Goal: Communication & Community: Answer question/provide support

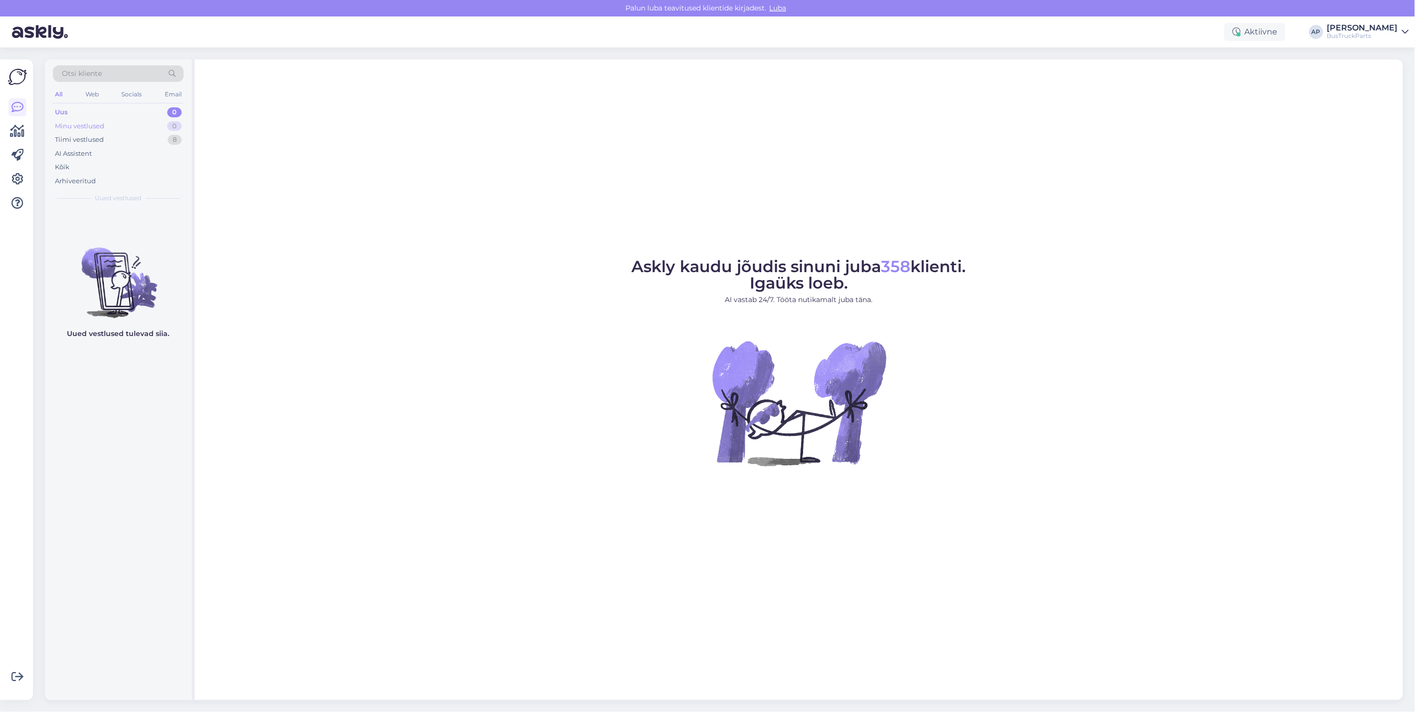
click at [113, 122] on div "Minu vestlused 0" at bounding box center [118, 126] width 131 height 14
click at [88, 138] on div "Tiimi vestlused" at bounding box center [79, 140] width 49 height 10
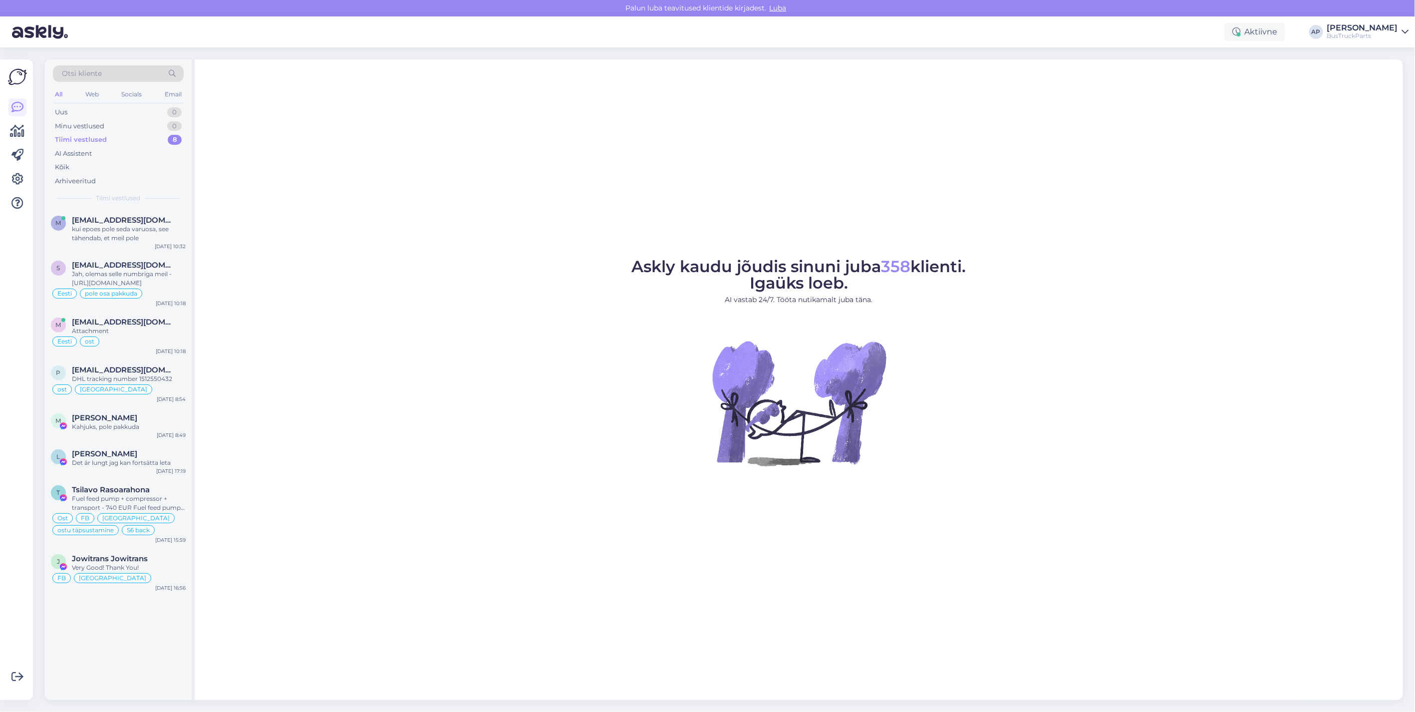
click at [97, 134] on div "Tiimi vestlused 8" at bounding box center [118, 140] width 131 height 14
click at [114, 221] on span "[EMAIL_ADDRESS][DOMAIN_NAME]" at bounding box center [124, 220] width 104 height 9
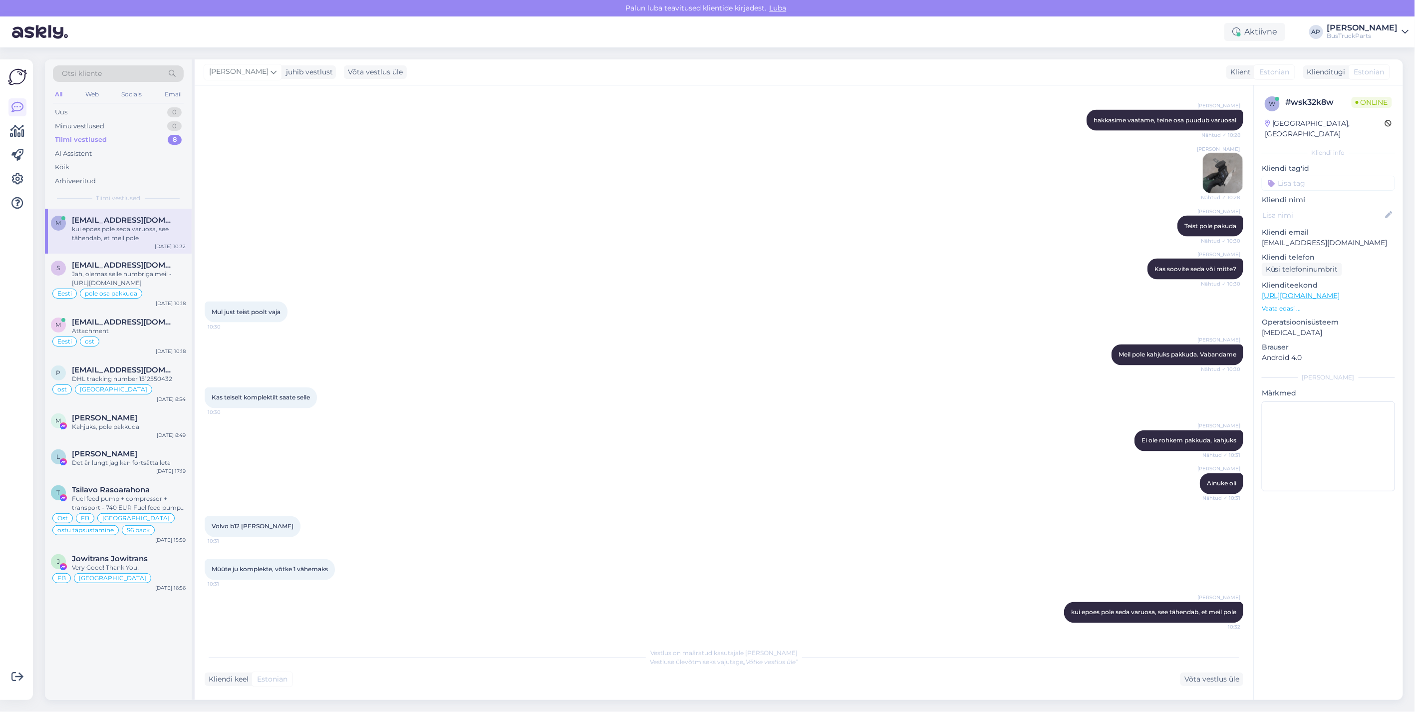
scroll to position [1038, 0]
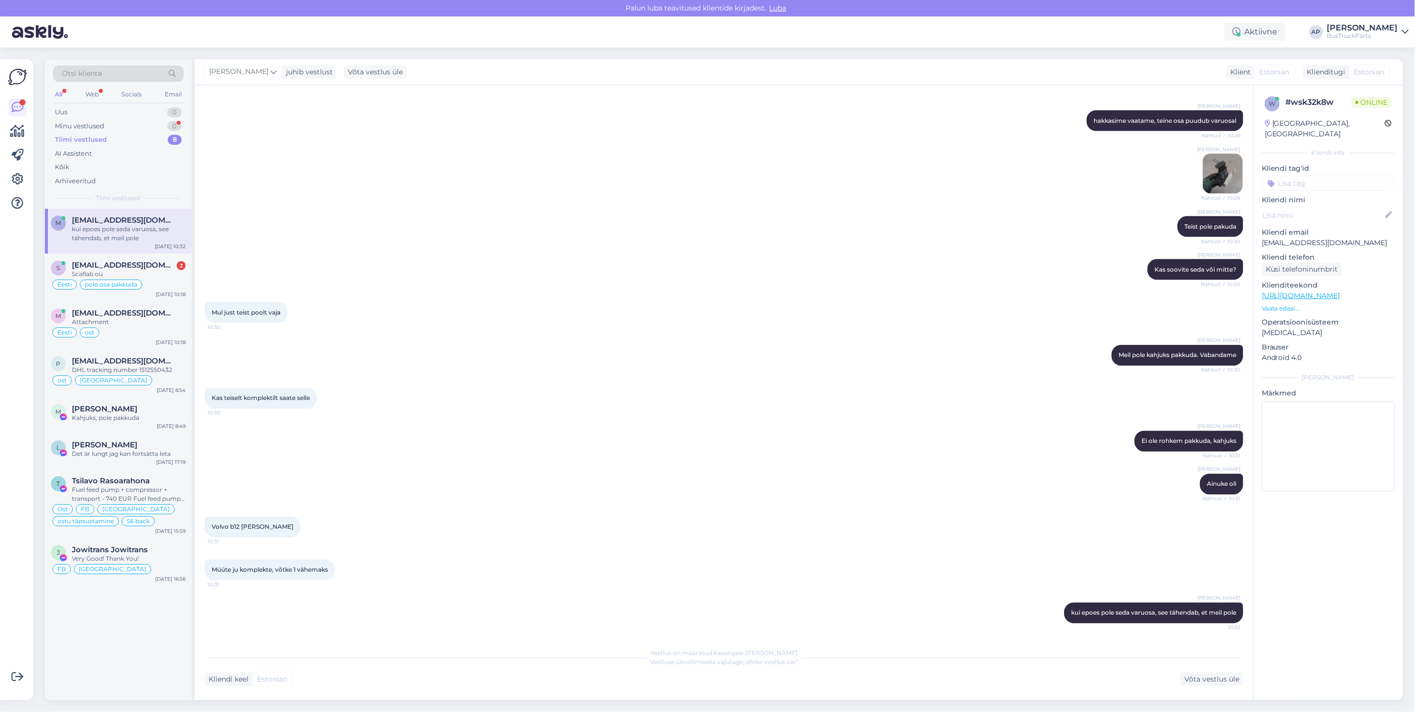
click at [1056, 20] on div "Aktiivne AP Andrus Paevere BusTruckParts" at bounding box center [707, 31] width 1415 height 31
click at [125, 268] on span "sarapuujanno@gmail.com" at bounding box center [124, 264] width 104 height 9
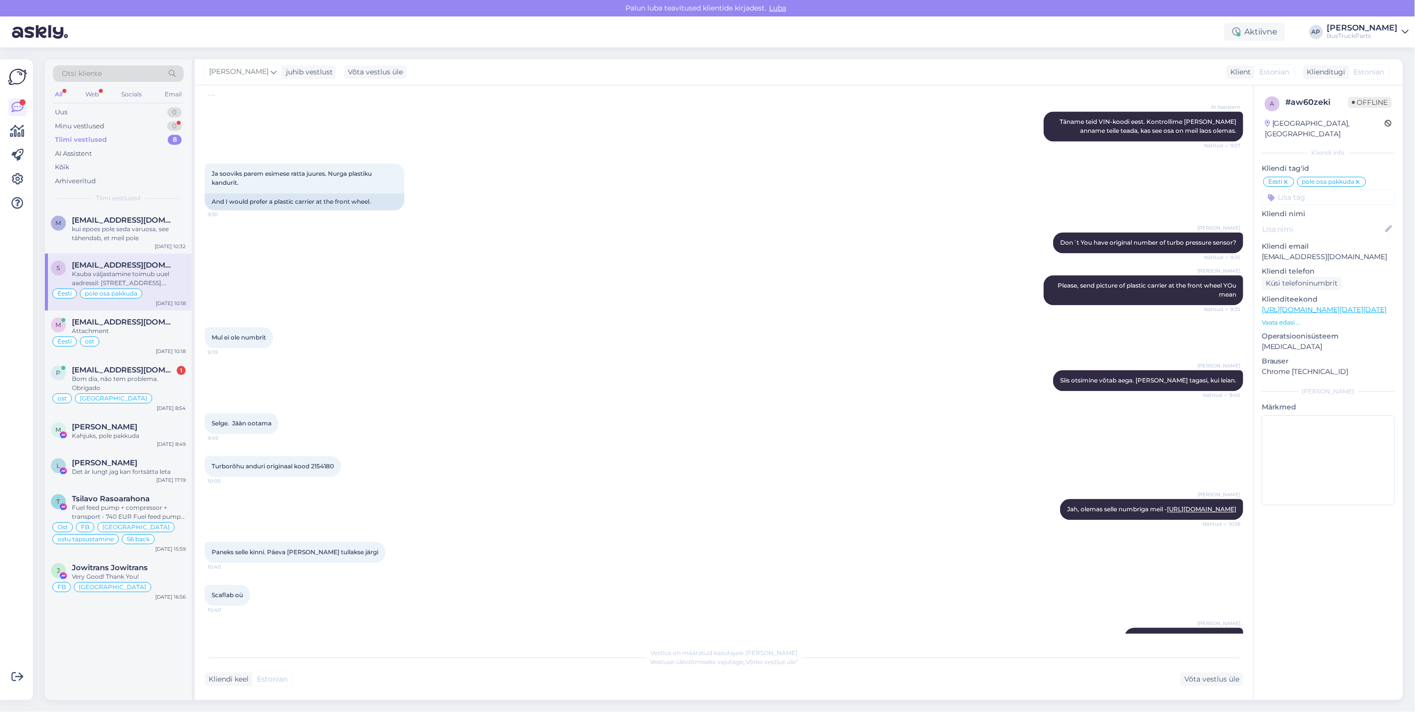
scroll to position [1599, 0]
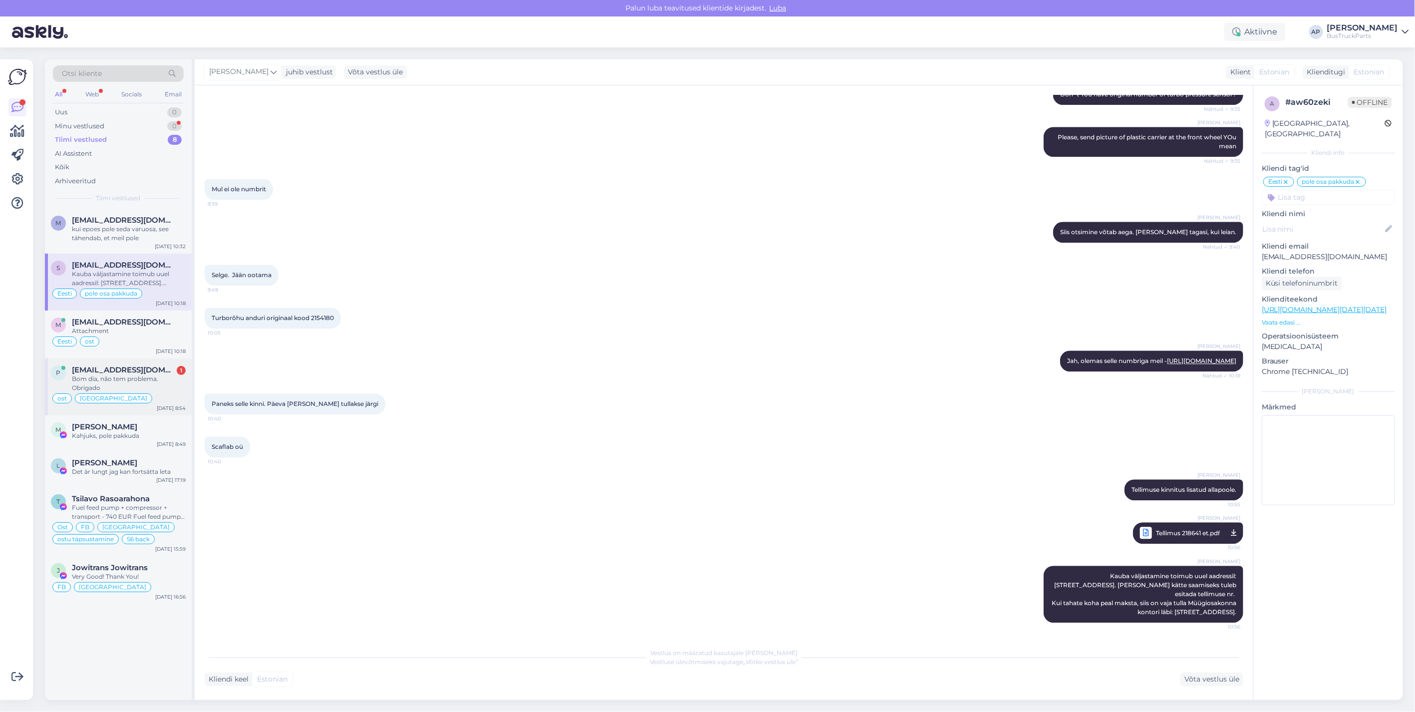
click at [143, 371] on span "pecas@mssassistencia.pt" at bounding box center [124, 369] width 104 height 9
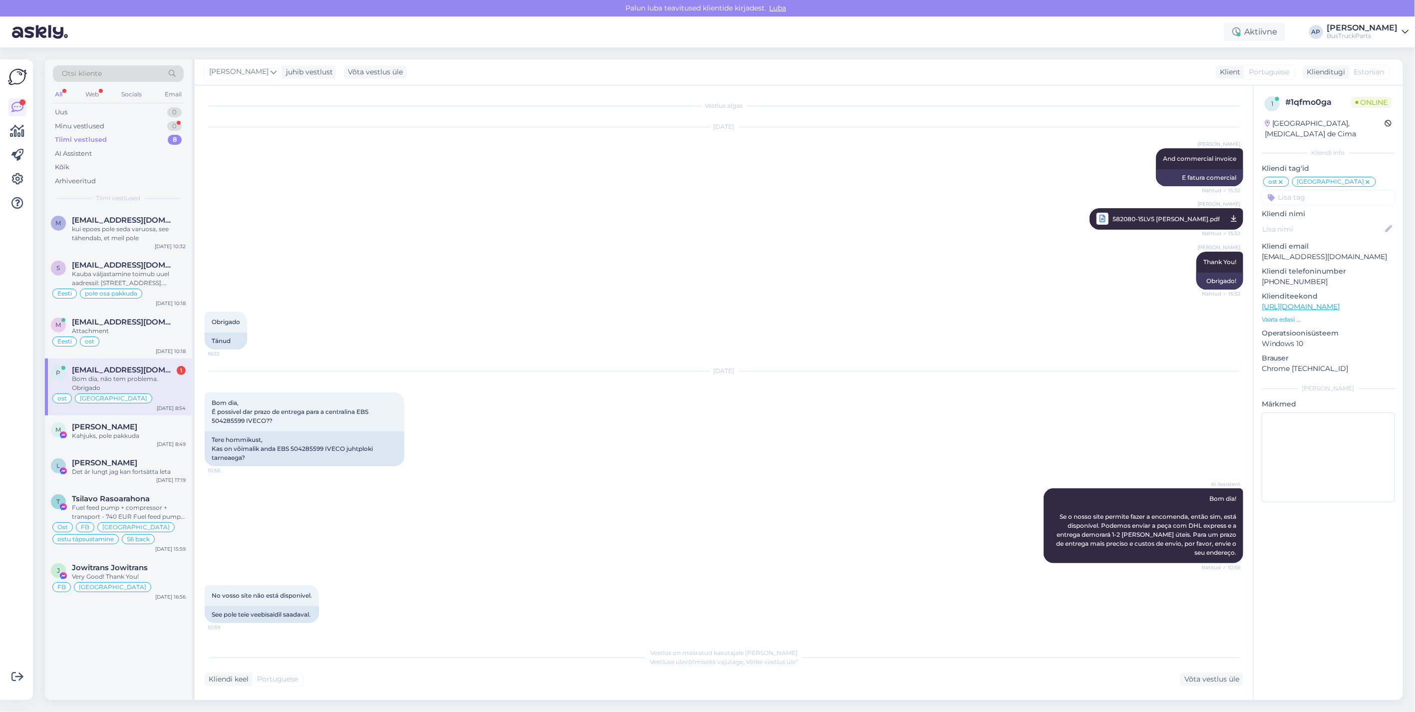
scroll to position [6788, 0]
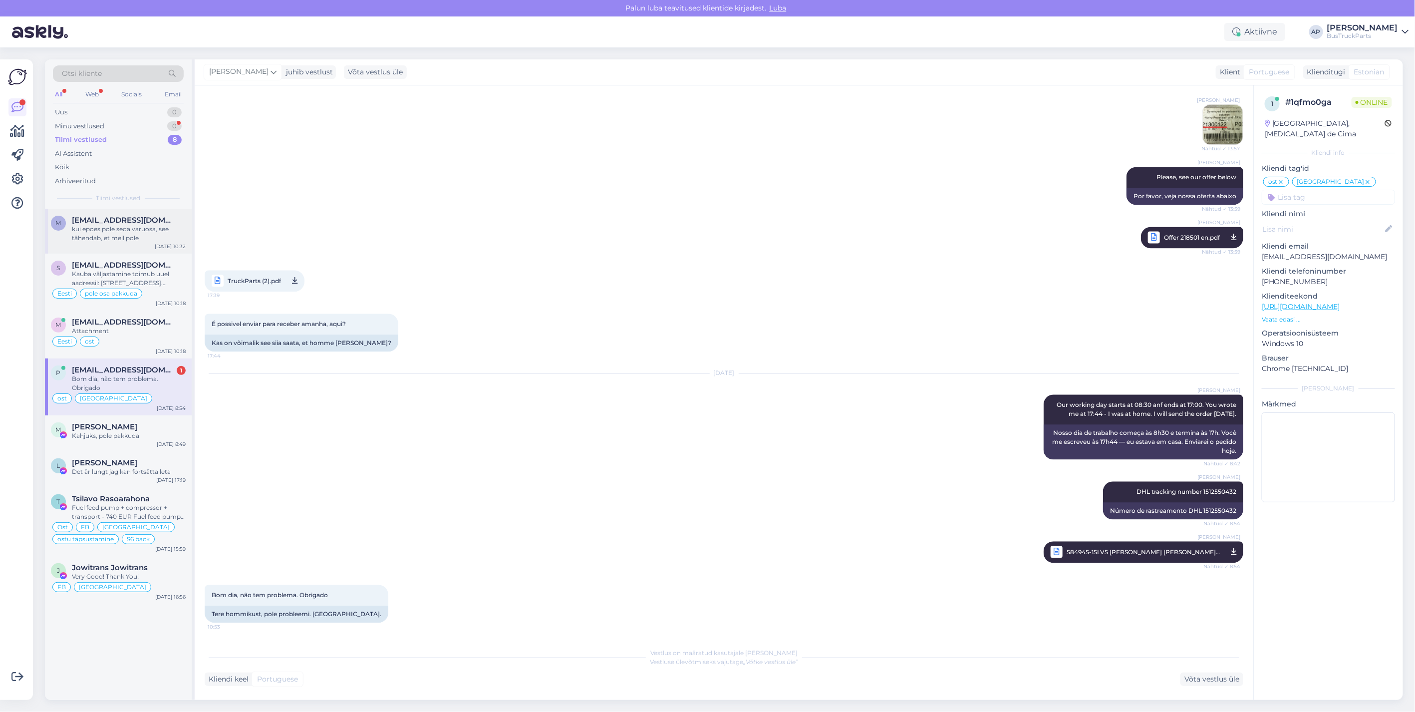
click at [115, 225] on div "kui epoes pole seda varuosa, see tähendab, et meil pole" at bounding box center [129, 234] width 114 height 18
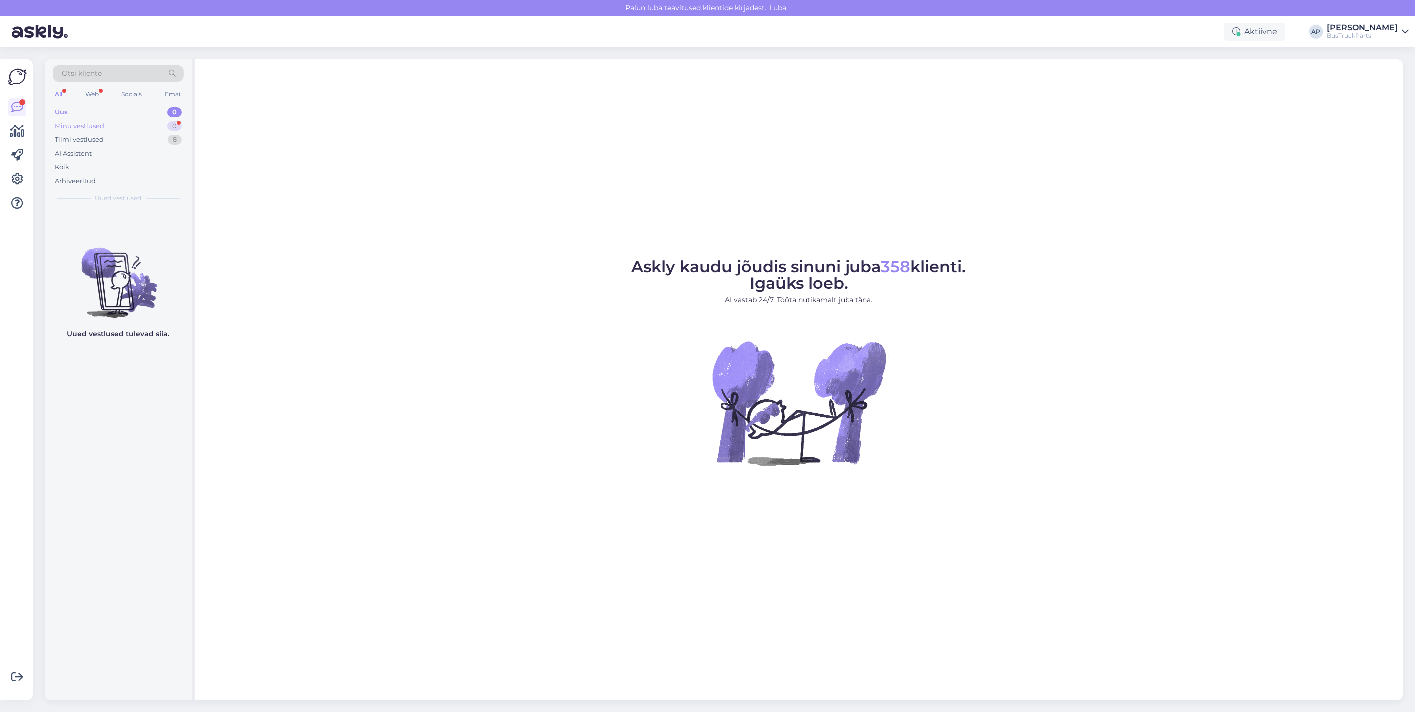
click at [91, 124] on div "Minu vestlused" at bounding box center [79, 126] width 49 height 10
click at [67, 111] on div "Uus" at bounding box center [61, 112] width 12 height 10
click at [70, 138] on div "Tiimi vestlused" at bounding box center [79, 140] width 49 height 10
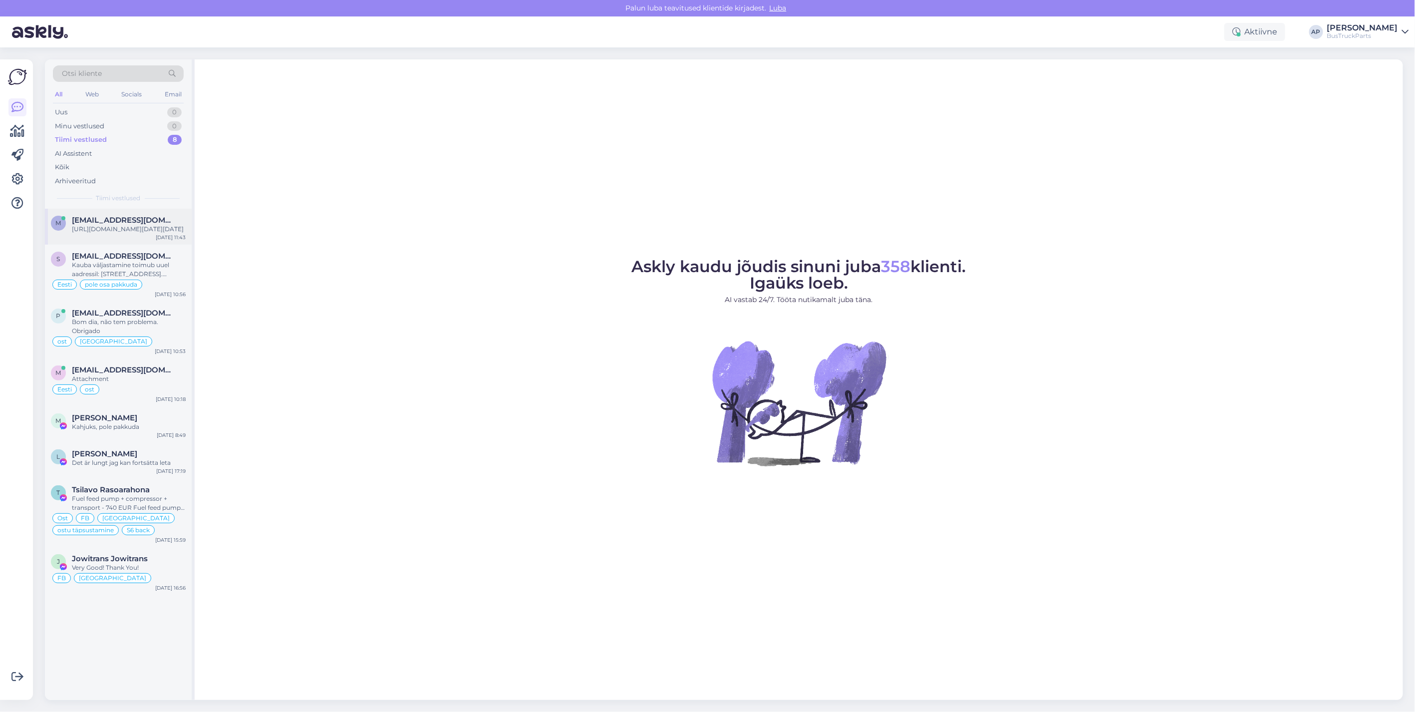
click at [116, 224] on span "[EMAIL_ADDRESS][DOMAIN_NAME]" at bounding box center [124, 220] width 104 height 9
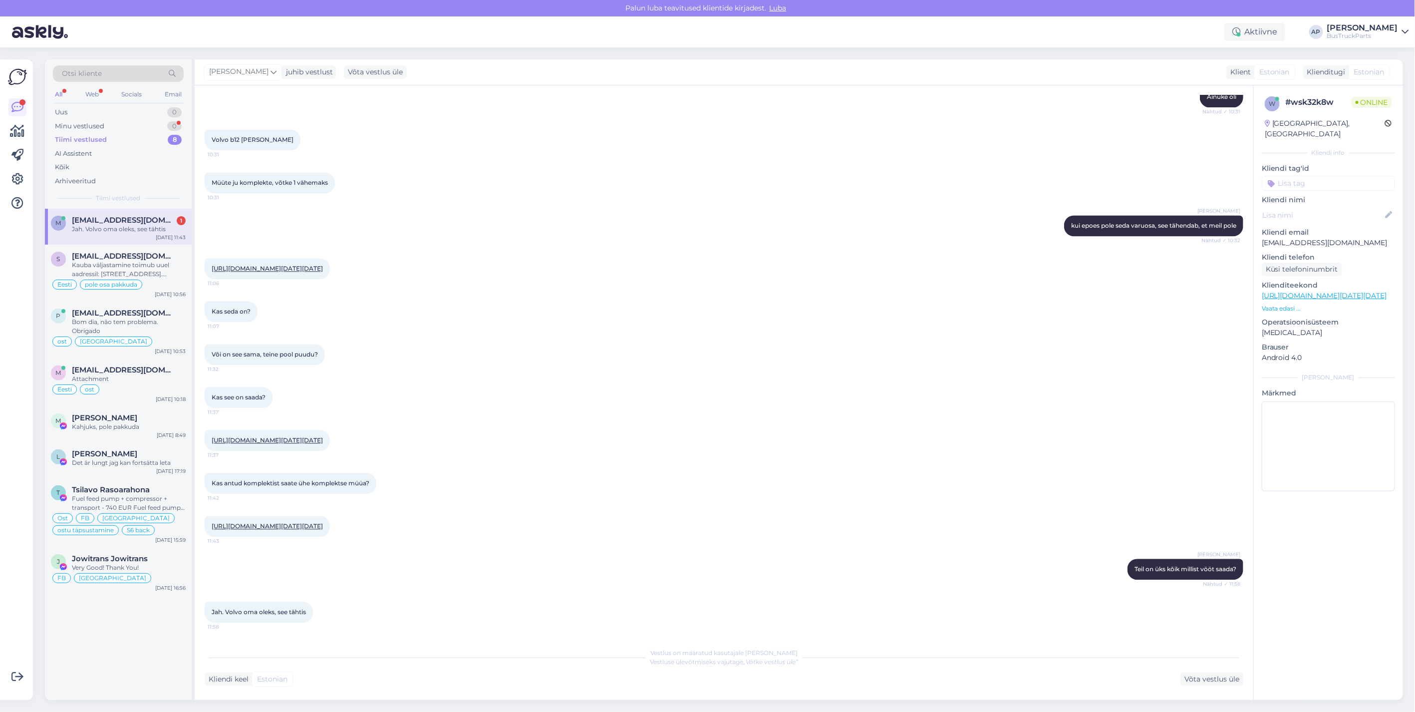
scroll to position [1504, 0]
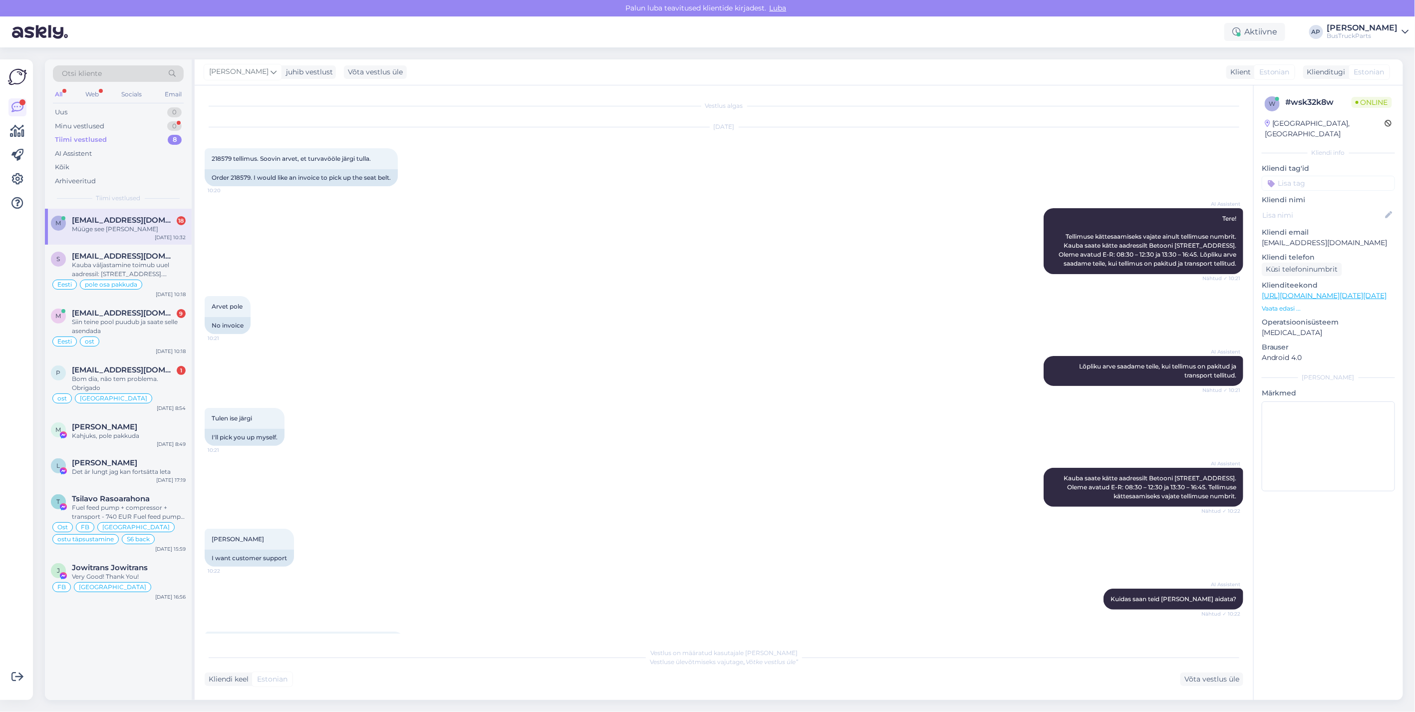
scroll to position [2351, 0]
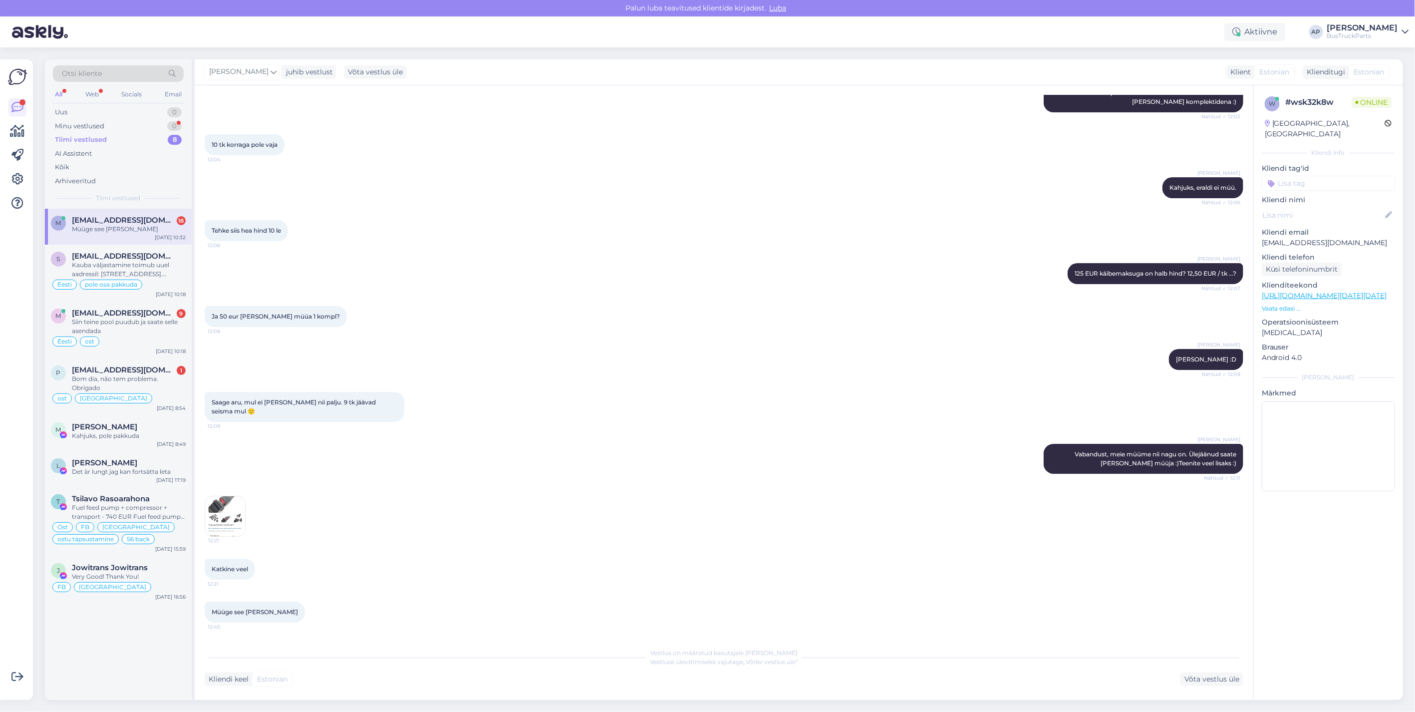
click at [223, 509] on img at bounding box center [225, 516] width 40 height 40
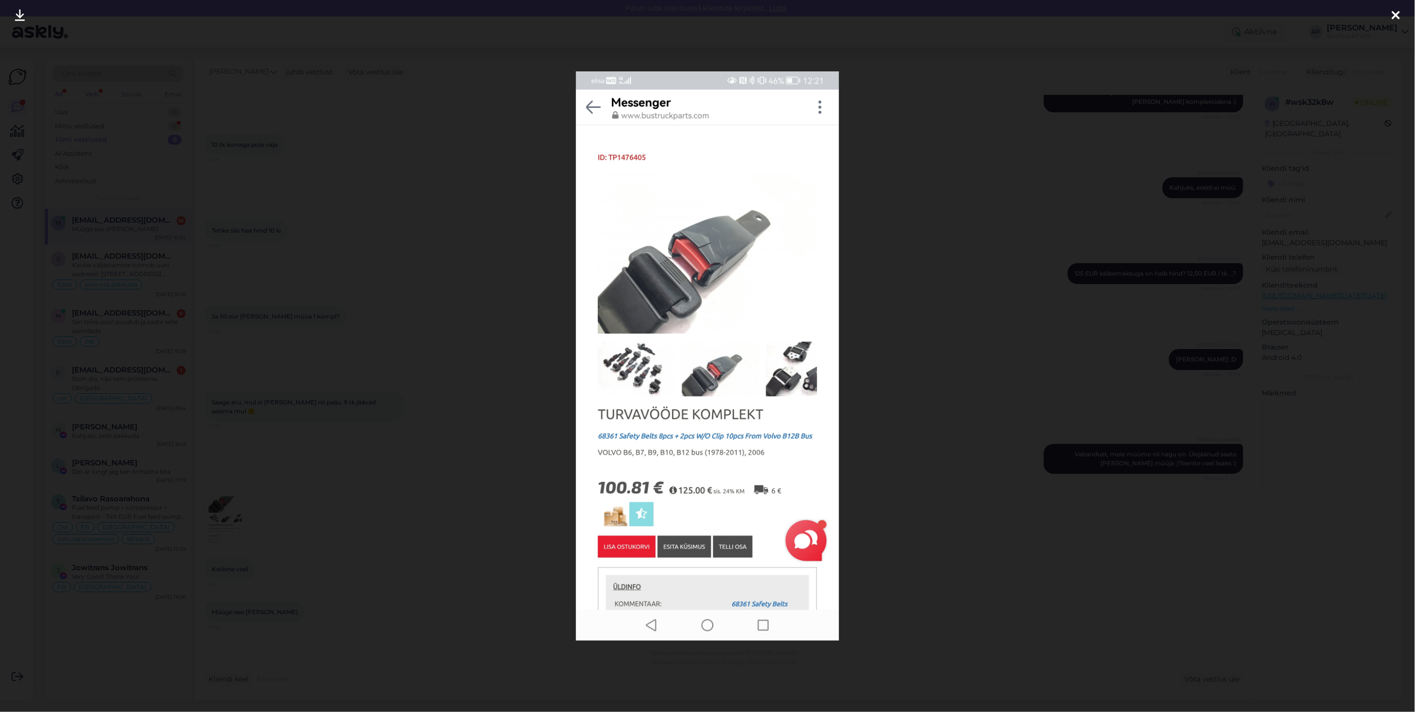
click at [1394, 13] on icon at bounding box center [1396, 15] width 8 height 13
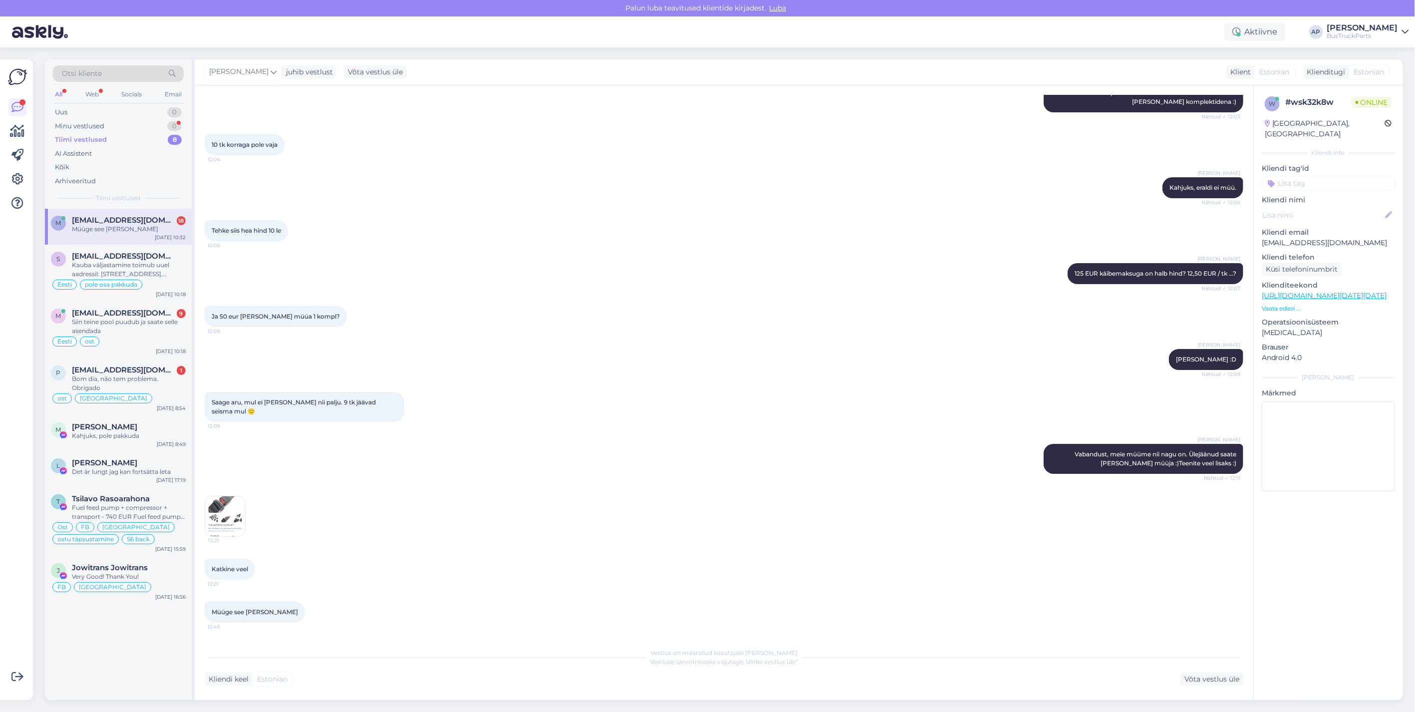
click at [232, 510] on img at bounding box center [225, 516] width 40 height 40
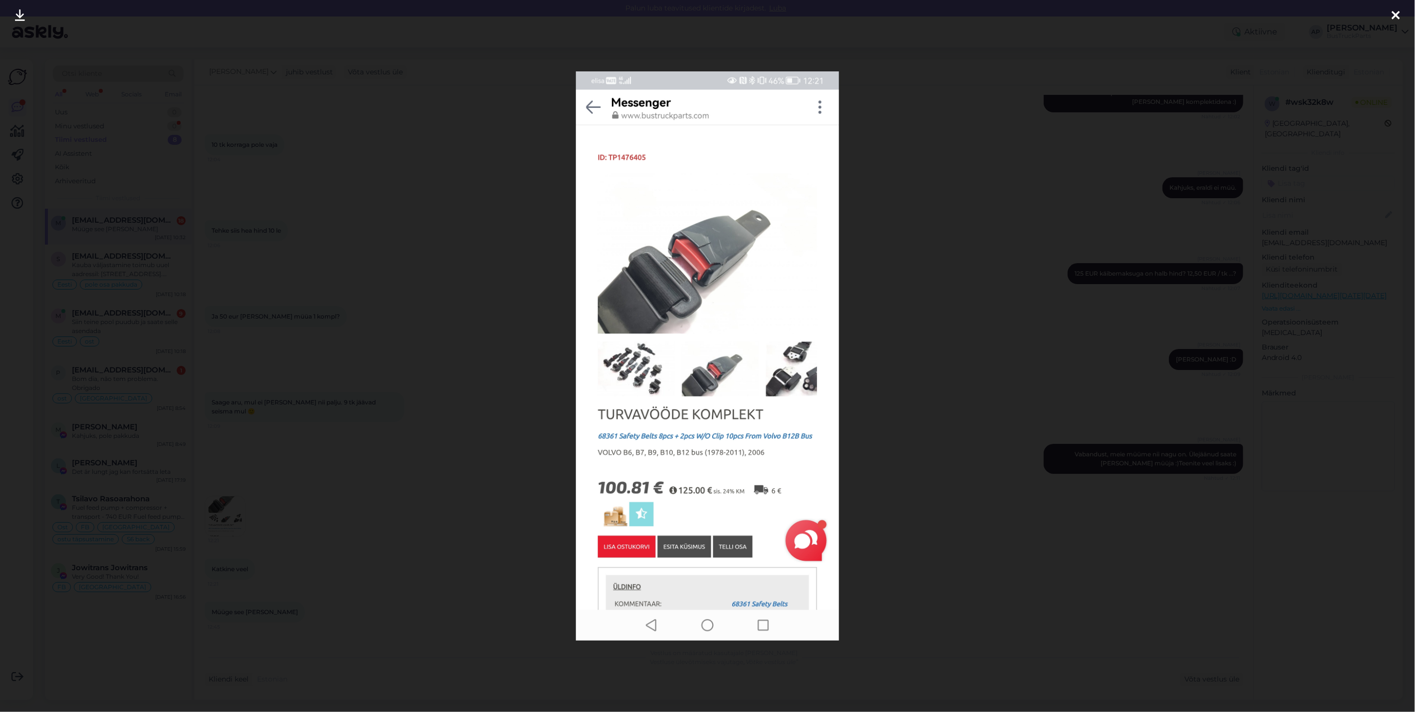
drag, startPoint x: 18, startPoint y: 13, endPoint x: 267, endPoint y: 197, distance: 309.7
click at [18, 13] on icon at bounding box center [20, 15] width 10 height 13
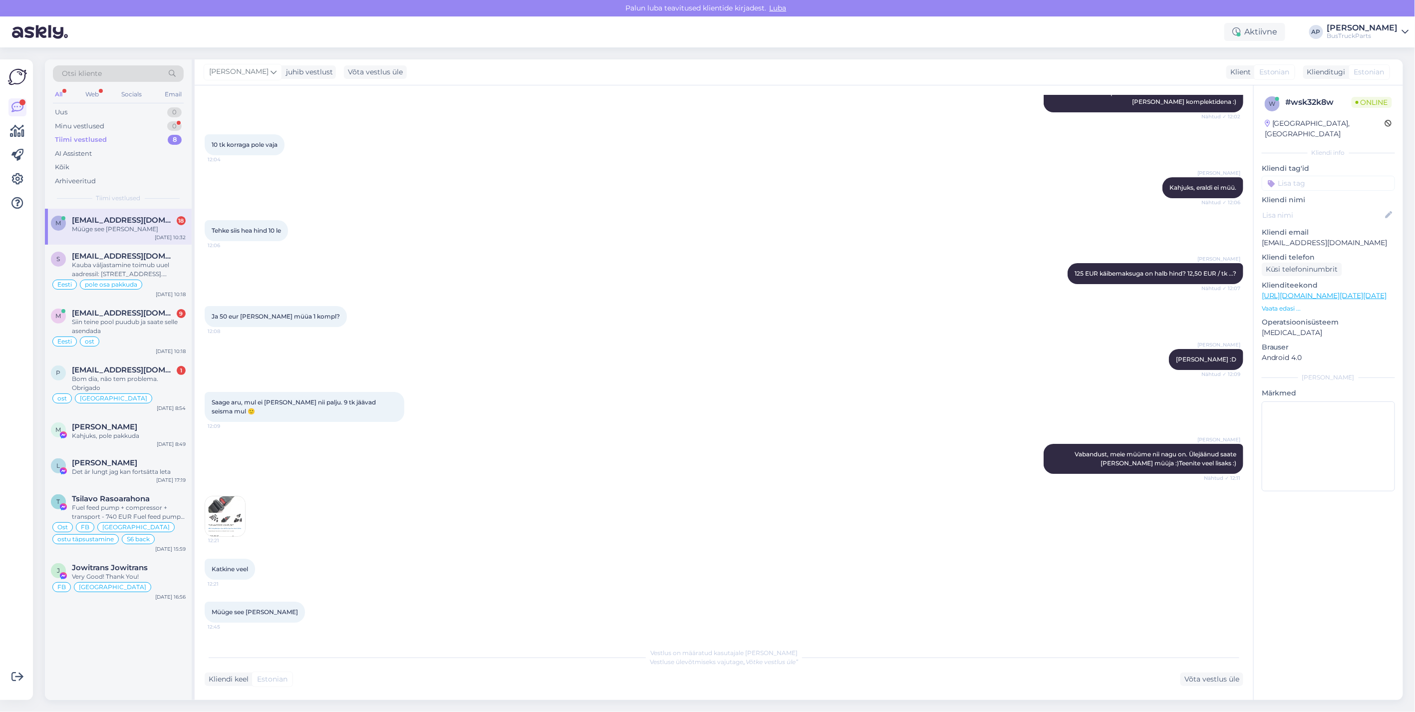
drag, startPoint x: 1200, startPoint y: 673, endPoint x: 1173, endPoint y: 646, distance: 38.1
click at [1200, 673] on div "Võta vestlus üle" at bounding box center [1211, 678] width 63 height 13
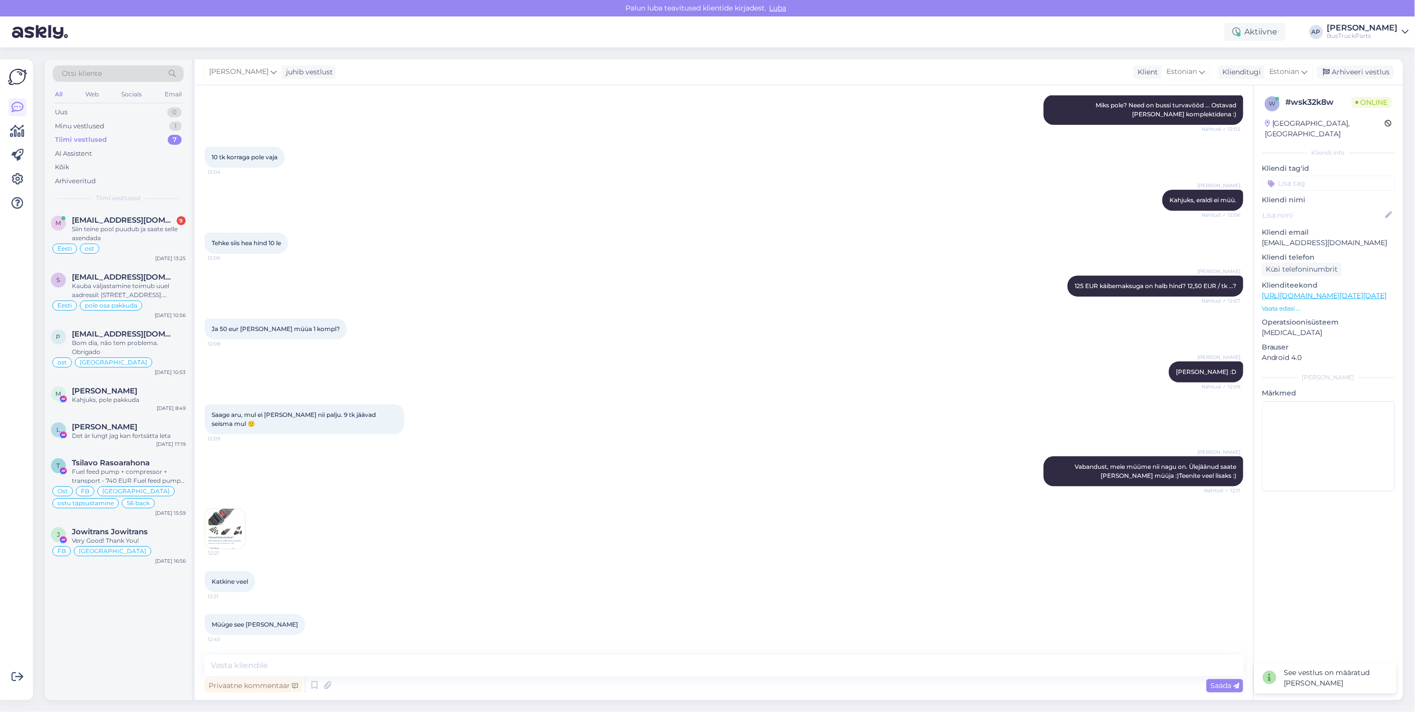
click at [253, 653] on div "Vestlus algas Sep 4 2025 218579 tellimus. Soovin arvet, et turvavööle järgi tul…" at bounding box center [724, 392] width 1058 height 614
click at [250, 665] on textarea at bounding box center [724, 665] width 1038 height 21
type textarea "tere. see komplekt on saadaval, asume Betooi põik 6 Tallinn"
click at [1218, 684] on span "Saada" at bounding box center [1224, 685] width 29 height 9
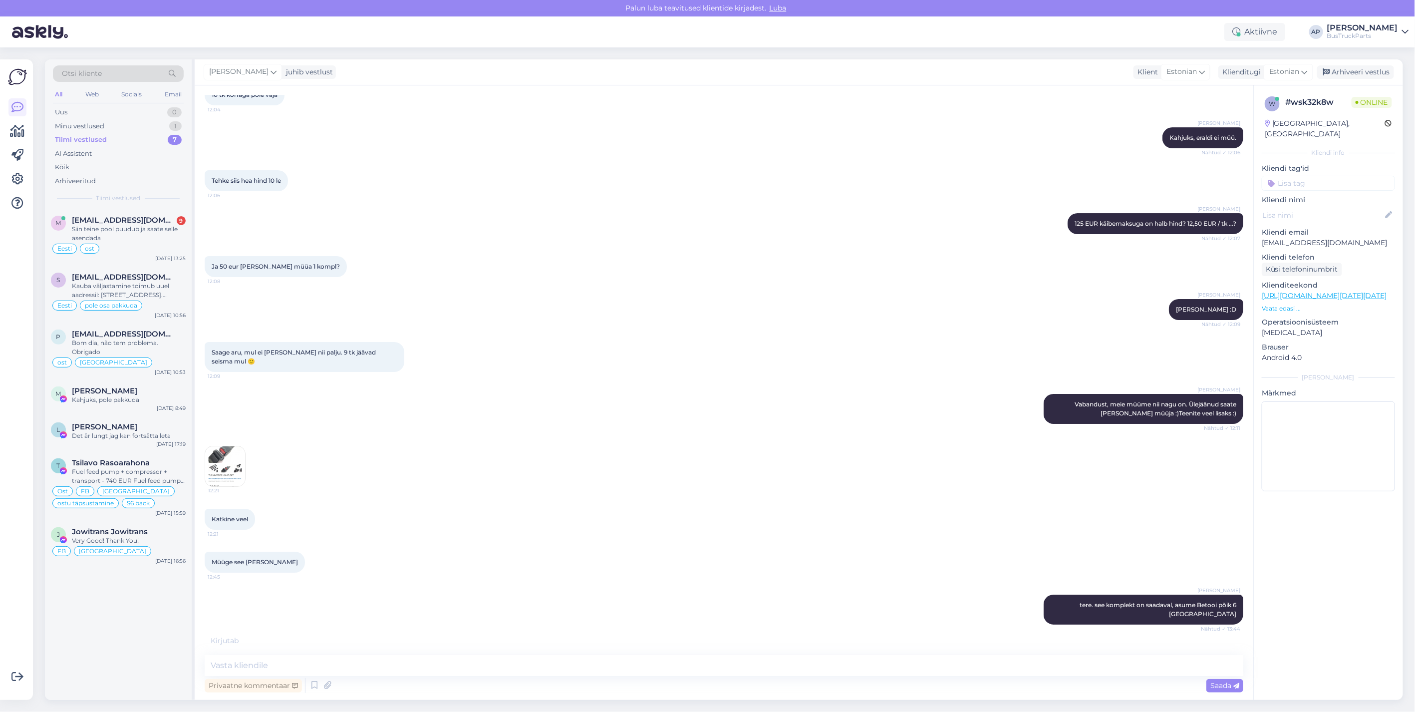
scroll to position [2424, 0]
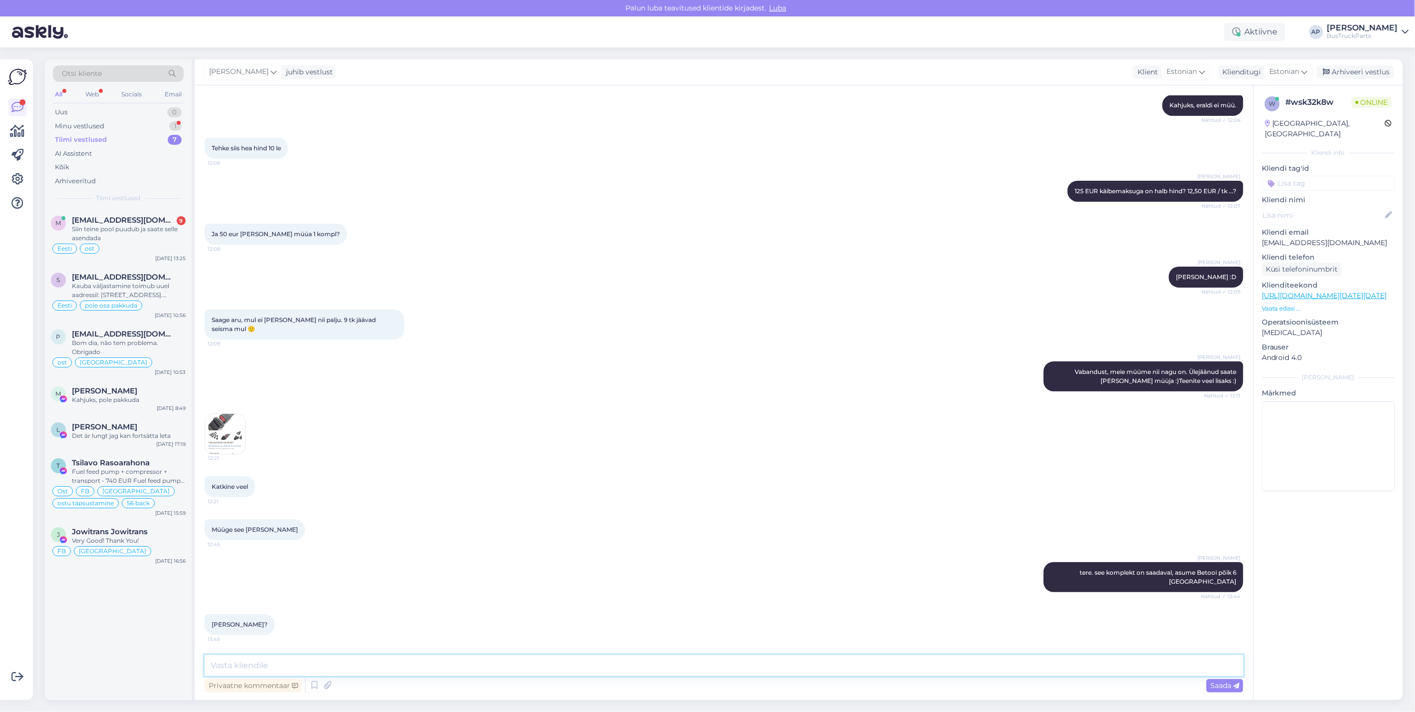
click at [268, 672] on textarea at bounding box center [724, 665] width 1038 height 21
type textarea "m"
type textarea "ei saa küsimusest aru.."
click at [1219, 681] on span "Saada" at bounding box center [1224, 685] width 29 height 9
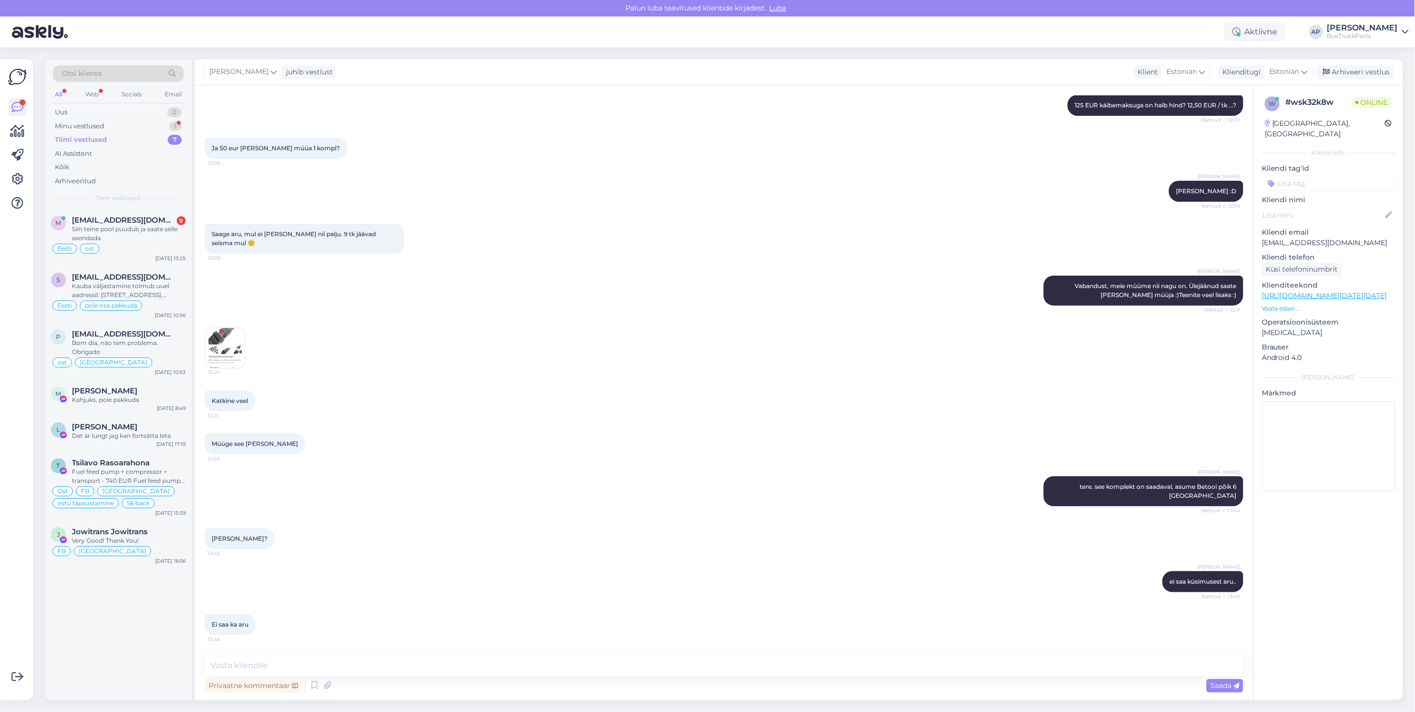
scroll to position [2553, 0]
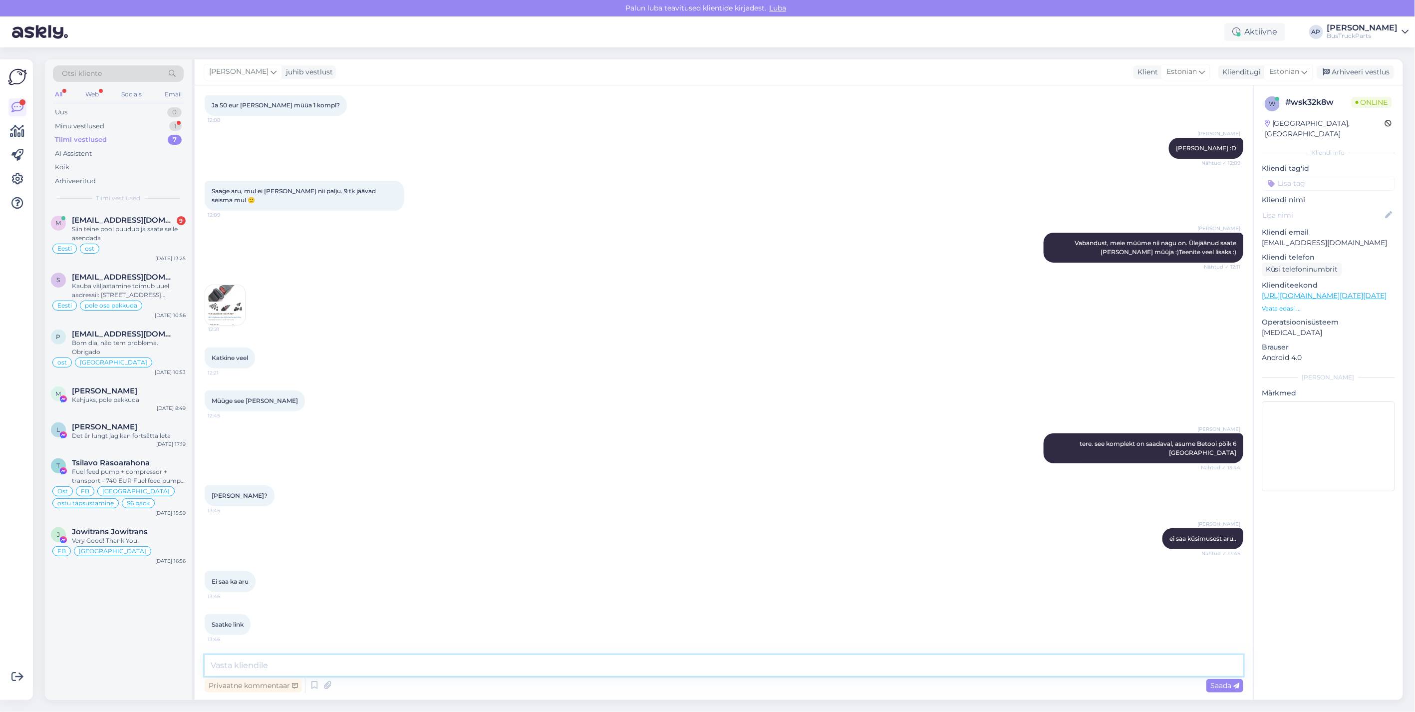
click at [226, 660] on textarea at bounding box center [724, 665] width 1038 height 21
type textarea "mis linki Te soovite?"
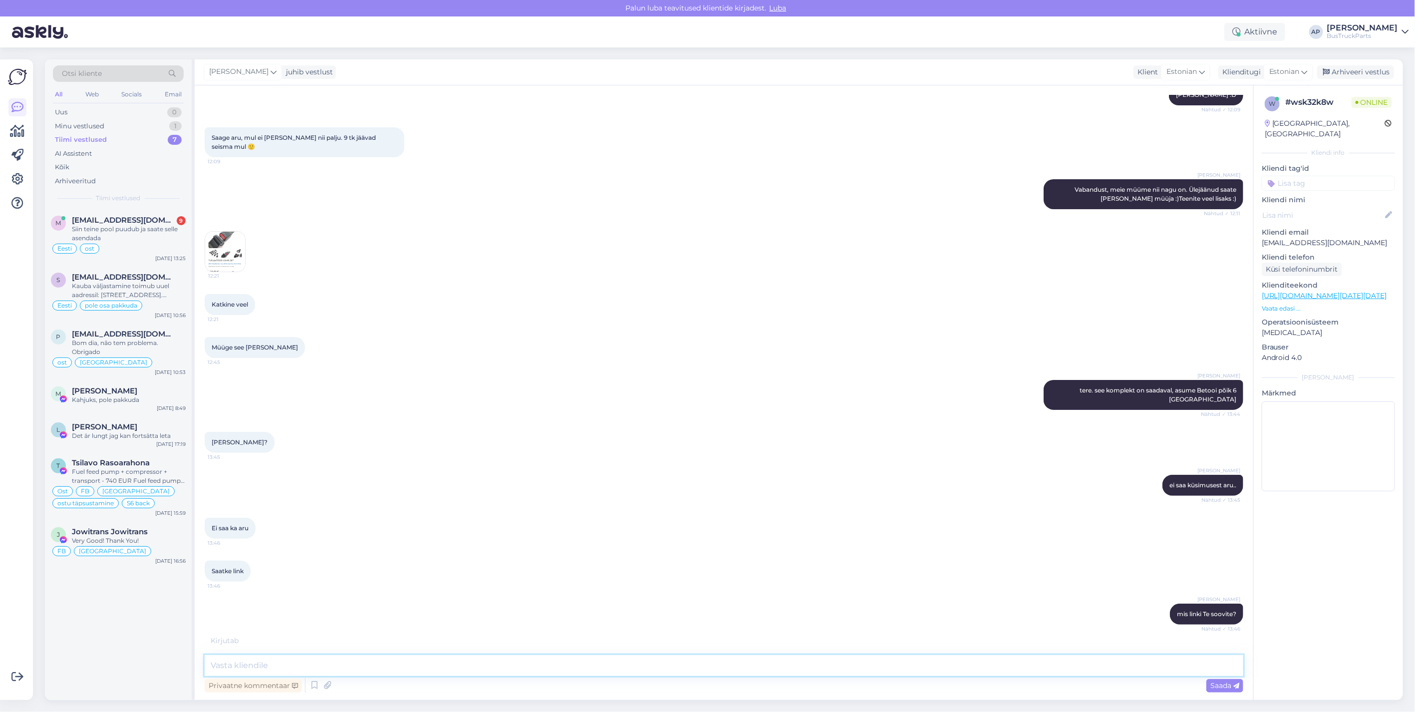
scroll to position [2639, 0]
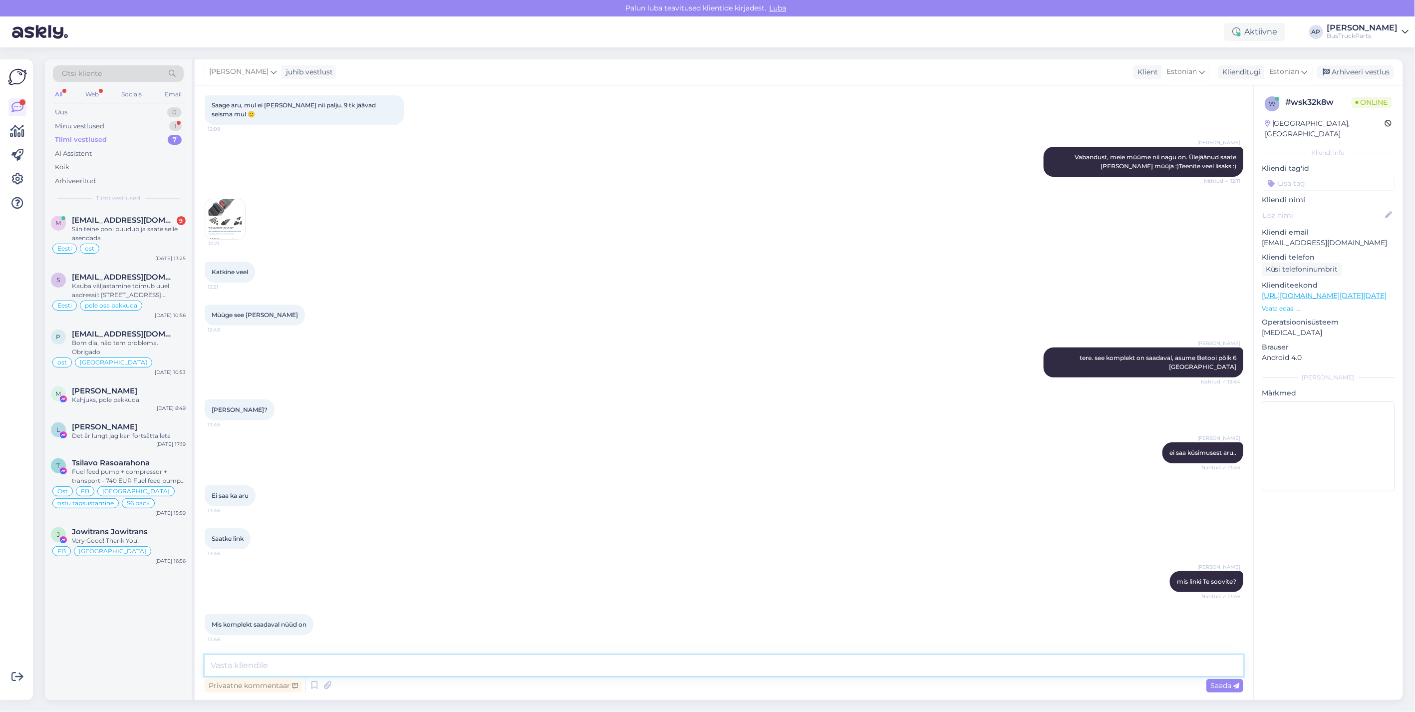
click at [258, 663] on textarea at bounding box center [724, 665] width 1038 height 21
type textarea "räägin sellest komplektist:"
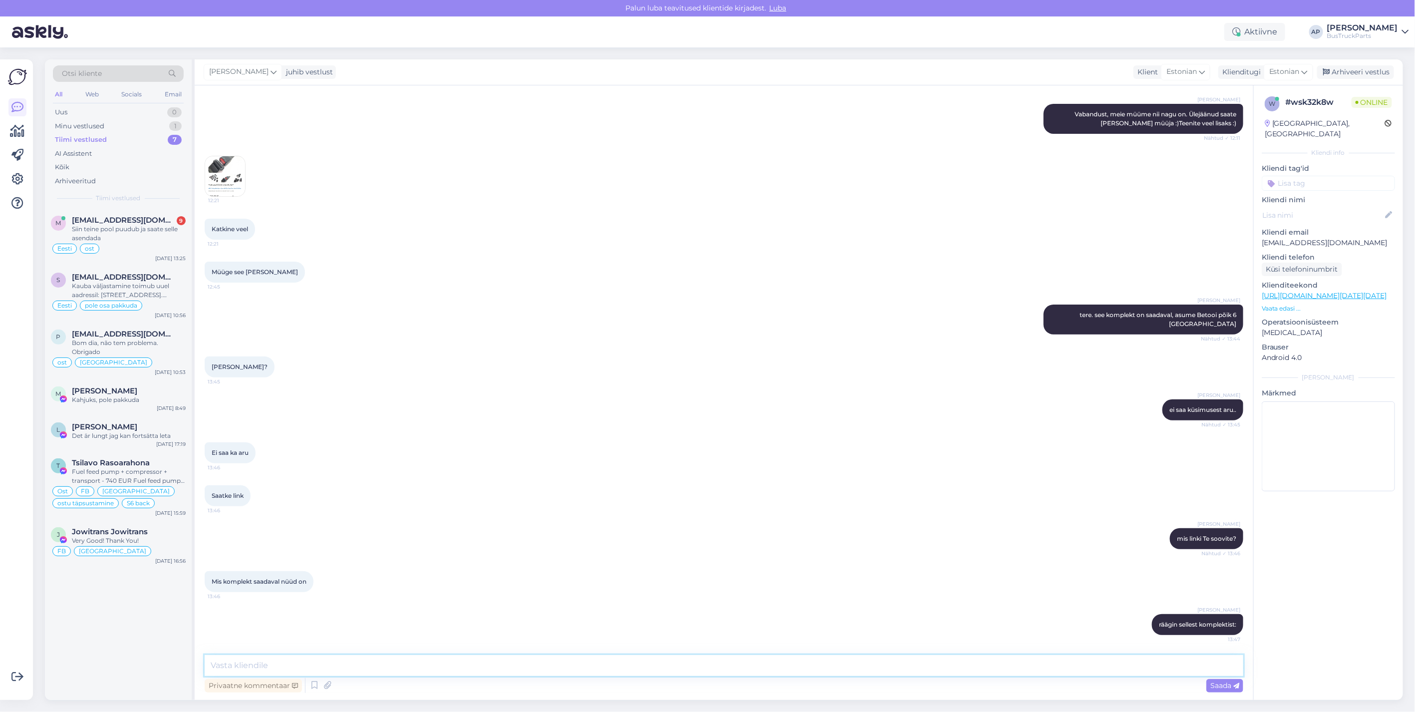
scroll to position [2681, 0]
paste textarea "https://www.bustruckparts.com/?lang=et&call=textSearch&options=%2Fsearch%3ATP14…"
type textarea "https://www.bustruckparts.com/?lang=et&call=textSearch&options=%2Fsearch%3ATP14…"
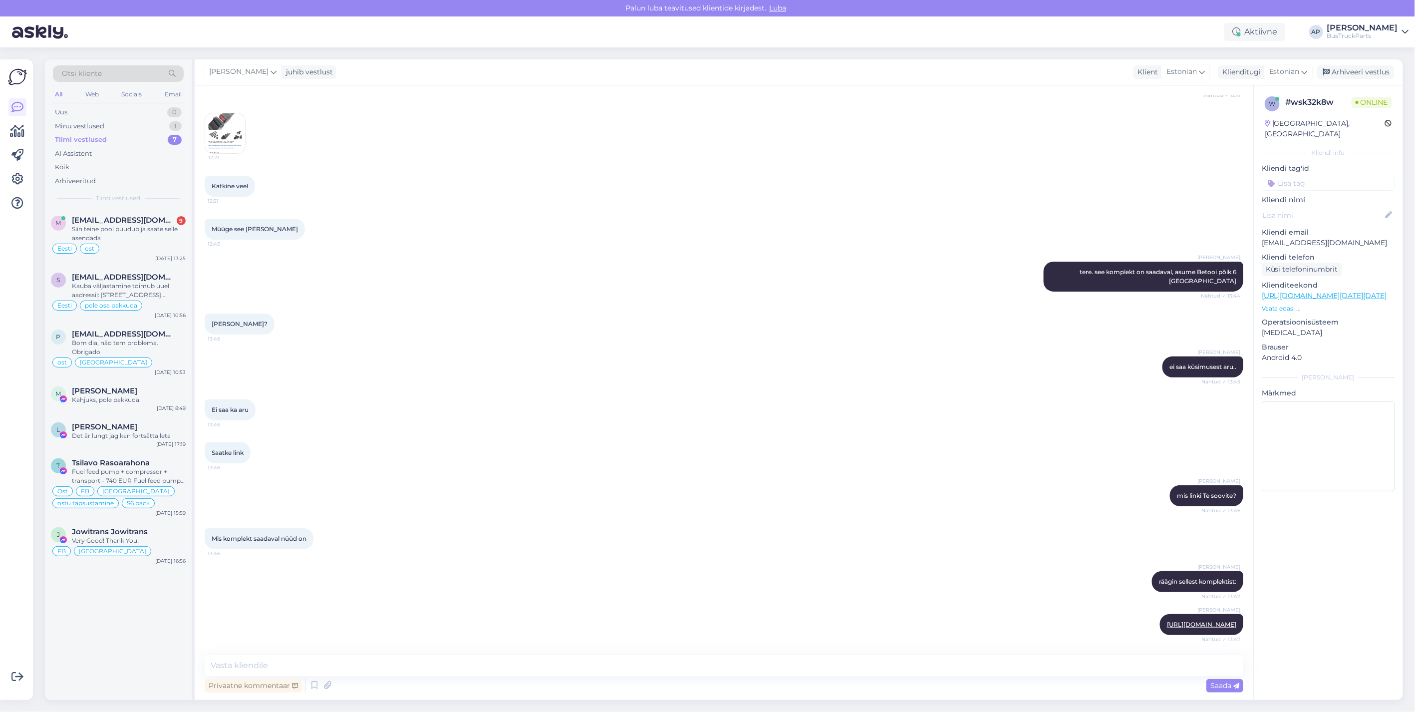
scroll to position [2776, 0]
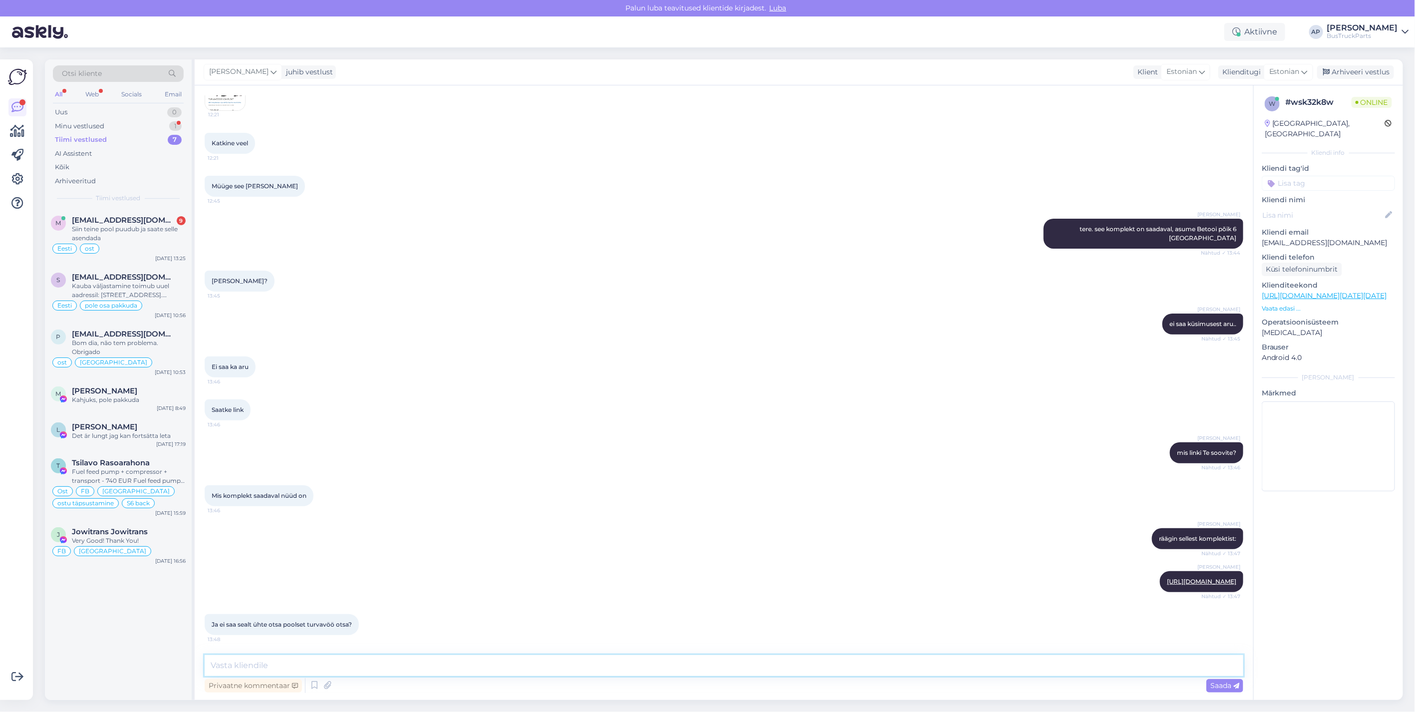
click at [270, 669] on textarea at bounding box center [724, 665] width 1038 height 21
type textarea "seda komplekti müüakse ühe tükina, nagu pildil näha, eraldi me sellest osasi ei…"
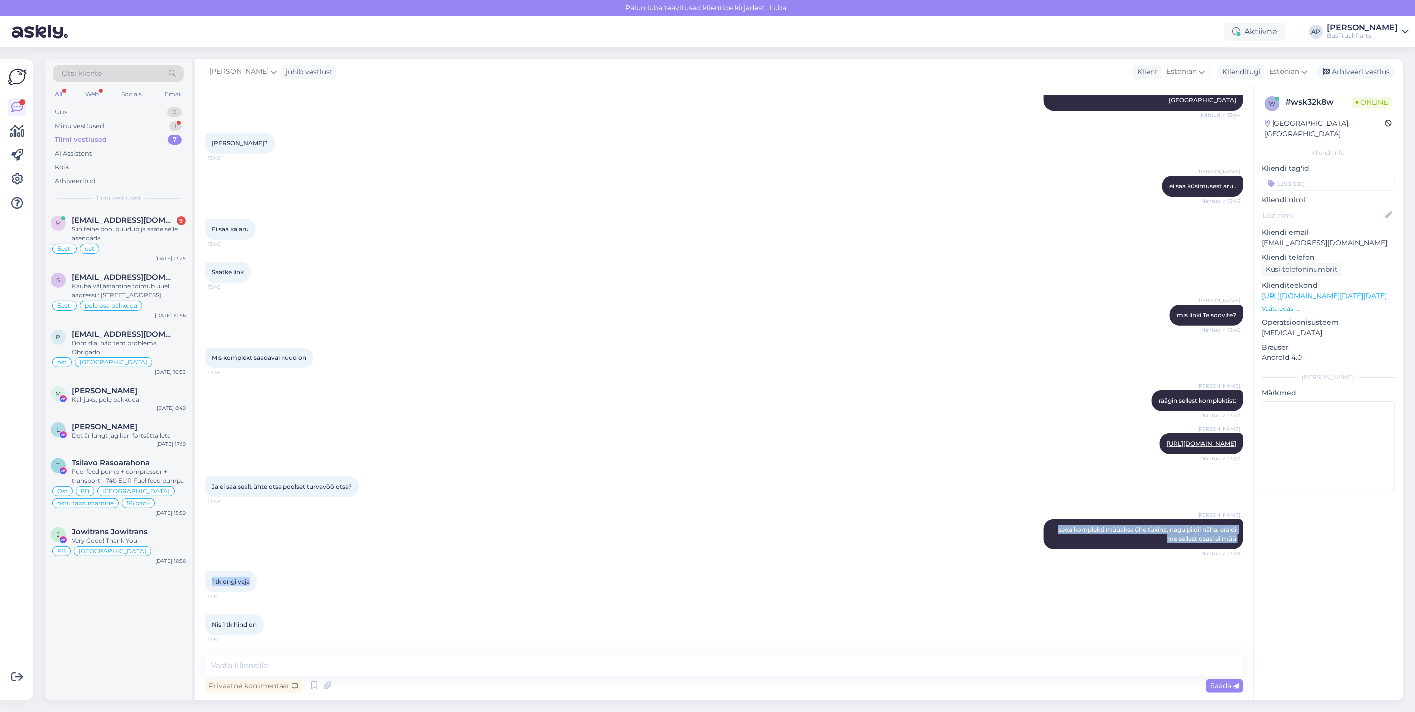
scroll to position [2914, 0]
drag, startPoint x: 1044, startPoint y: 558, endPoint x: 1235, endPoint y: 573, distance: 191.2
click at [1235, 573] on div "Vestlus algas Sep 4 2025 218579 tellimus. Soovin arvet, et turvavööle järgi tul…" at bounding box center [728, 370] width 1047 height 550
drag, startPoint x: 1235, startPoint y: 573, endPoint x: 1181, endPoint y: 532, distance: 67.8
drag, startPoint x: 1181, startPoint y: 532, endPoint x: 310, endPoint y: 657, distance: 879.0
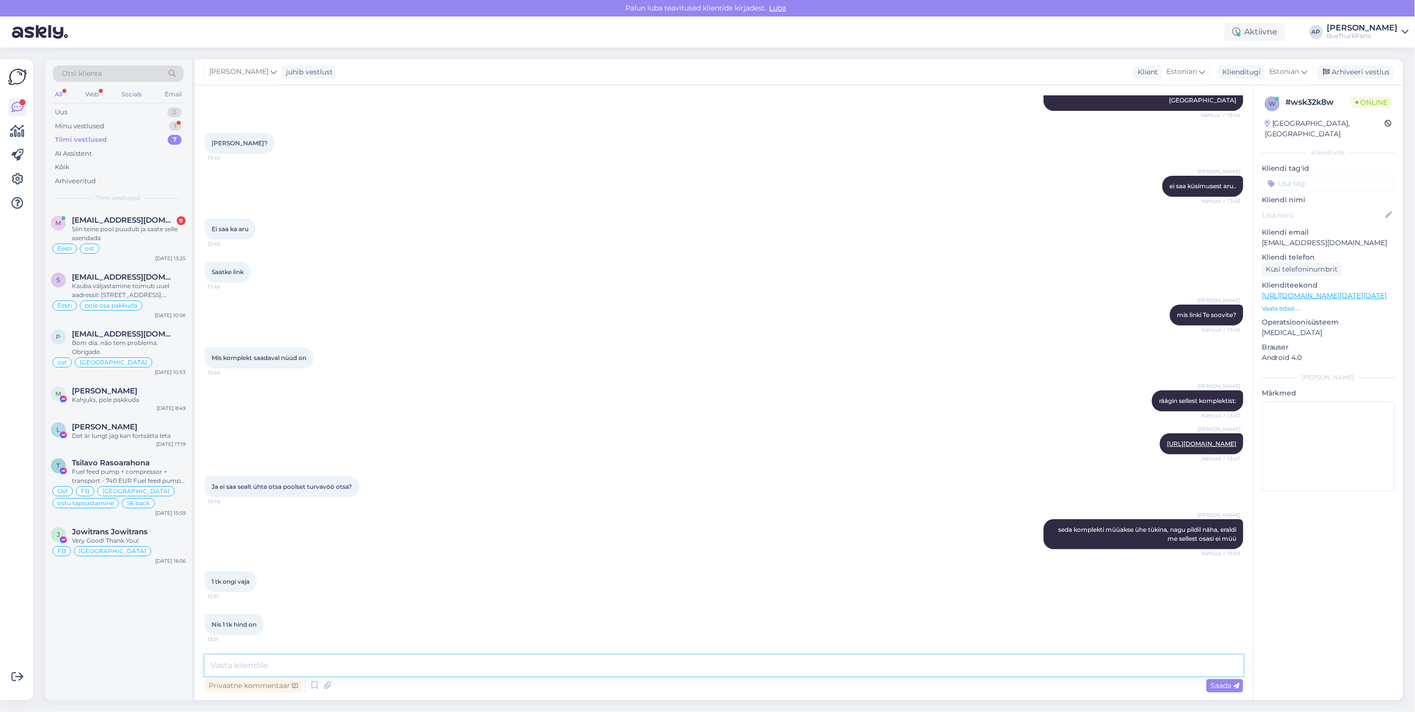
click at [310, 657] on textarea at bounding box center [724, 665] width 1038 height 21
type textarea "hind on kodulehel näha"
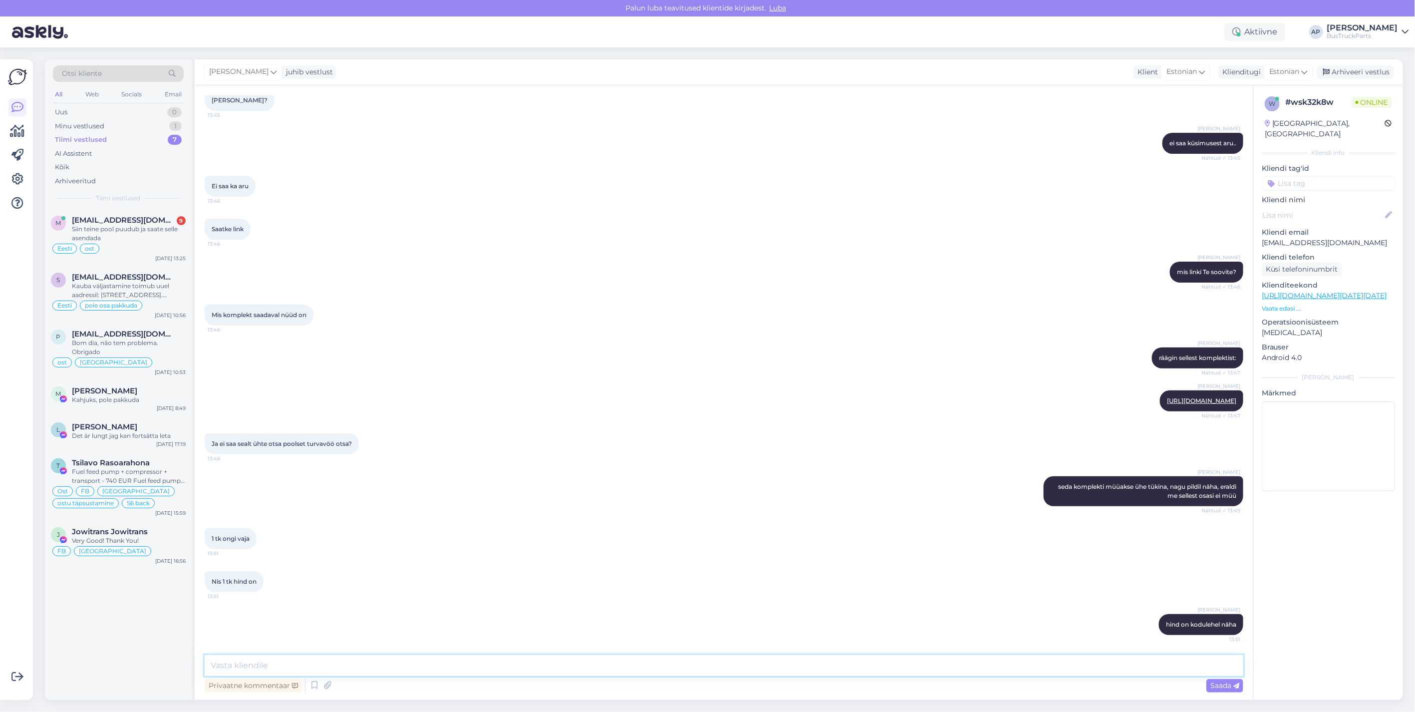
scroll to position [2957, 0]
type textarea "125 eur koos käibemaksuga"
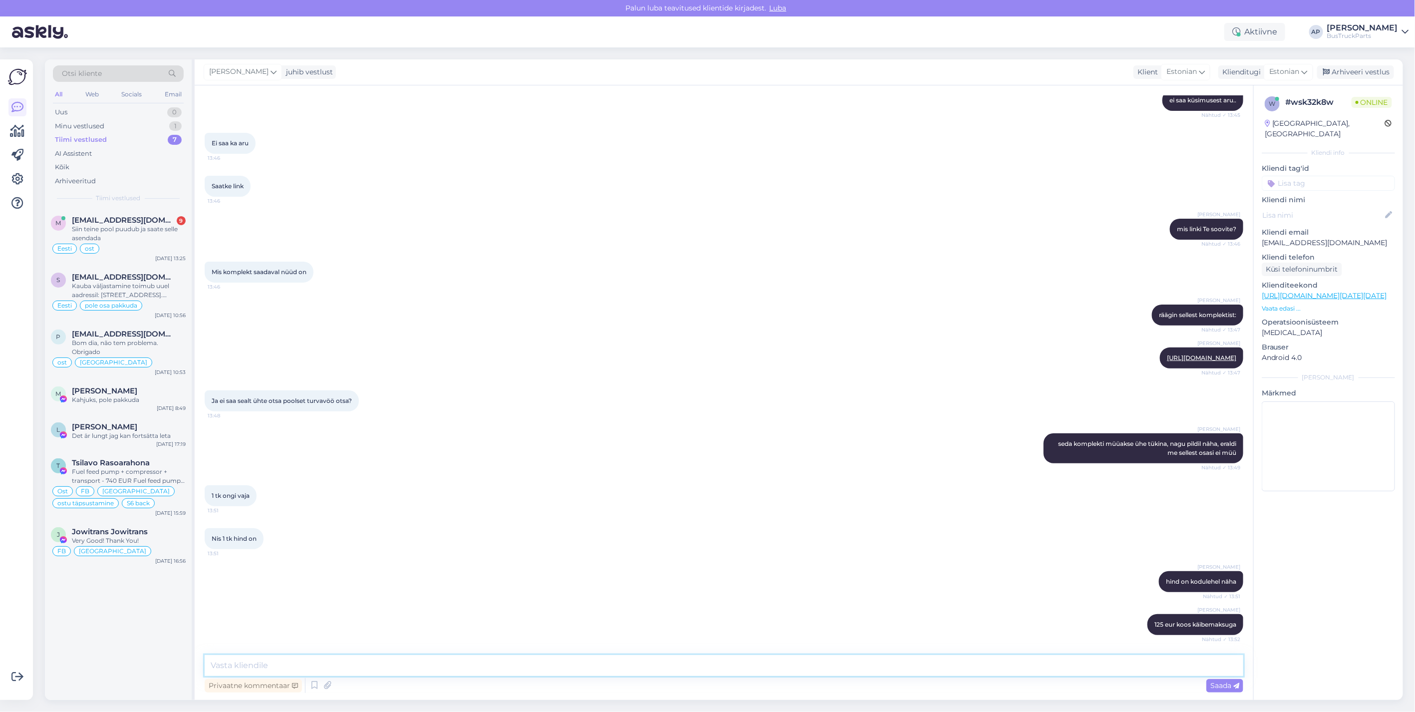
scroll to position [3043, 0]
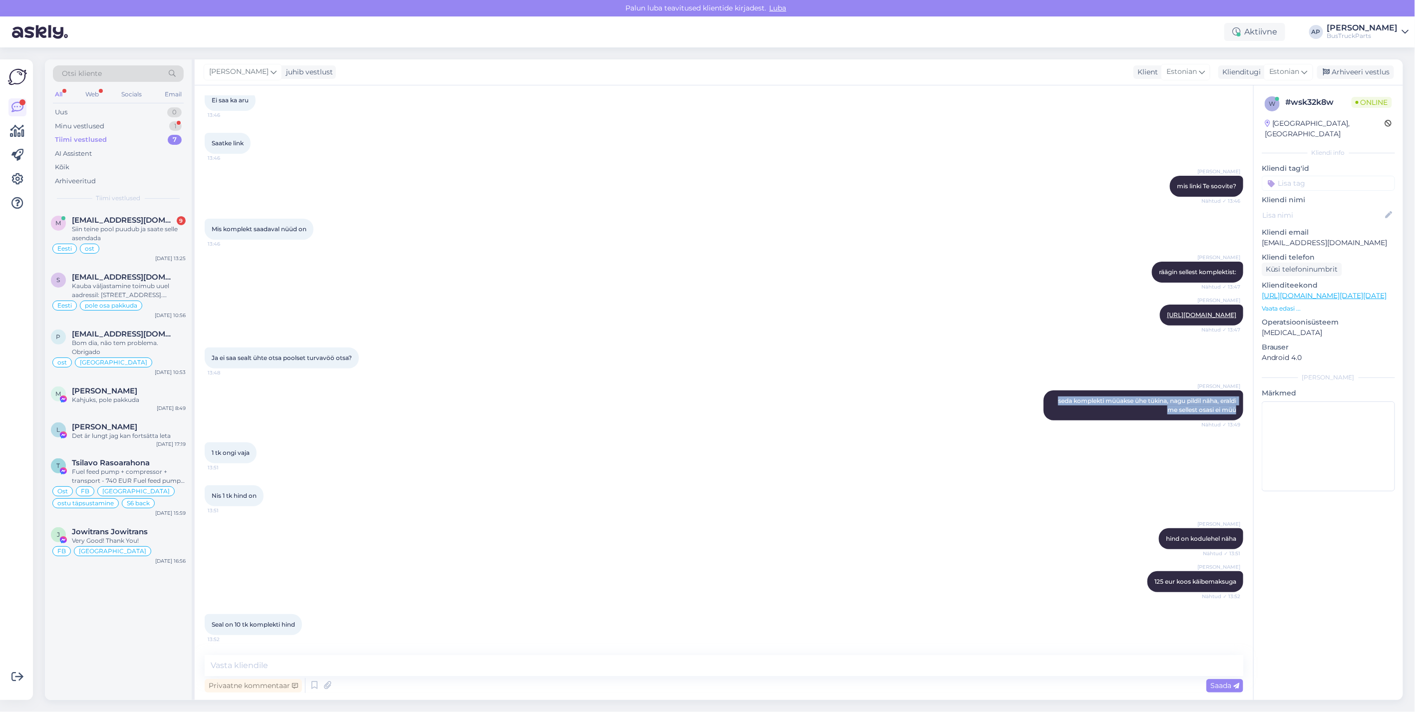
drag, startPoint x: 1044, startPoint y: 398, endPoint x: 1243, endPoint y: 417, distance: 199.9
click at [1243, 417] on div "Vestlus algas Sep 4 2025 218579 tellimus. Soovin arvet, et turvavööle järgi tul…" at bounding box center [728, 370] width 1047 height 550
drag, startPoint x: 1243, startPoint y: 417, endPoint x: 1205, endPoint y: 405, distance: 40.1
copy span "seda komplekti müüakse ühe tükina, nagu pildil näha, eraldi me sellest osasi ei…"
click at [305, 671] on textarea at bounding box center [724, 665] width 1038 height 21
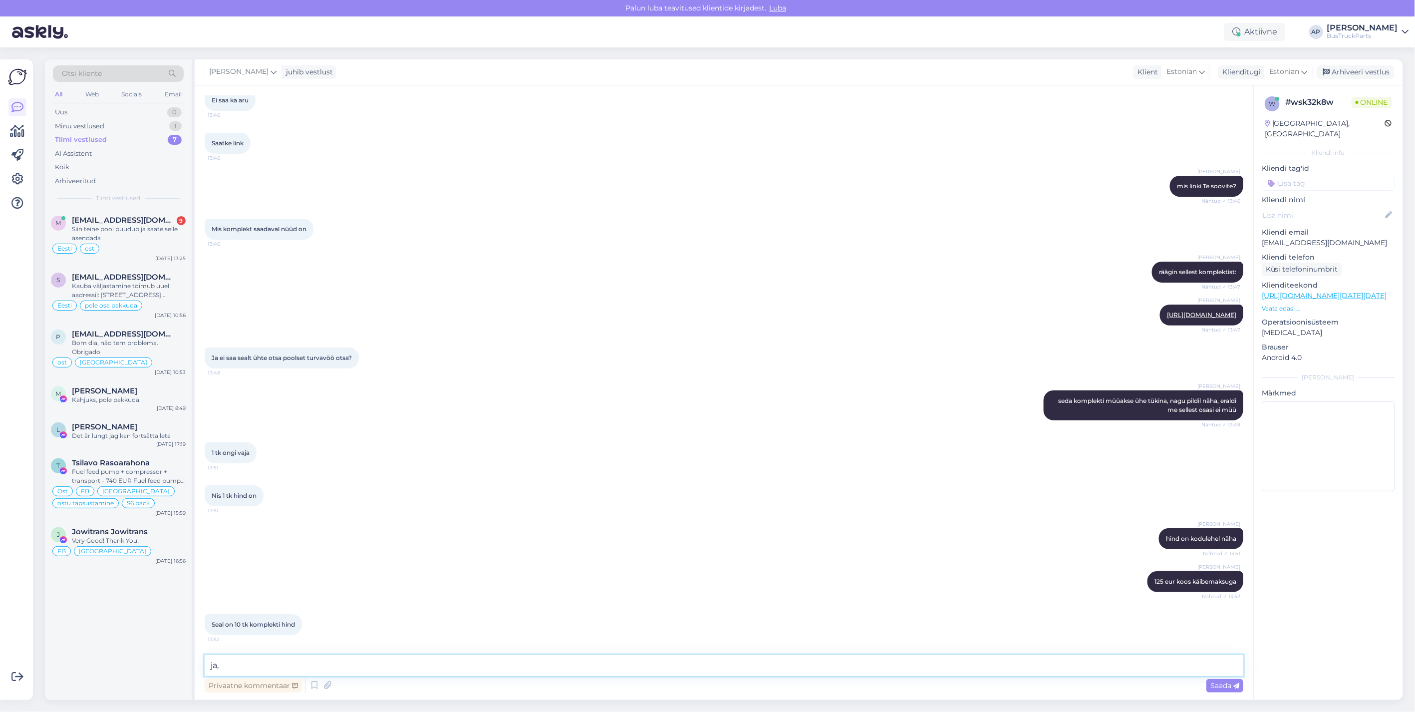
paste textarea "seda komplekti müüakse ühe tükina, nagu pildil näha, eraldi me sellest osasi ei…"
type textarea "ja, seda komplekti müüakse ühe tükina, nagu pildil näha, eraldi me sellest osas…"
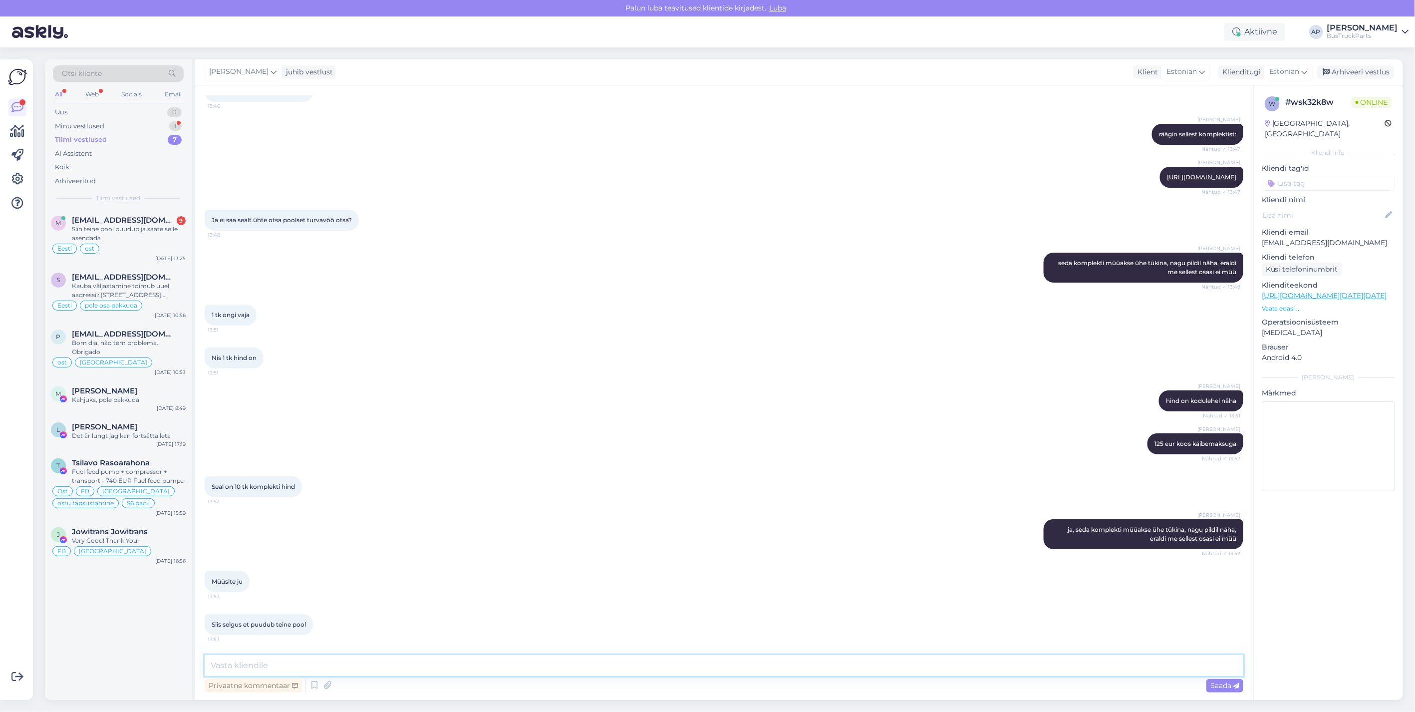
scroll to position [3180, 0]
type textarea "p"
type textarea "ü"
type textarea "p"
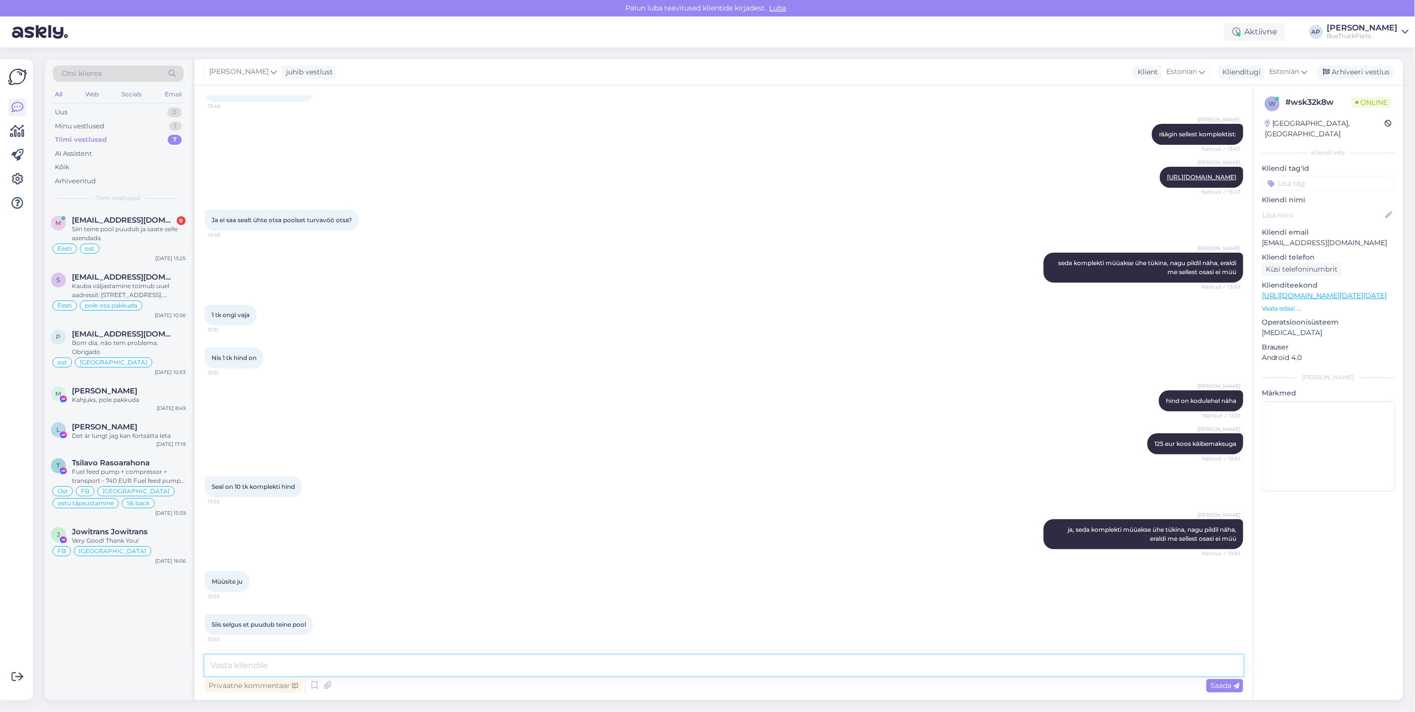
type textarea "p"
type textarea "e"
type textarea "praegu on ainult selline komplekt müügil"
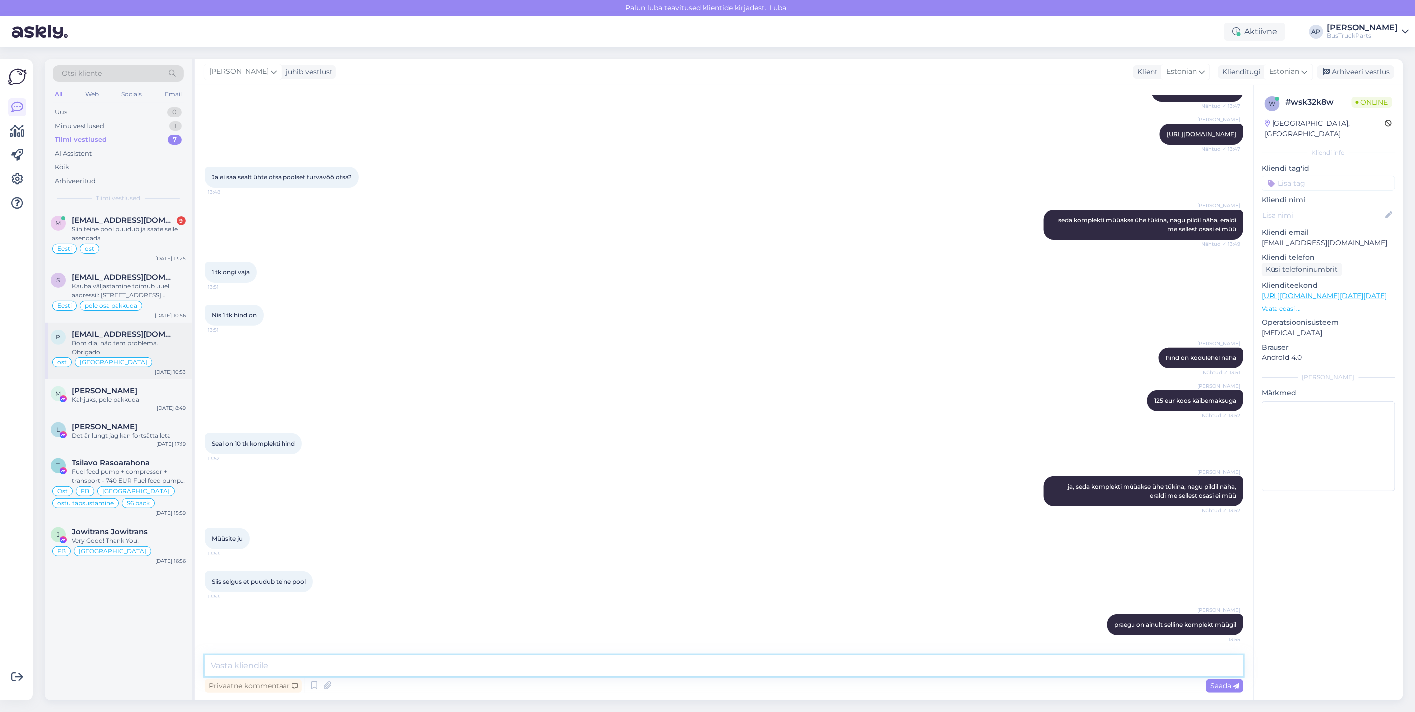
scroll to position [3223, 0]
drag, startPoint x: 93, startPoint y: 221, endPoint x: 153, endPoint y: 221, distance: 60.4
click at [93, 221] on span "[EMAIL_ADDRESS][DOMAIN_NAME]" at bounding box center [124, 220] width 104 height 9
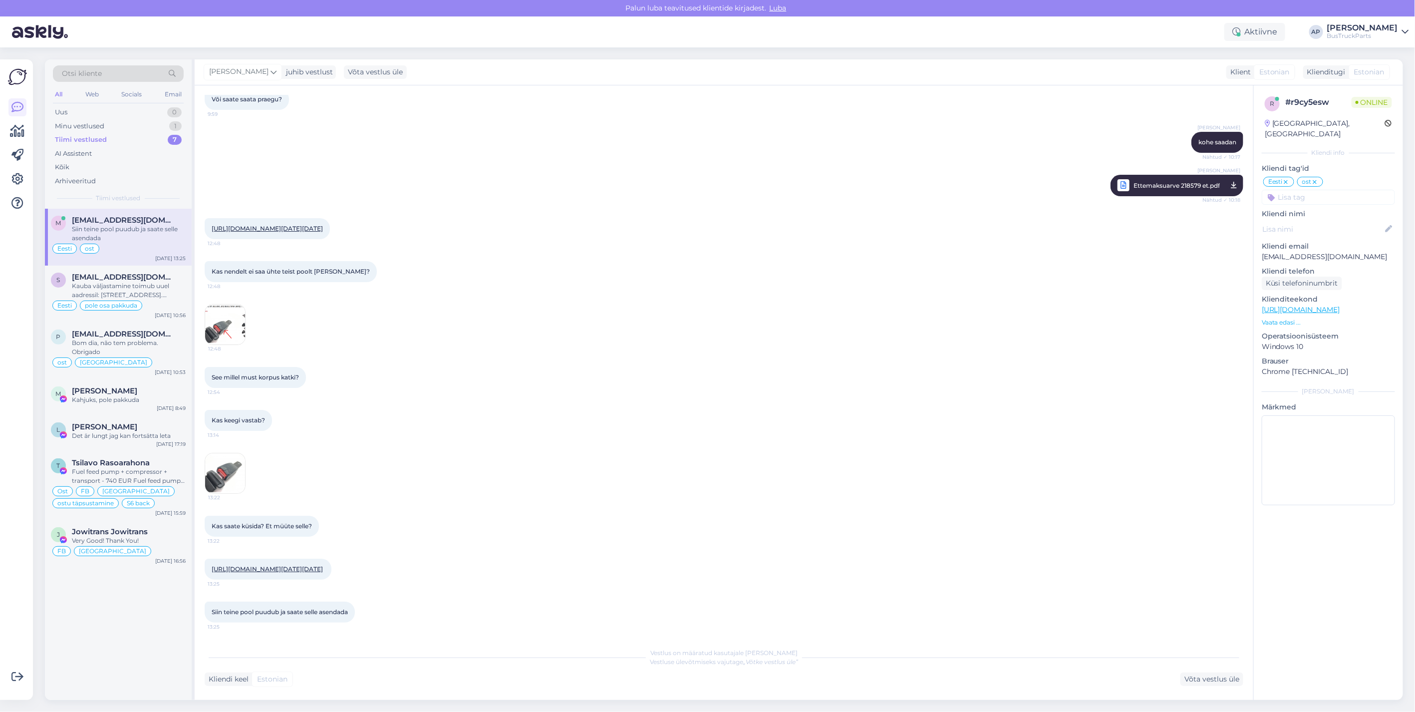
scroll to position [5205, 0]
click at [102, 279] on span "[EMAIL_ADDRESS][DOMAIN_NAME]" at bounding box center [124, 276] width 104 height 9
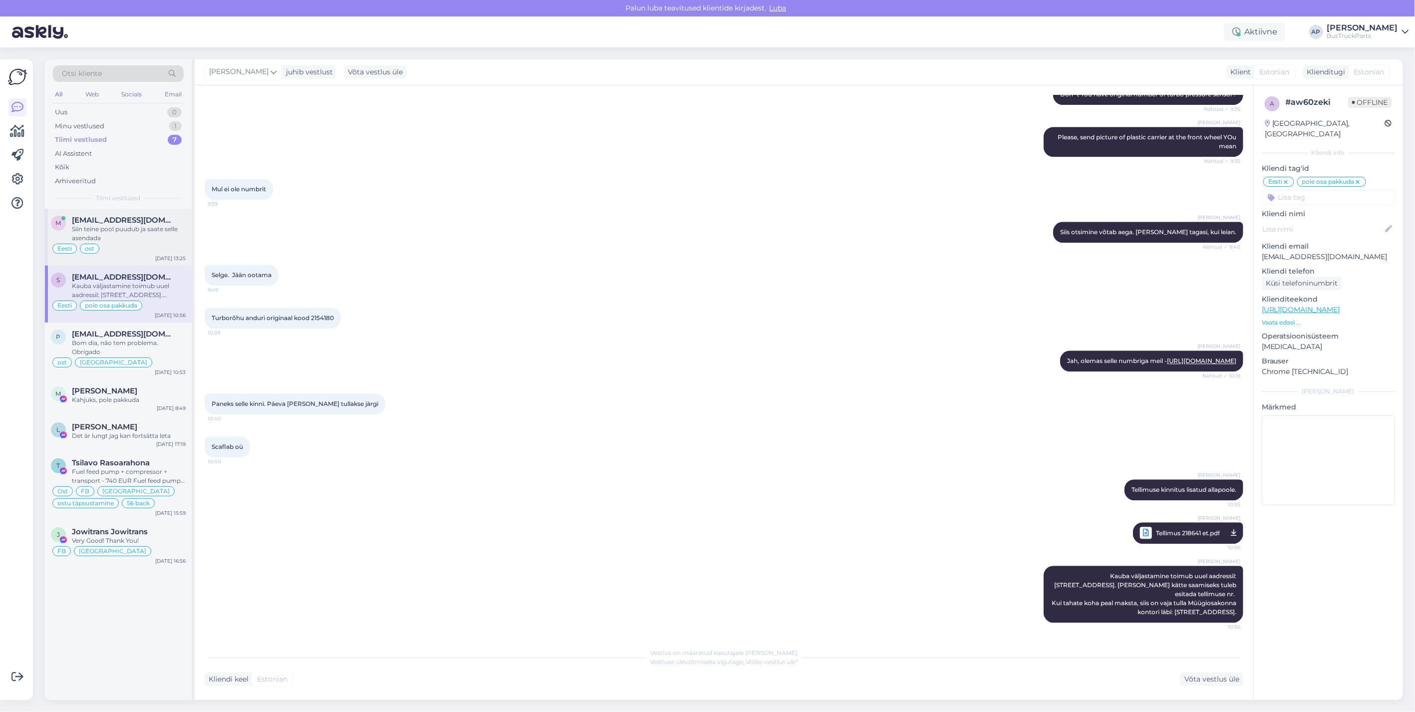
click at [120, 225] on div "Siin teine pool puudub ja saate selle asendada" at bounding box center [129, 234] width 114 height 18
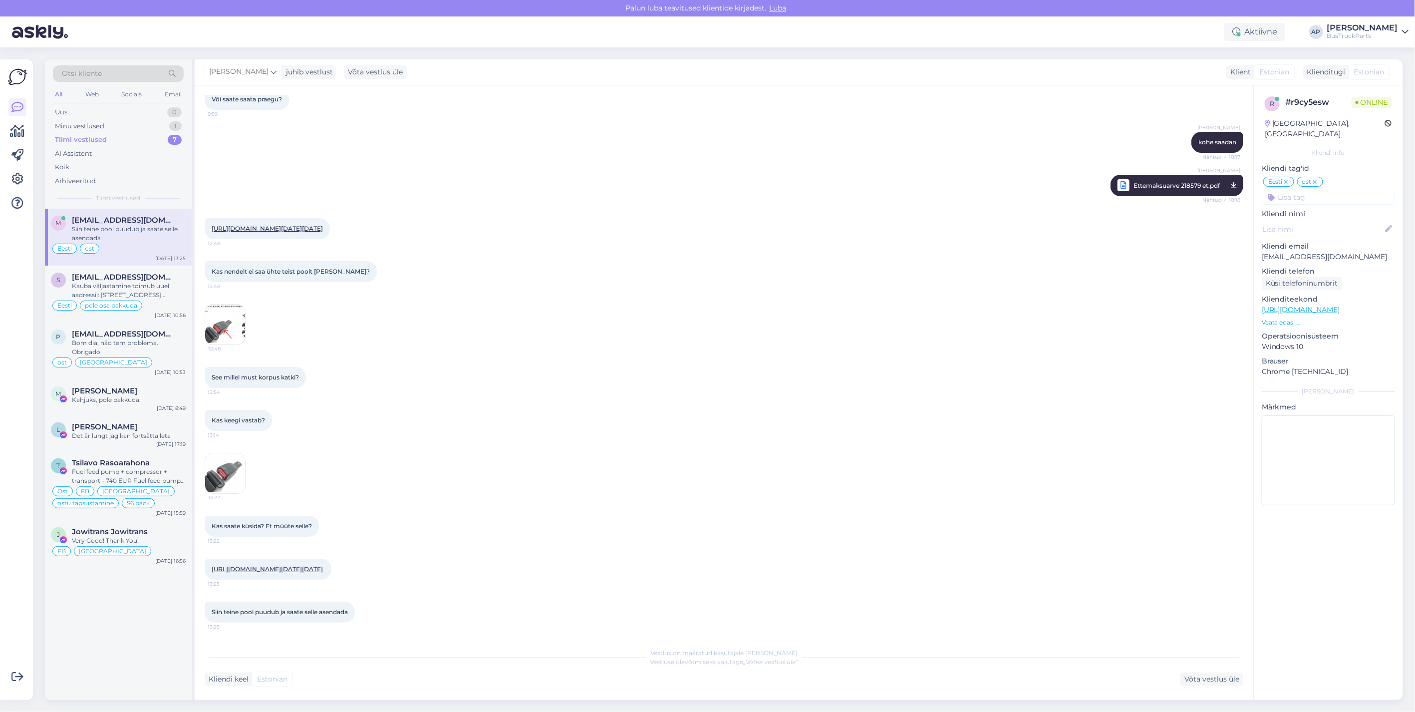
scroll to position [5205, 0]
click at [101, 125] on div "Minu vestlused" at bounding box center [79, 126] width 49 height 10
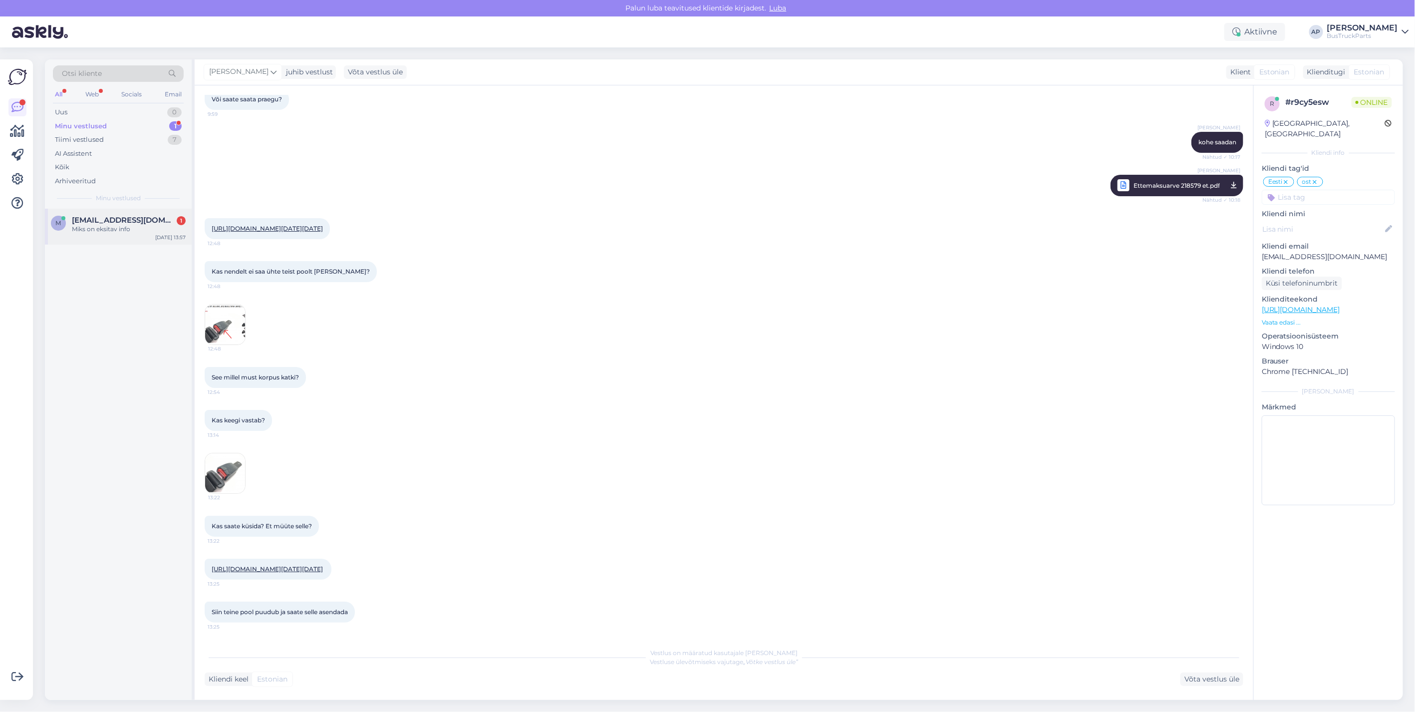
click at [120, 215] on div "m matrixbussid@gmail.com 1 Miks on eksitav info Sep 4 13:57" at bounding box center [118, 227] width 147 height 36
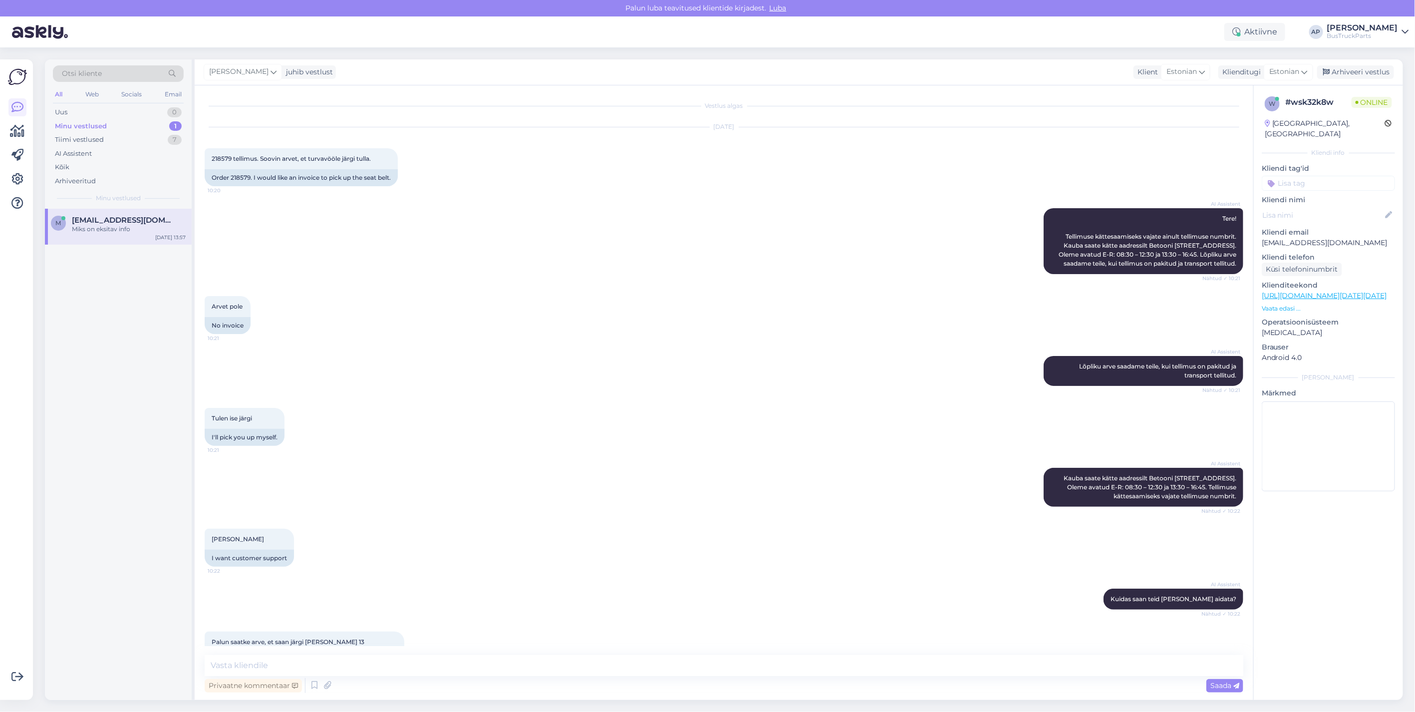
scroll to position [3266, 0]
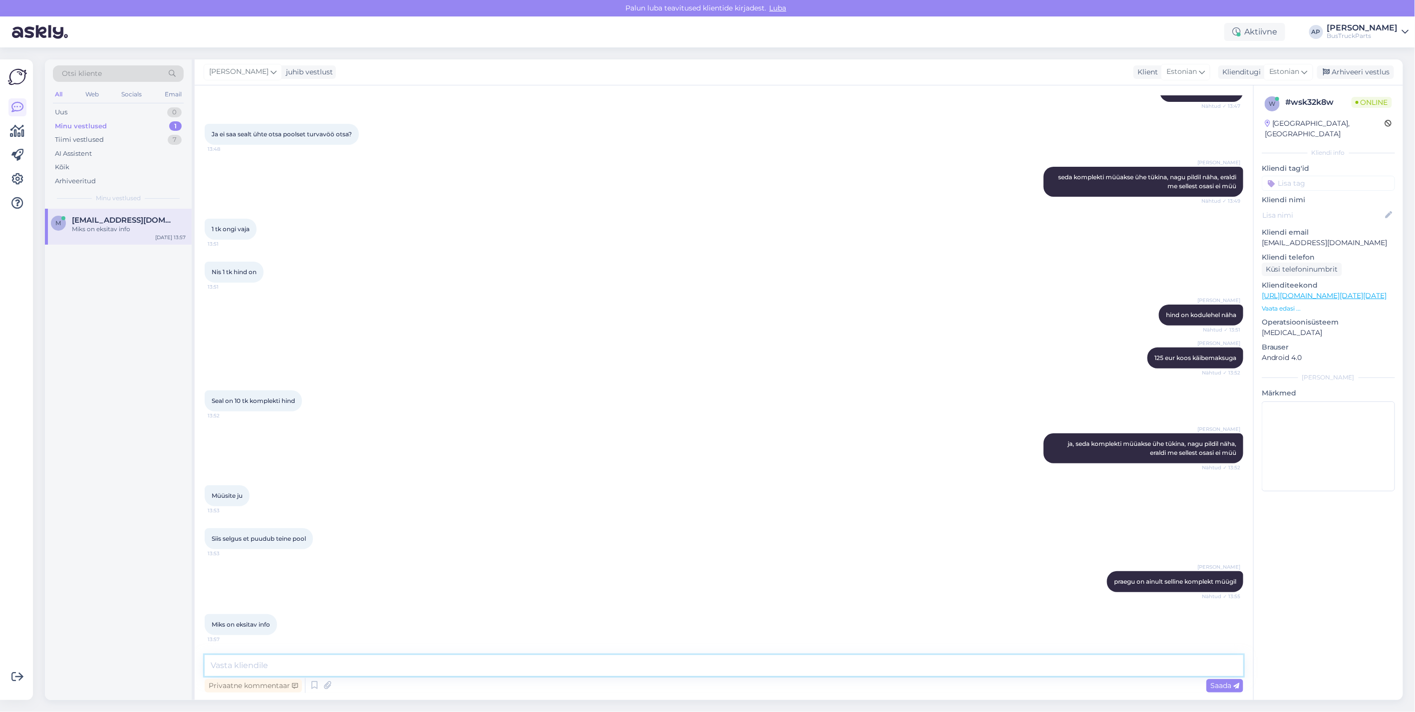
click at [245, 658] on textarea at bounding box center [724, 665] width 1038 height 21
type textarea "milline info Teid eksitab?"
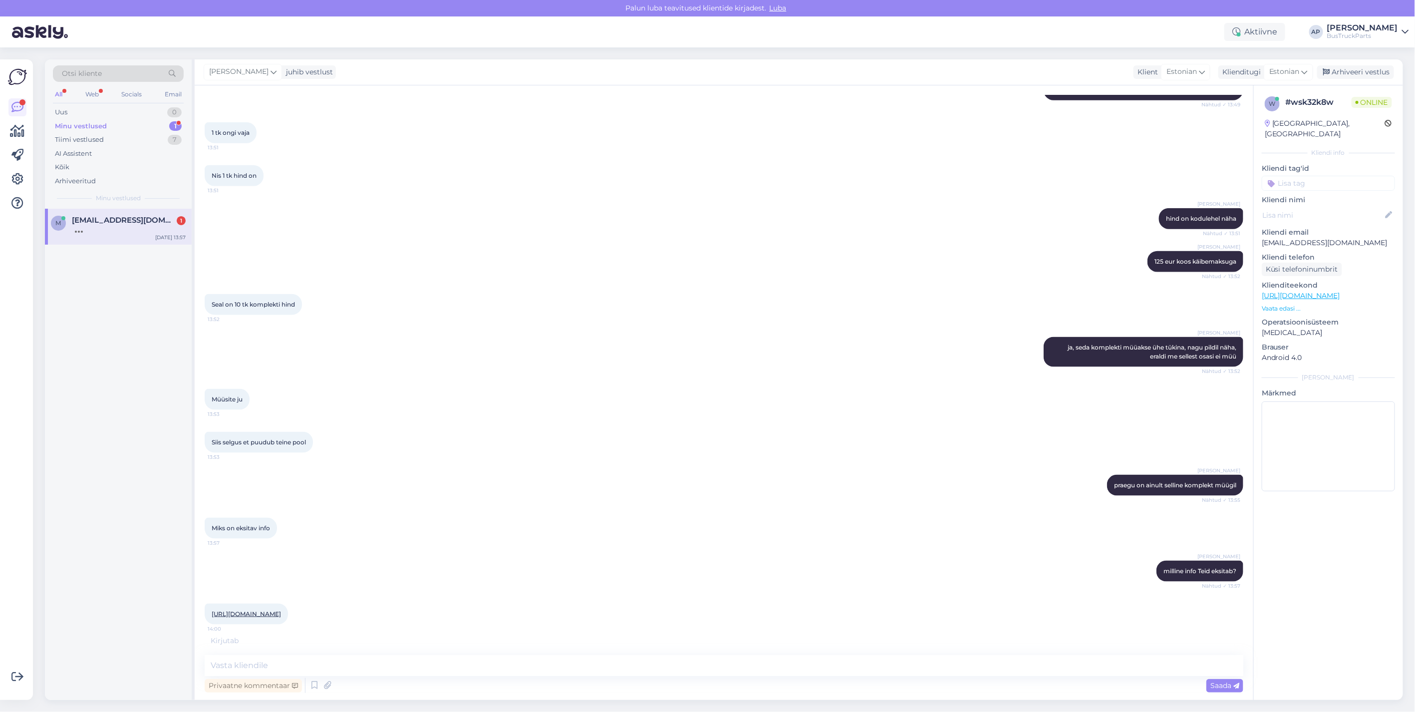
scroll to position [3372, 0]
click at [263, 610] on link "https://www.bustruckparts.com/?lang=et&call=product&part=TP1185501&partInfo=" at bounding box center [246, 613] width 69 height 7
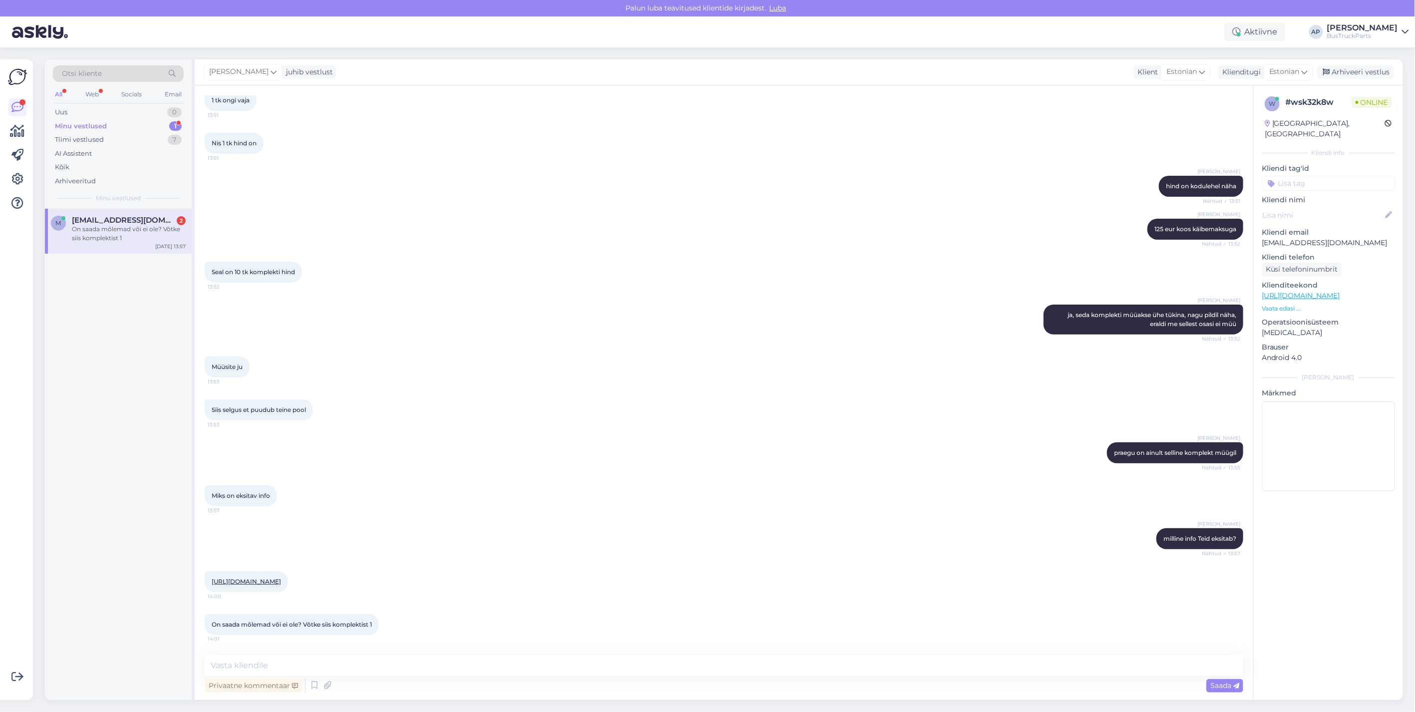
scroll to position [3404, 0]
drag, startPoint x: 291, startPoint y: 579, endPoint x: 565, endPoint y: 661, distance: 286.0
click at [565, 661] on textarea at bounding box center [724, 665] width 1038 height 21
click at [287, 669] on textarea at bounding box center [724, 665] width 1038 height 21
type textarea "lingil viidatud turvavöö on saadaval, hind 50eur koos km"
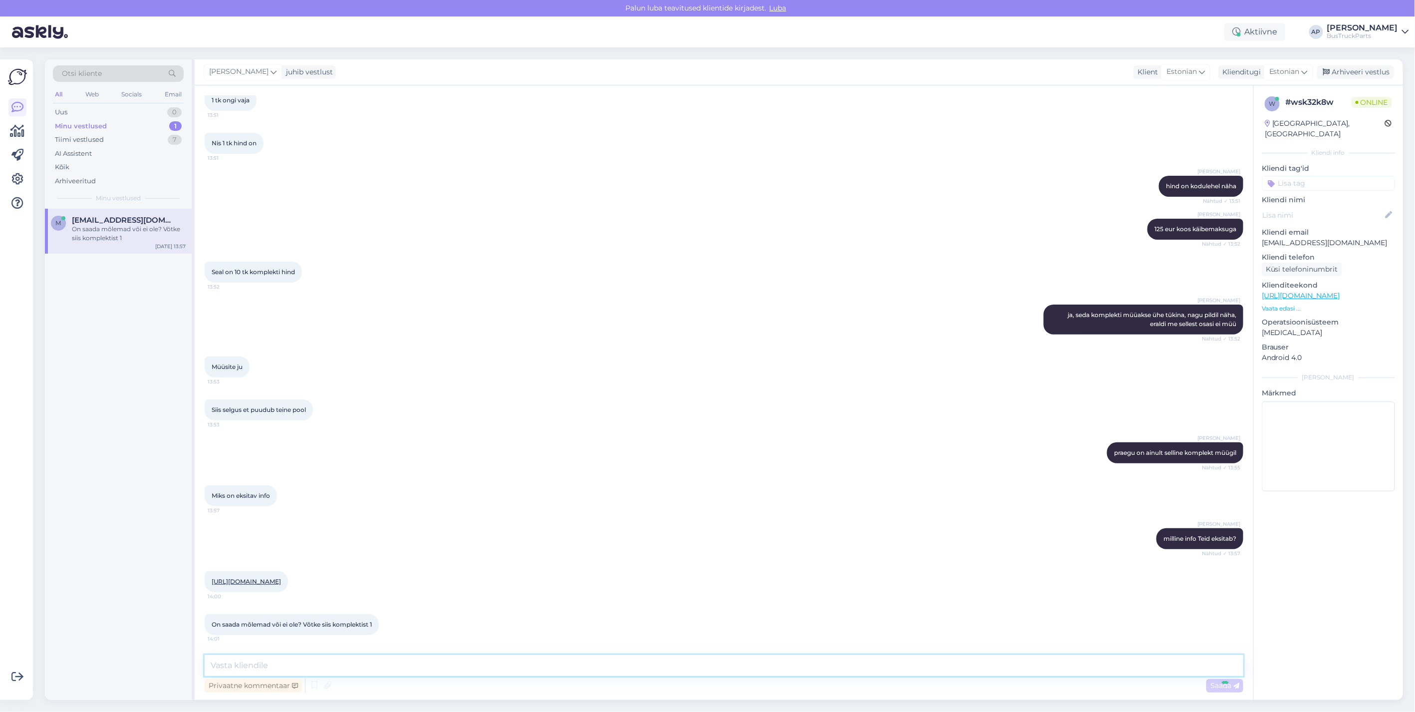
scroll to position [3446, 0]
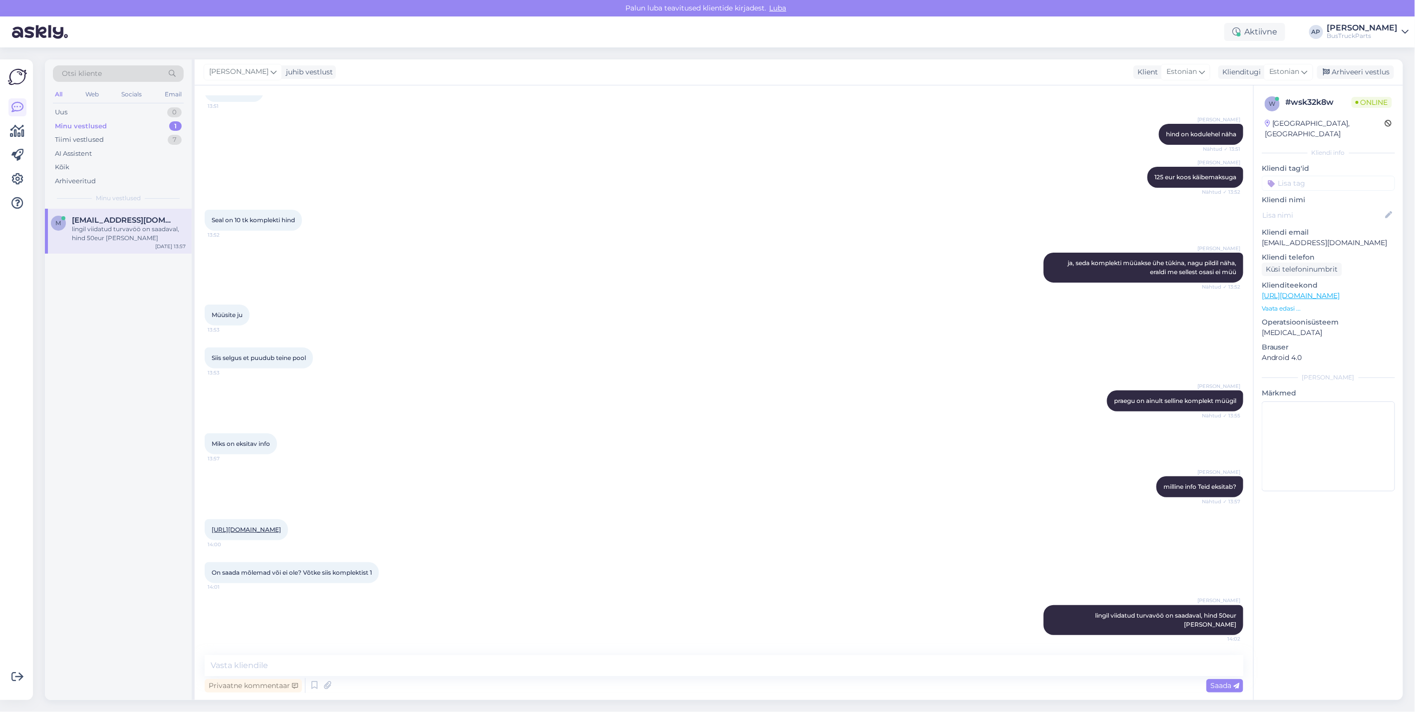
click at [630, 314] on div "Müüsite ju 13:53" at bounding box center [724, 314] width 1038 height 43
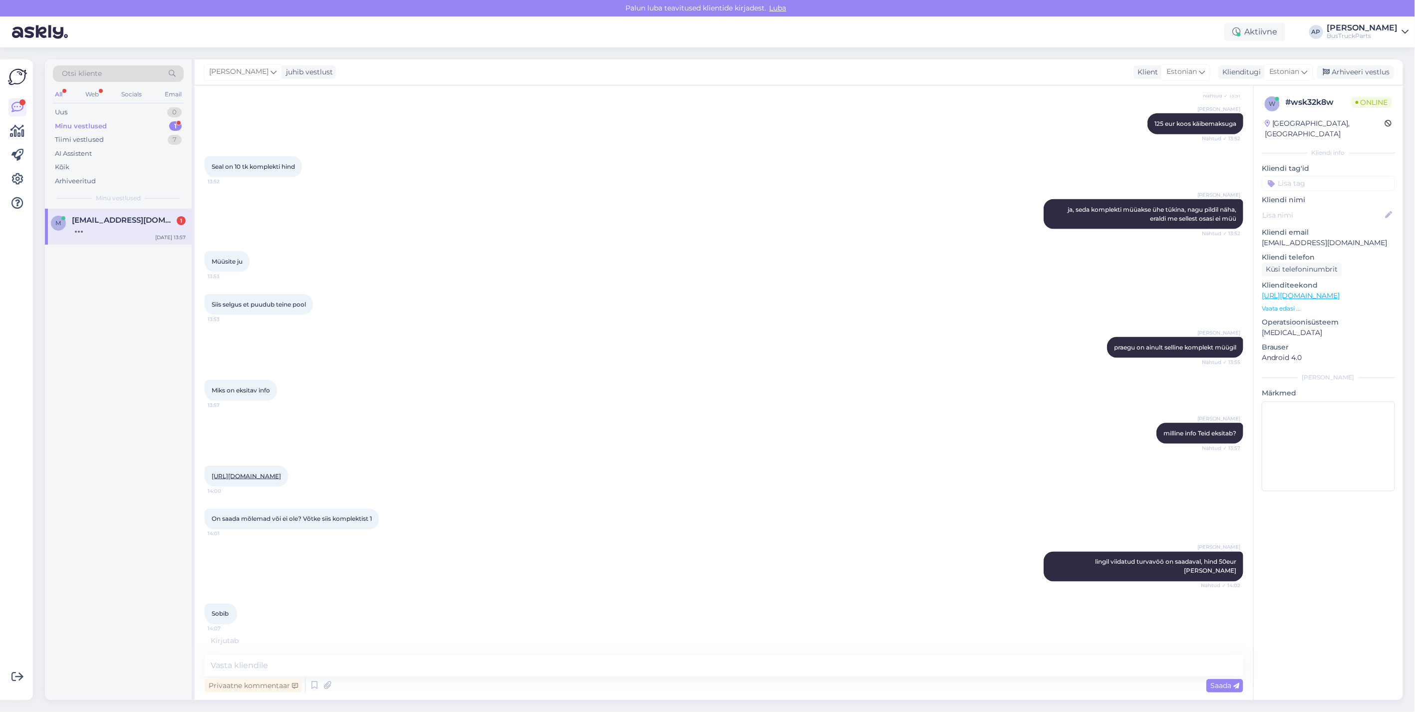
scroll to position [3533, 0]
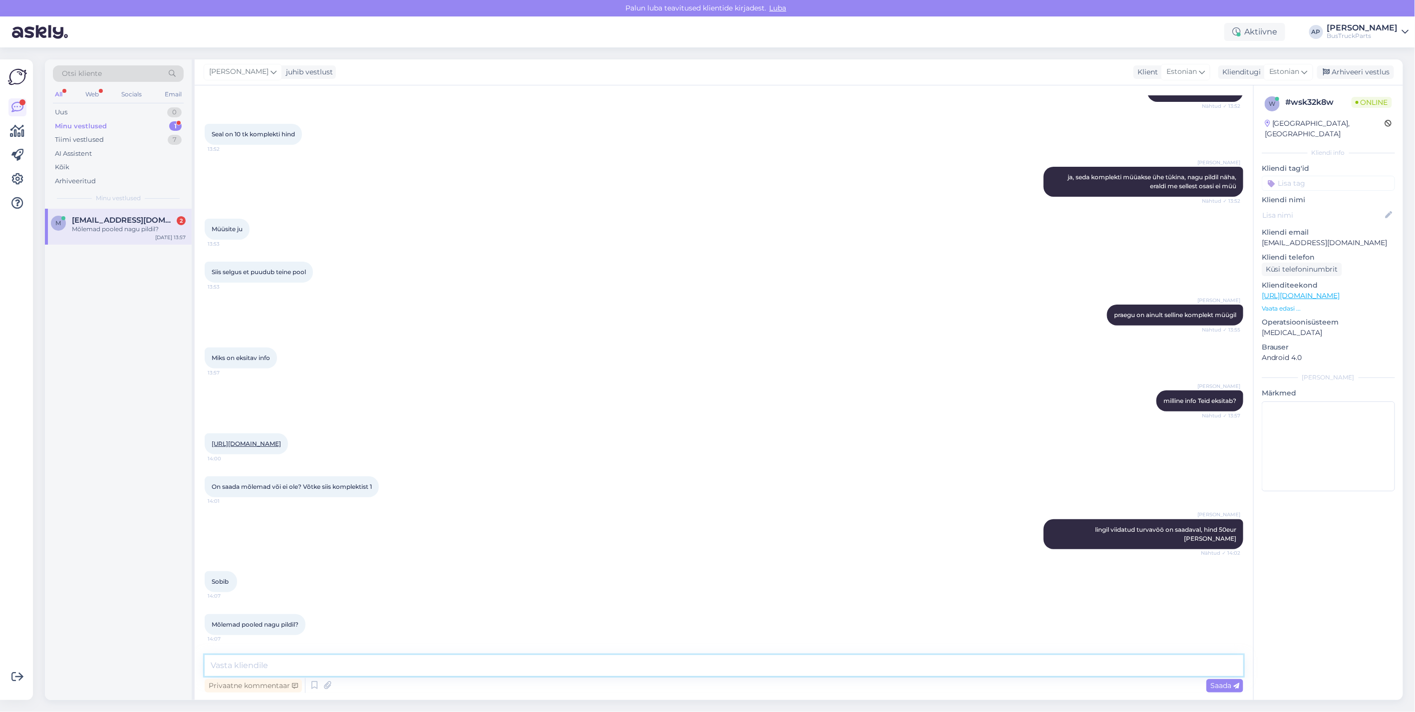
click at [232, 662] on textarea at bounding box center [724, 665] width 1038 height 21
type textarea "kõik ontäpselt nagu pildil"
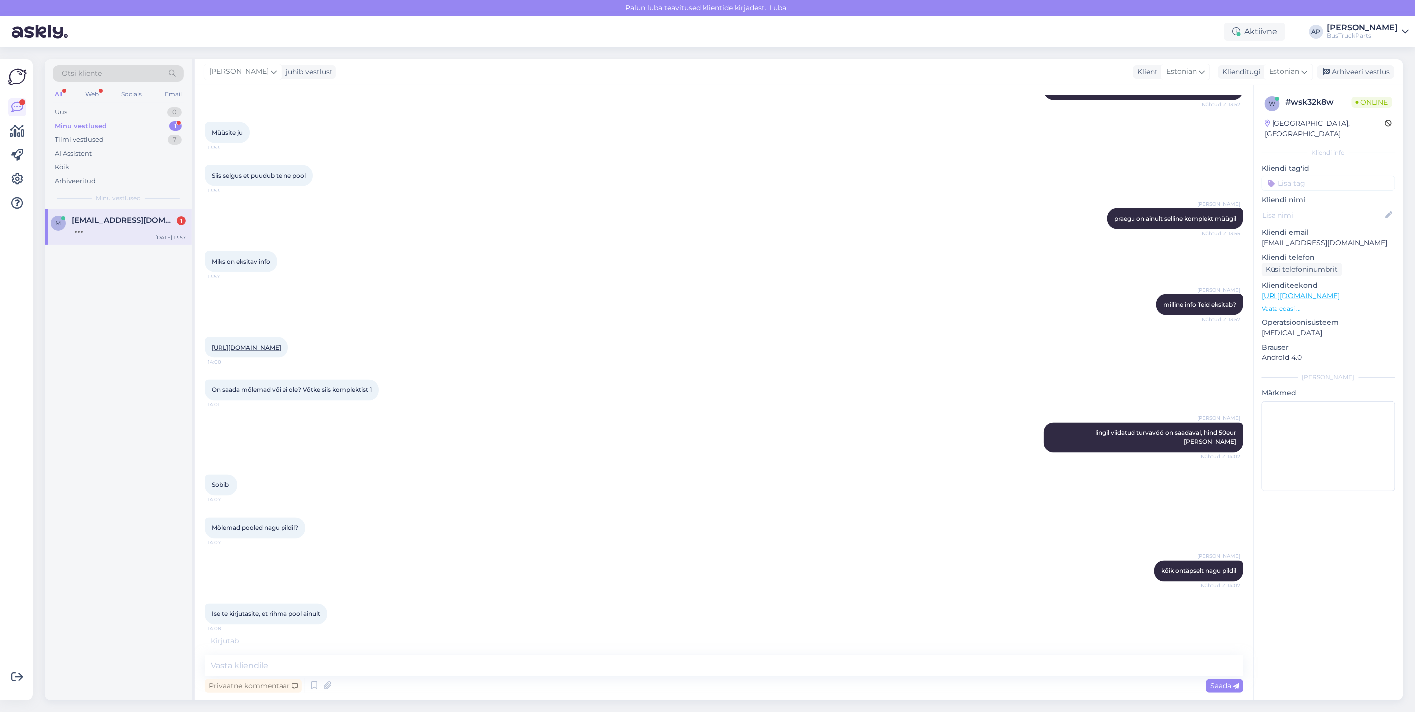
scroll to position [3661, 0]
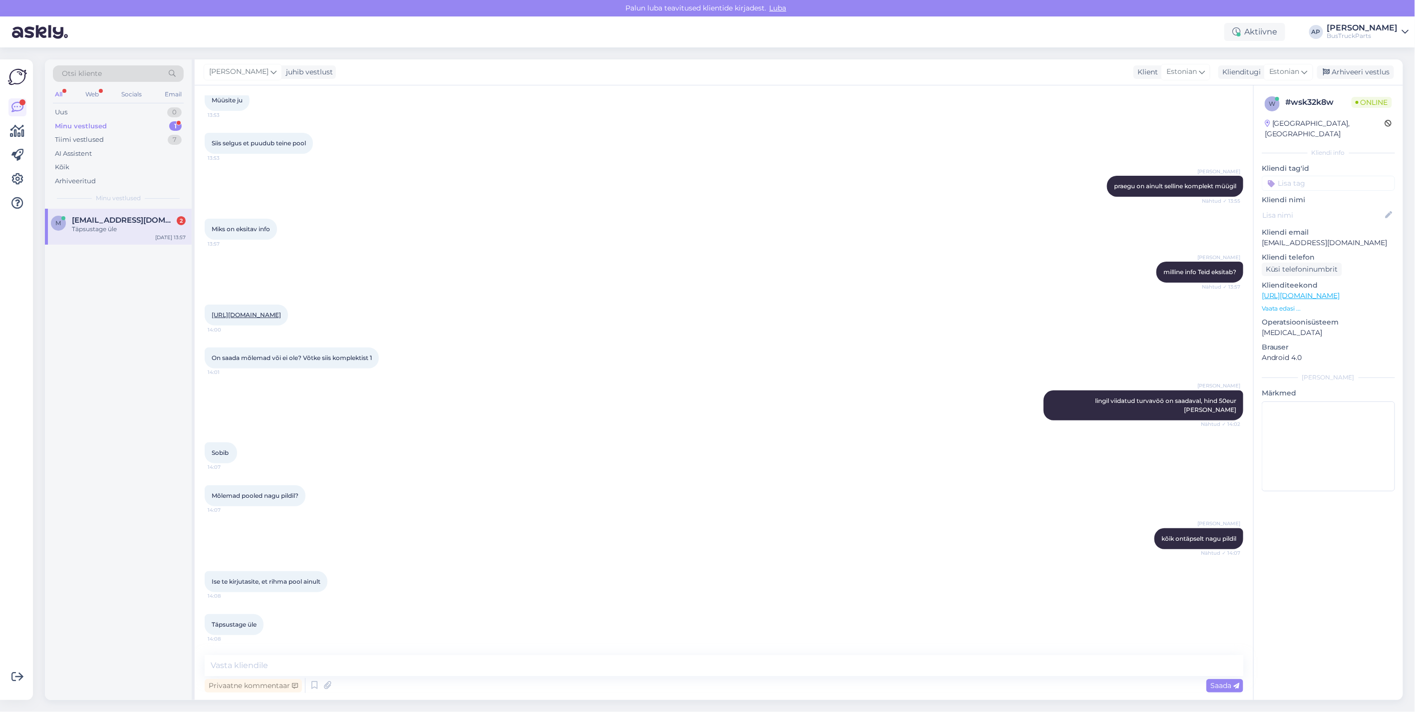
drag, startPoint x: 300, startPoint y: 320, endPoint x: 308, endPoint y: 315, distance: 9.4
click at [281, 318] on link "https://www.bustruckparts.com/?lang=et&call=product&part=TP1185501&partInfo=" at bounding box center [246, 314] width 69 height 7
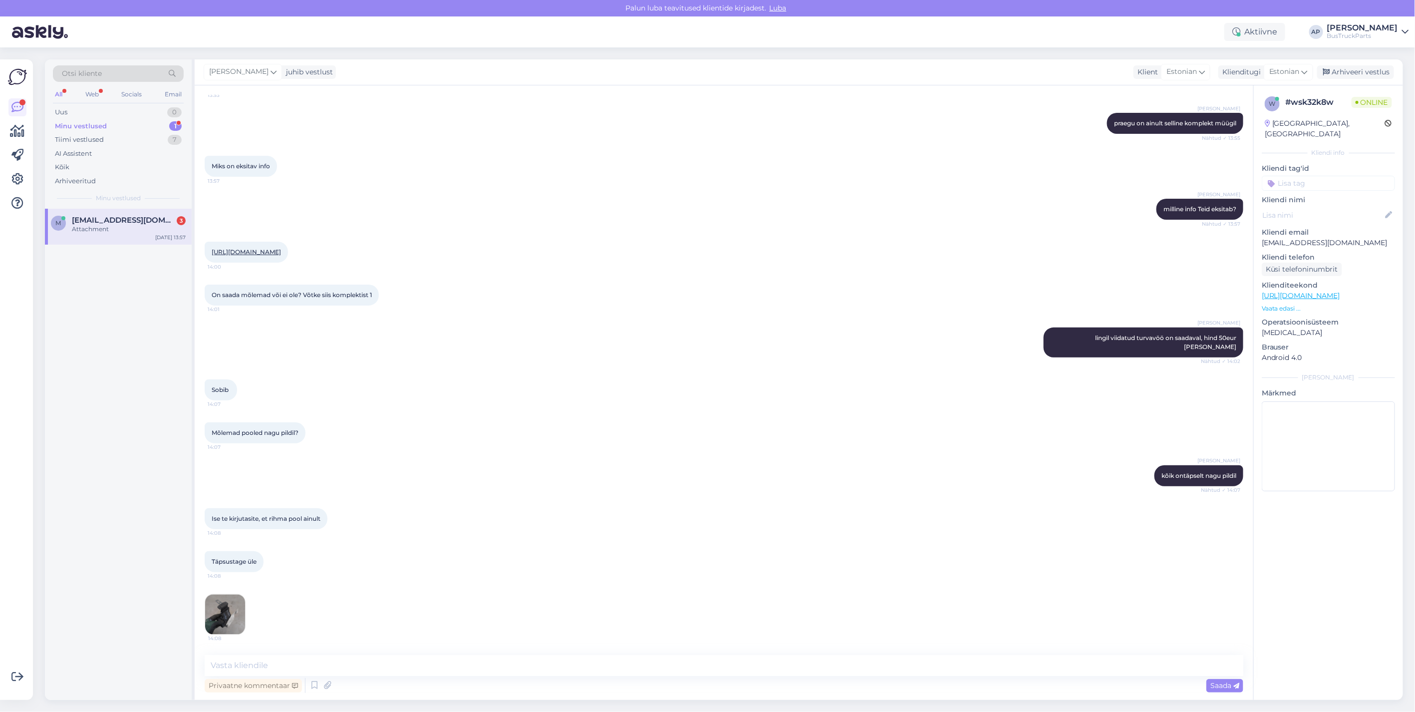
scroll to position [3724, 0]
click at [224, 605] on img at bounding box center [225, 614] width 40 height 40
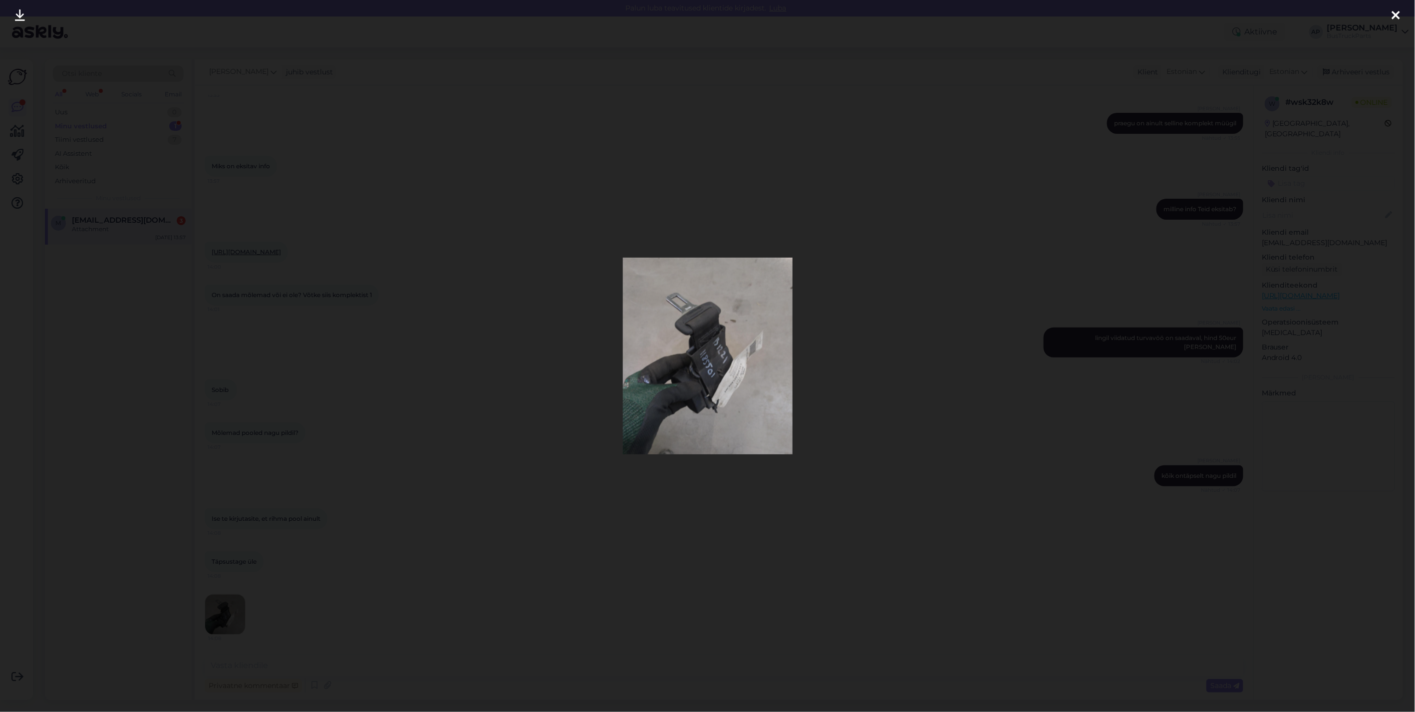
click at [1393, 8] on div at bounding box center [1396, 15] width 20 height 31
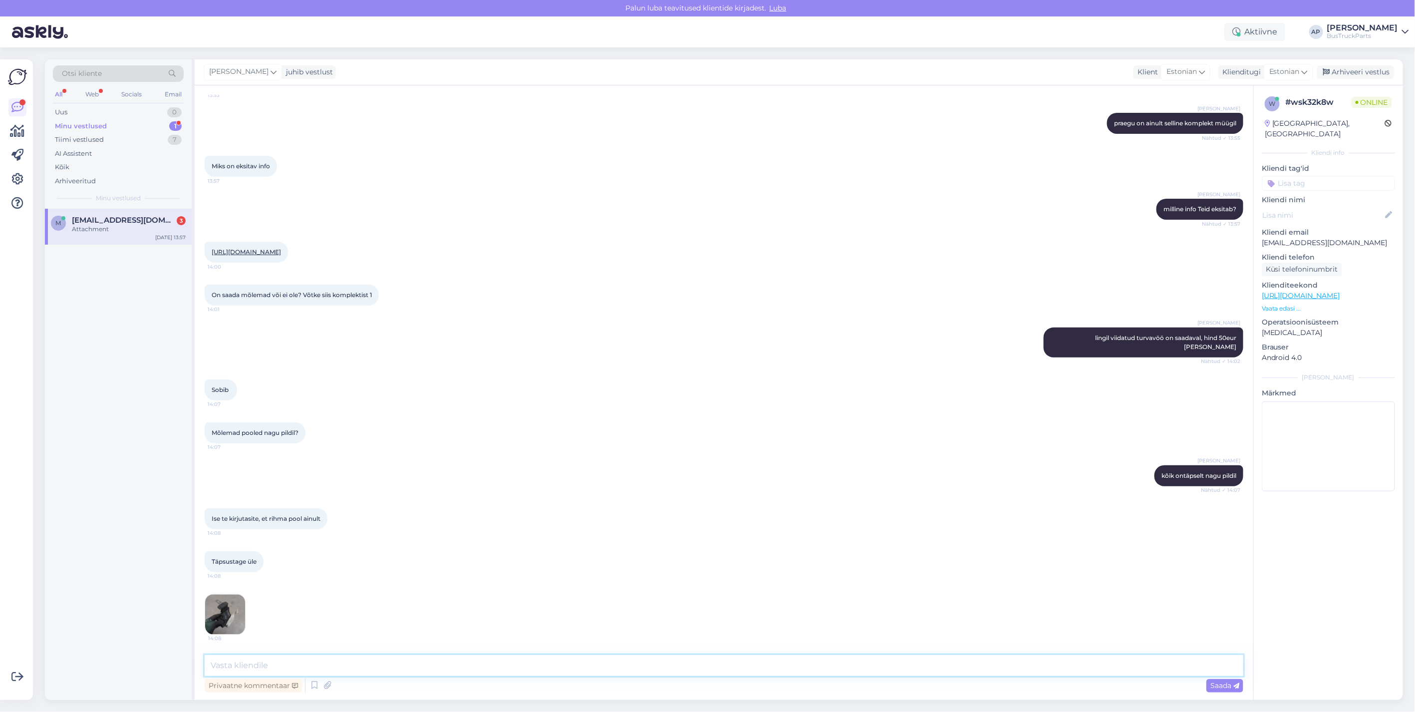
drag, startPoint x: 243, startPoint y: 666, endPoint x: 266, endPoint y: 669, distance: 24.1
click at [243, 666] on textarea at bounding box center [724, 665] width 1038 height 21
type textarea "r"
type textarea "turvavöö on täpselt selline nagu pildil näete"
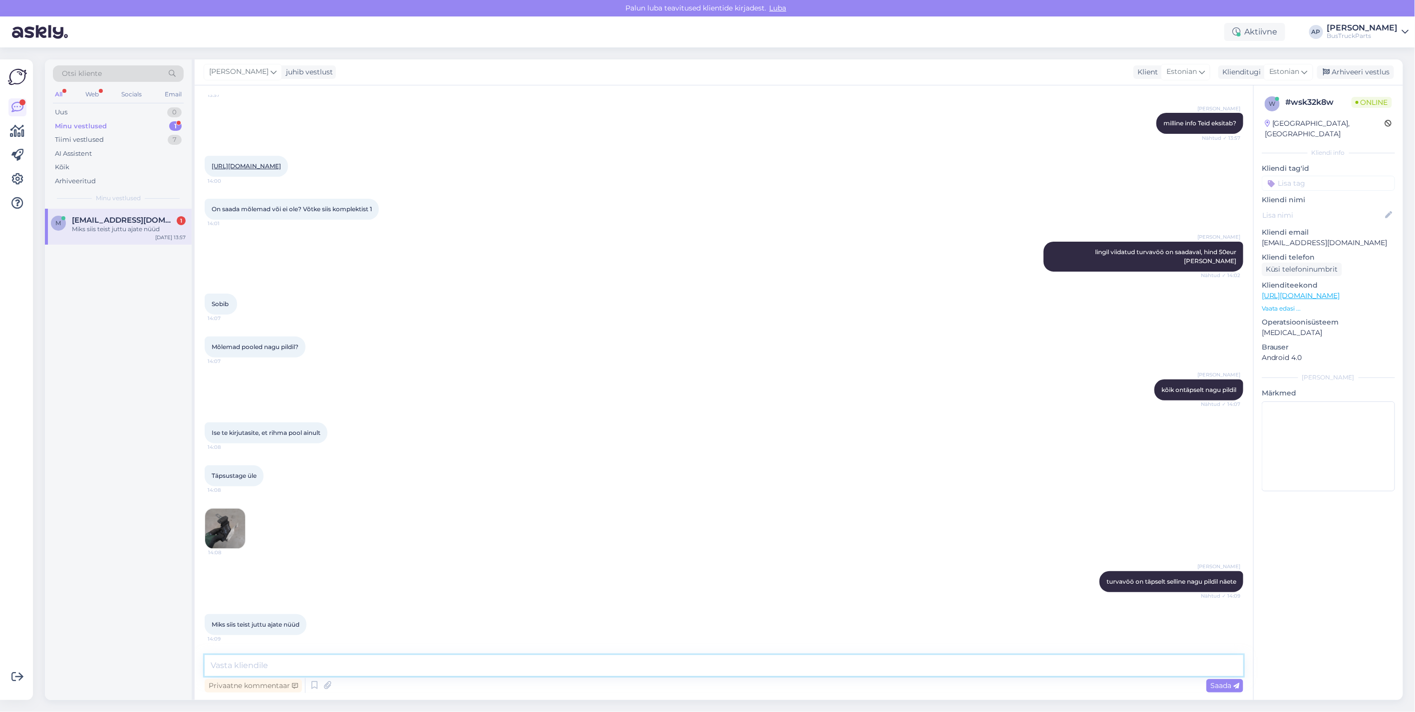
scroll to position [3810, 0]
type textarea "kõik kaubad on sellised nagu pilil"
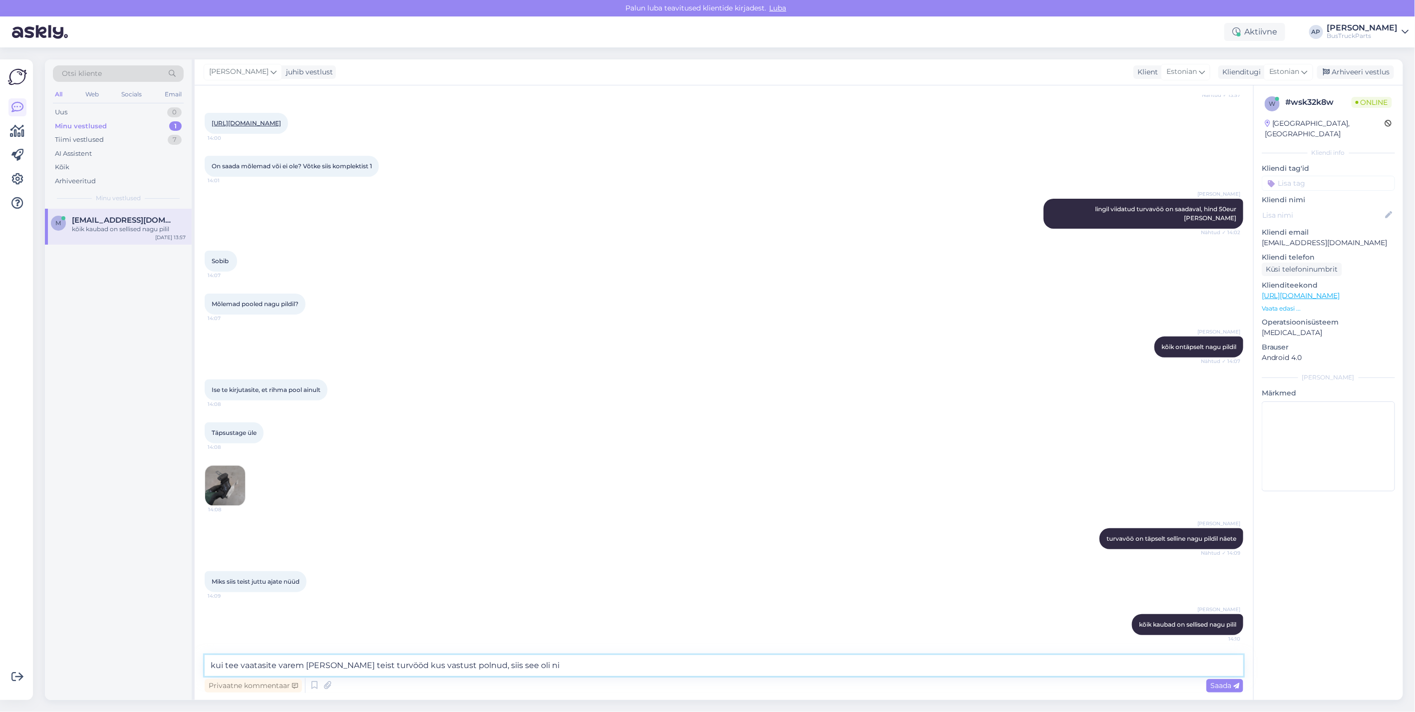
type textarea "kui tee vaatasite varem mõnda teist turvööd kus vastust polnud, siis see oli nii"
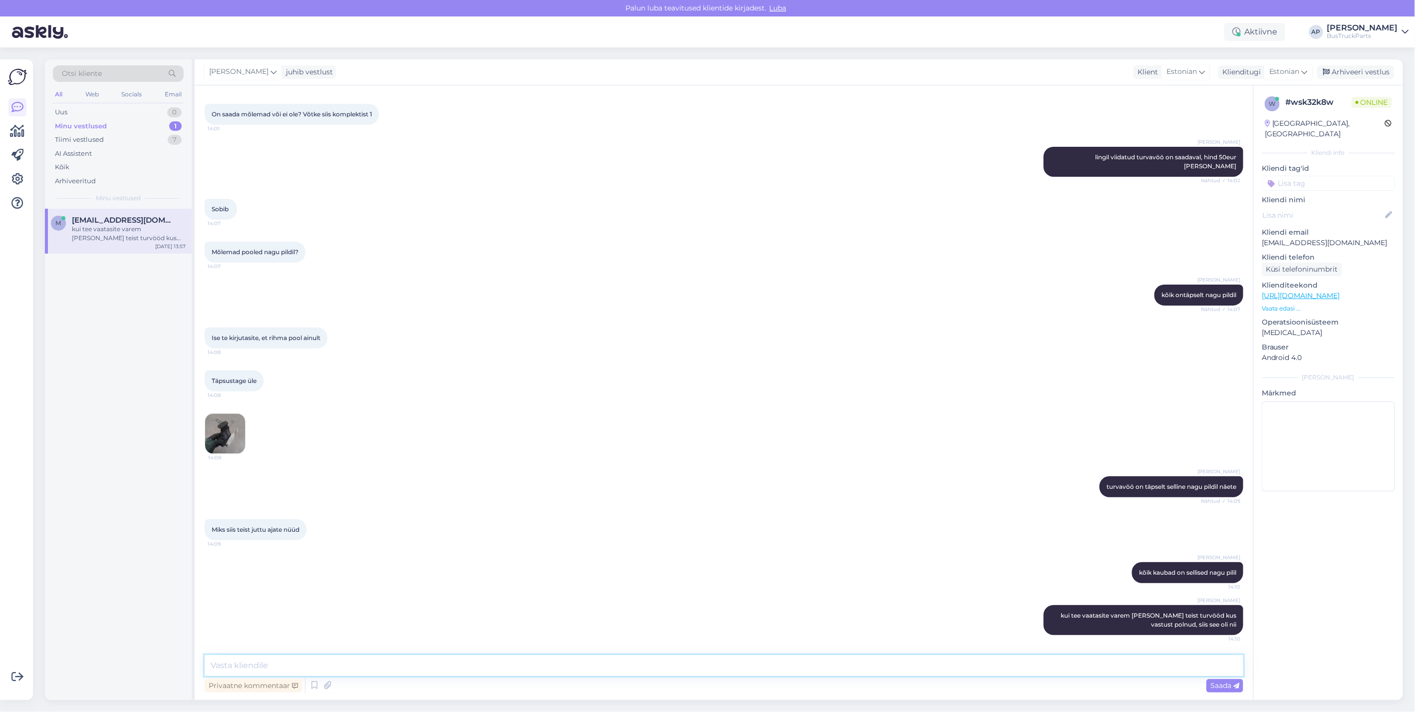
scroll to position [3904, 0]
drag, startPoint x: 1223, startPoint y: 570, endPoint x: 1206, endPoint y: 571, distance: 17.0
drag, startPoint x: 1206, startPoint y: 571, endPoint x: 923, endPoint y: 557, distance: 283.3
click at [906, 546] on div "Miks siis teist juttu ajate nüüd 14:09" at bounding box center [724, 529] width 1038 height 43
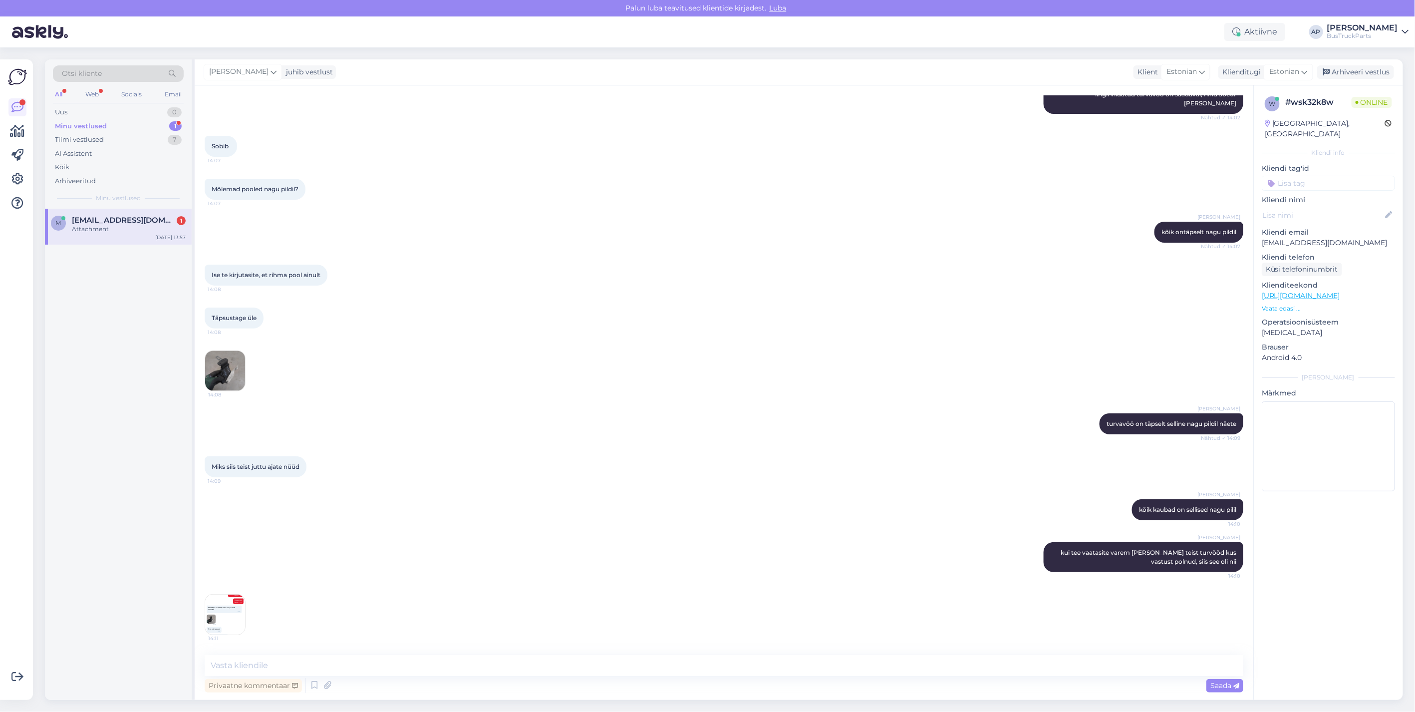
scroll to position [3968, 0]
click at [218, 610] on img at bounding box center [225, 614] width 40 height 40
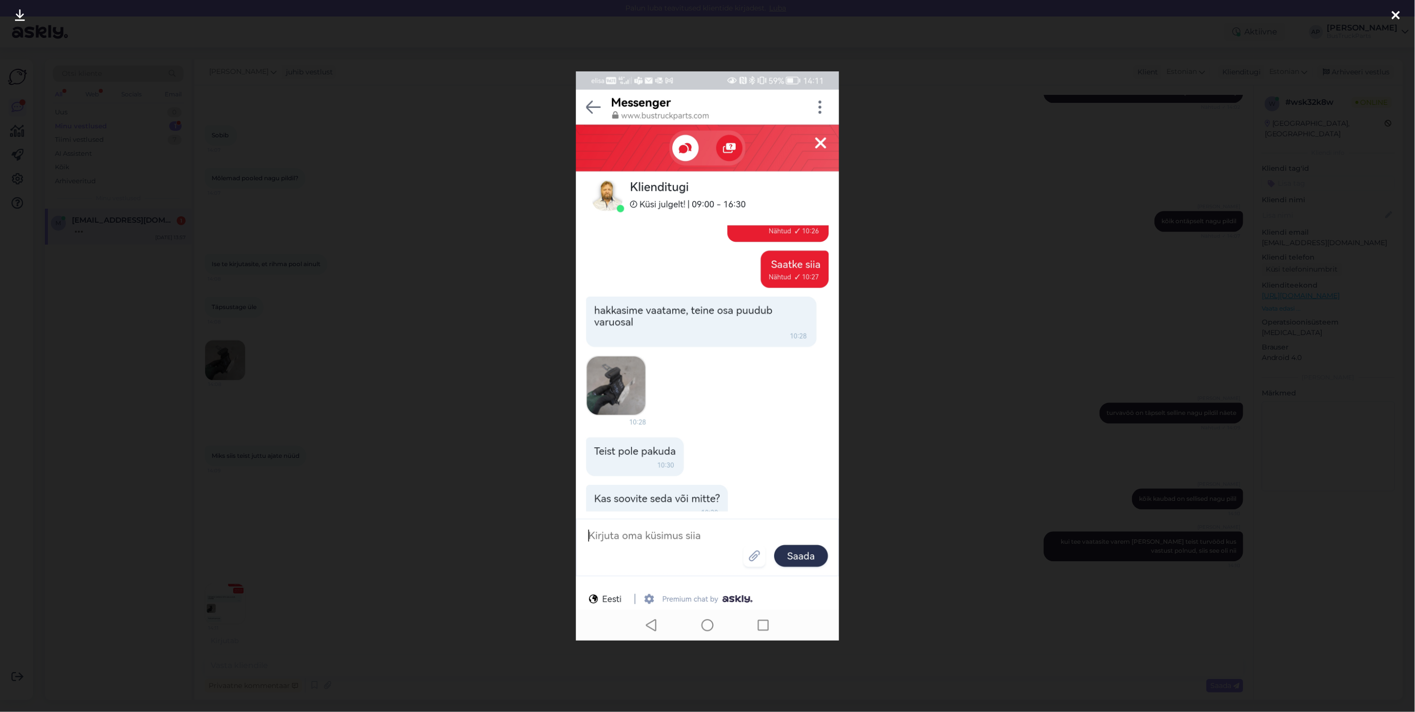
scroll to position [4010, 0]
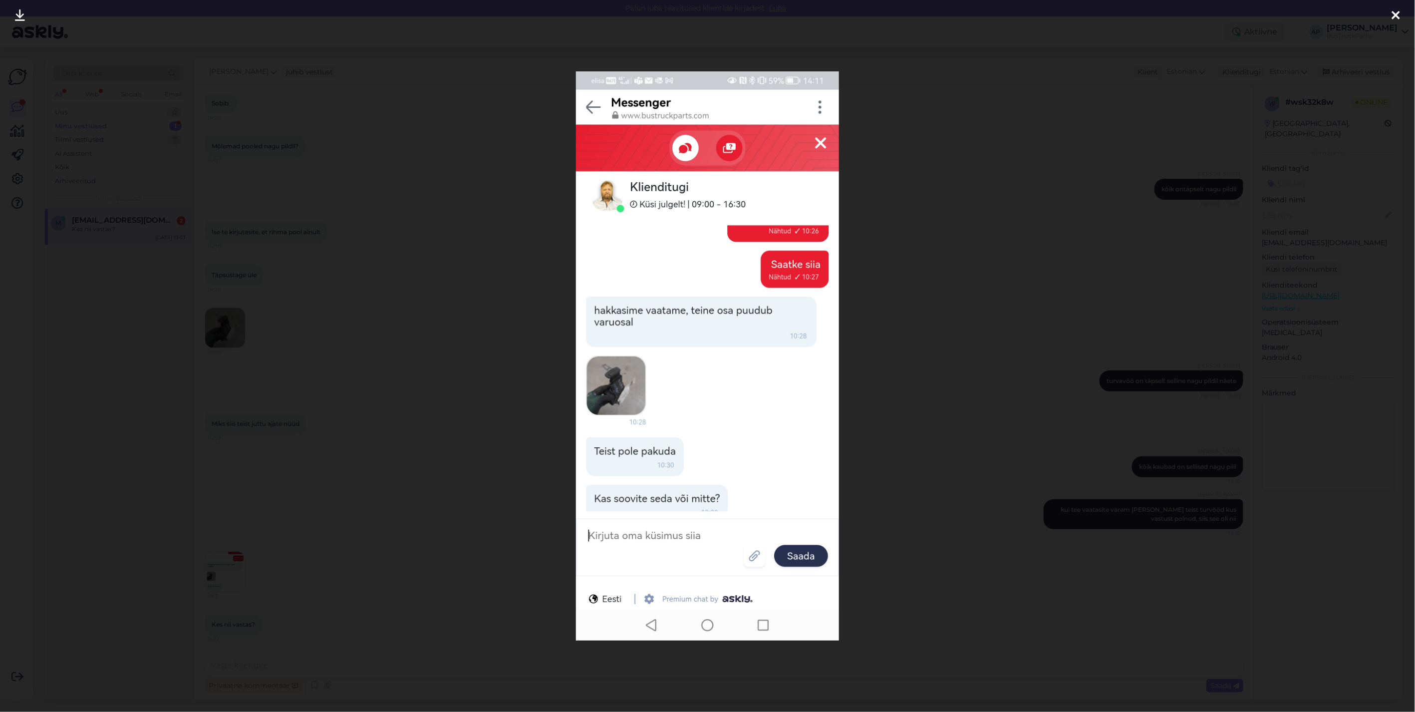
drag, startPoint x: 17, startPoint y: 13, endPoint x: 23, endPoint y: 15, distance: 6.2
click at [17, 13] on icon at bounding box center [20, 15] width 10 height 13
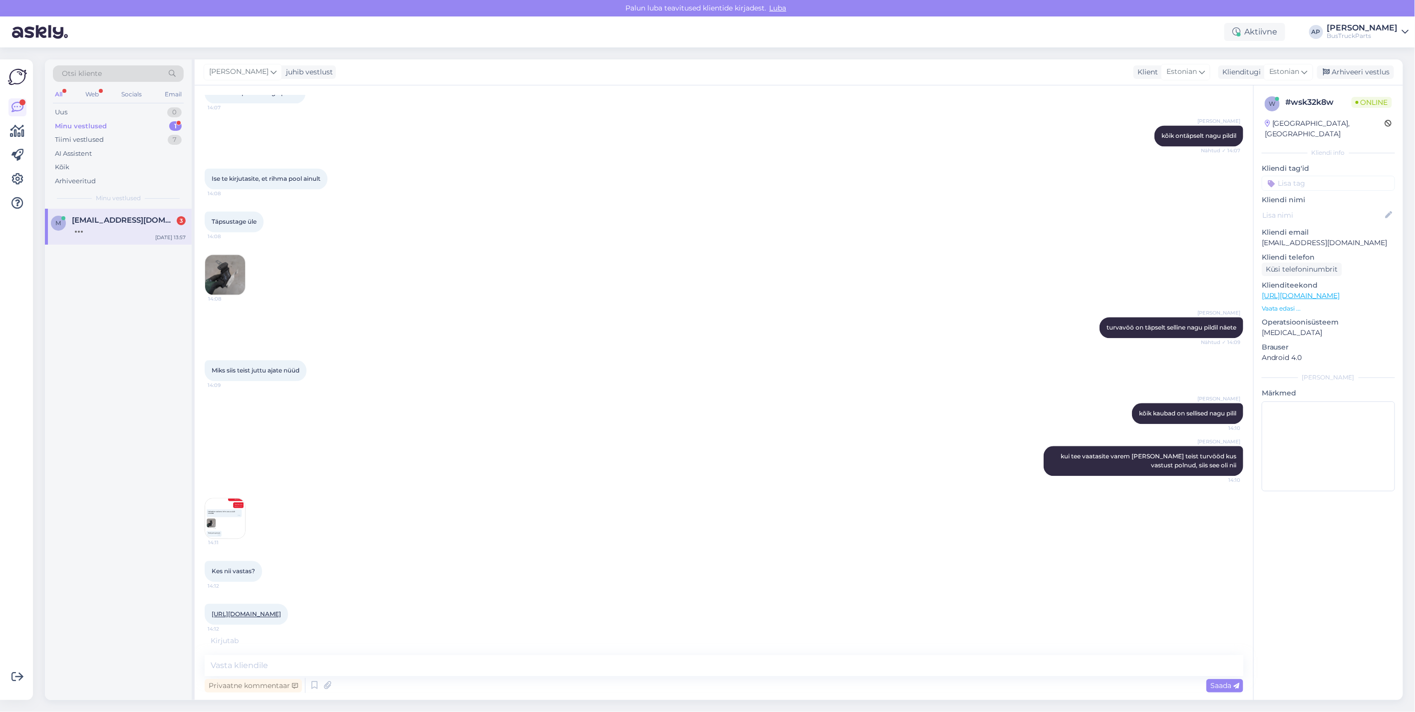
scroll to position [4073, 0]
click at [255, 610] on link "https://www.bustruckparts.com/?lang=et&call=product&part=TP1185501&partInfo=" at bounding box center [246, 613] width 69 height 7
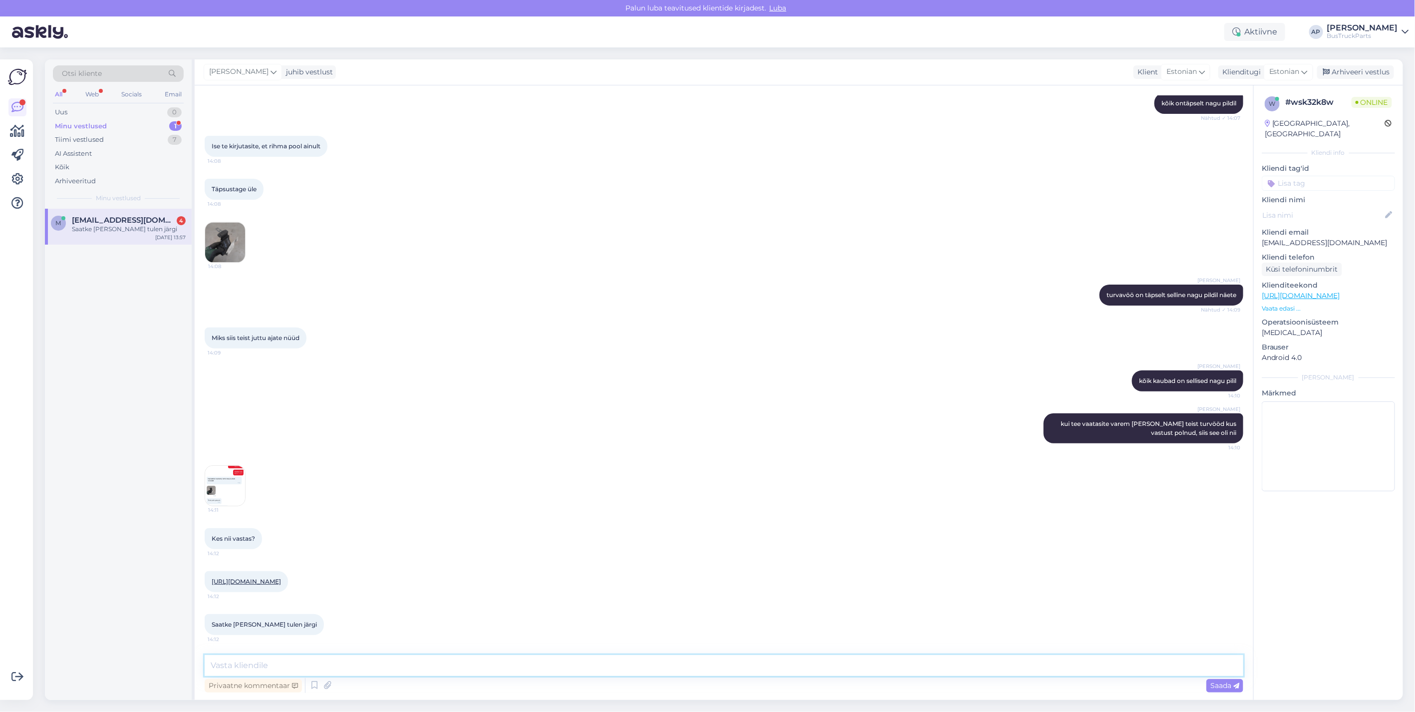
click at [251, 665] on textarea at bounding box center [724, 665] width 1038 height 21
type textarea "j"
type textarea "ja ostja on?"
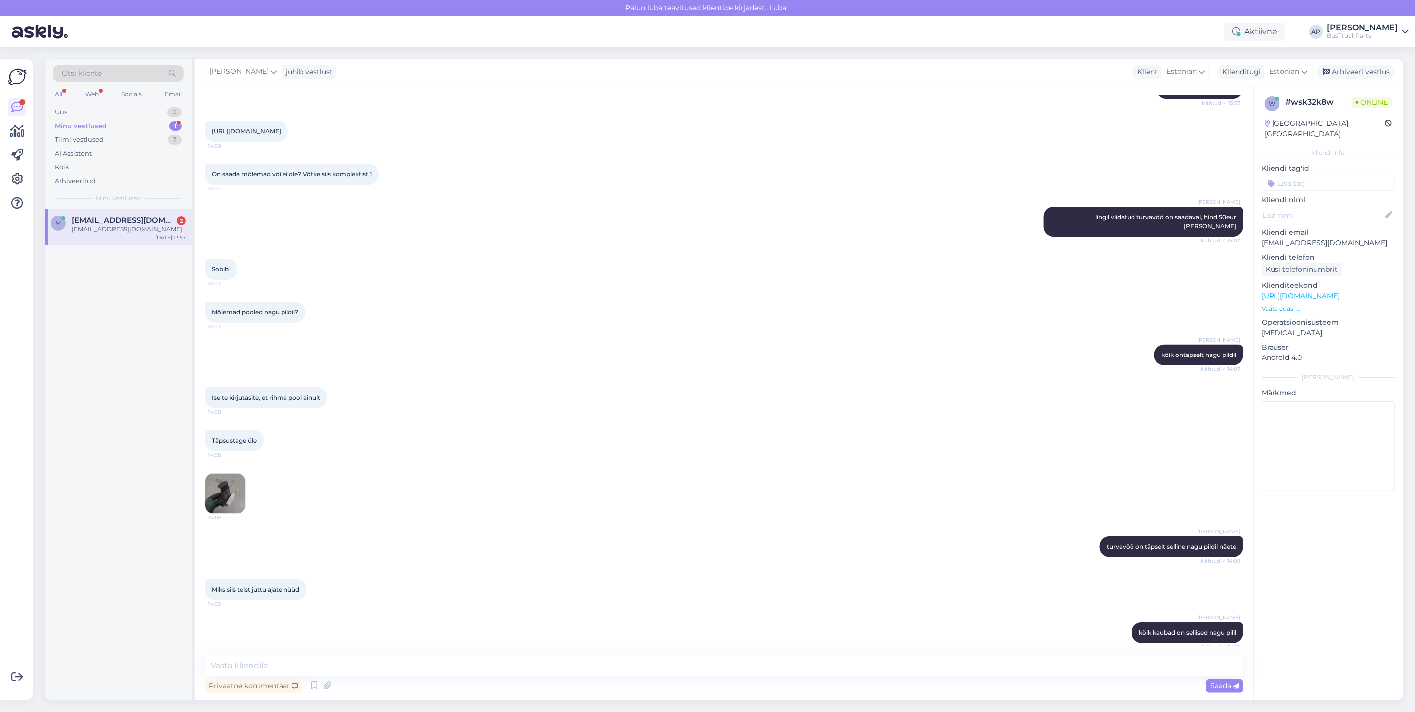
scroll to position [3735, 0]
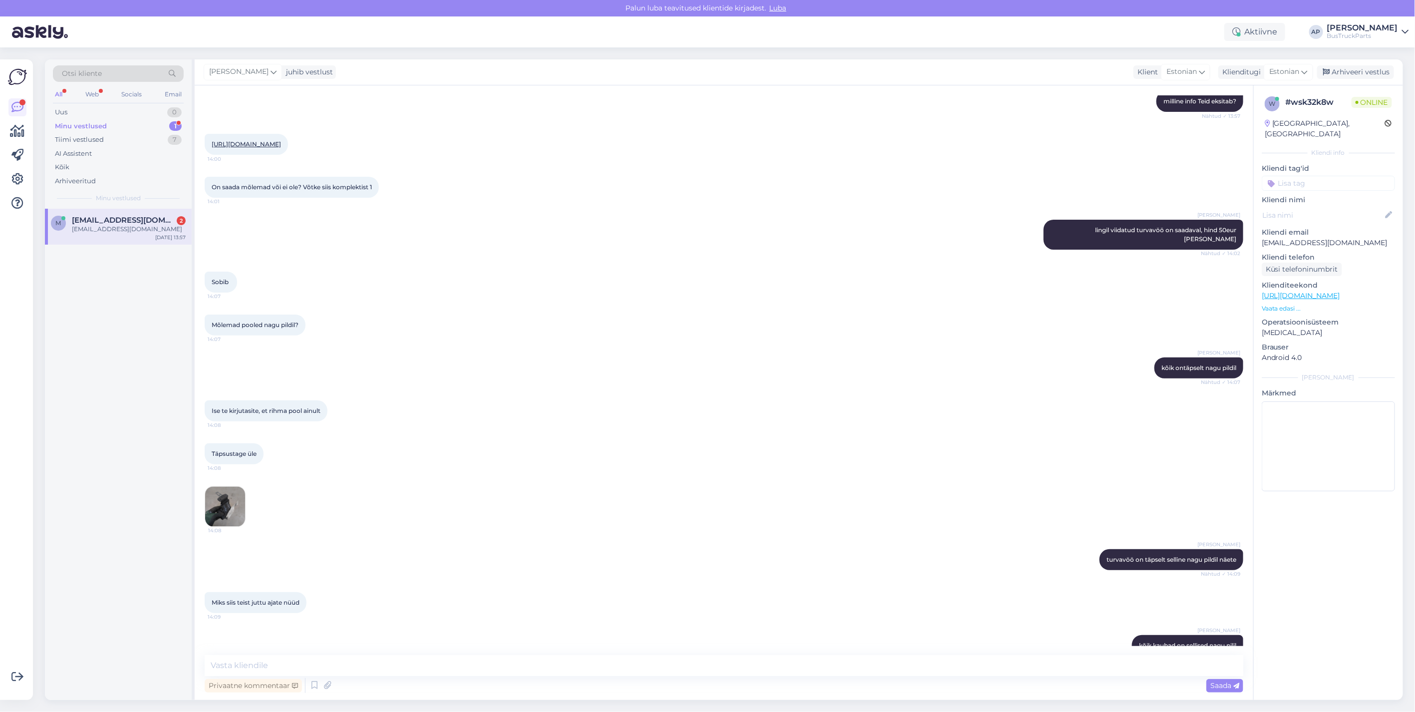
click at [281, 148] on link "https://www.bustruckparts.com/?lang=et&call=product&part=TP1185501&partInfo=" at bounding box center [246, 143] width 69 height 7
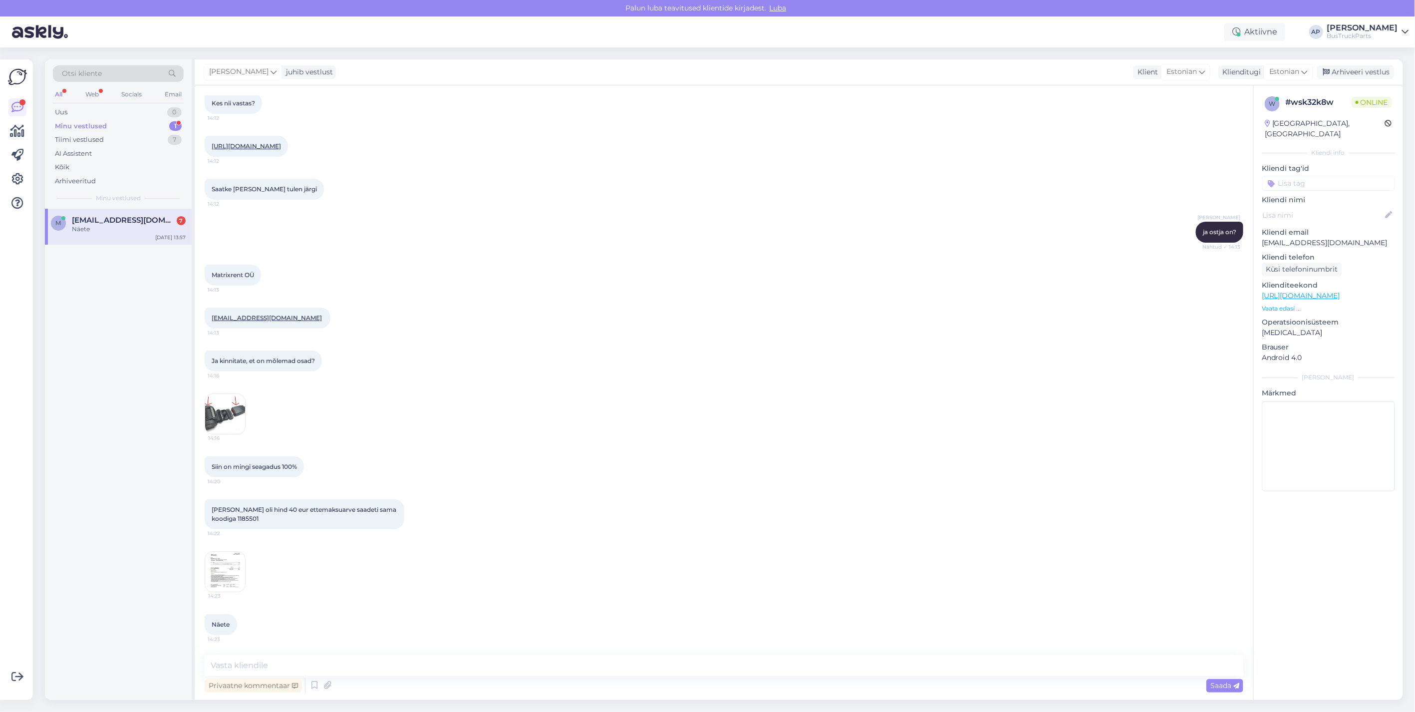
scroll to position [4541, 0]
click at [225, 565] on img at bounding box center [225, 571] width 40 height 40
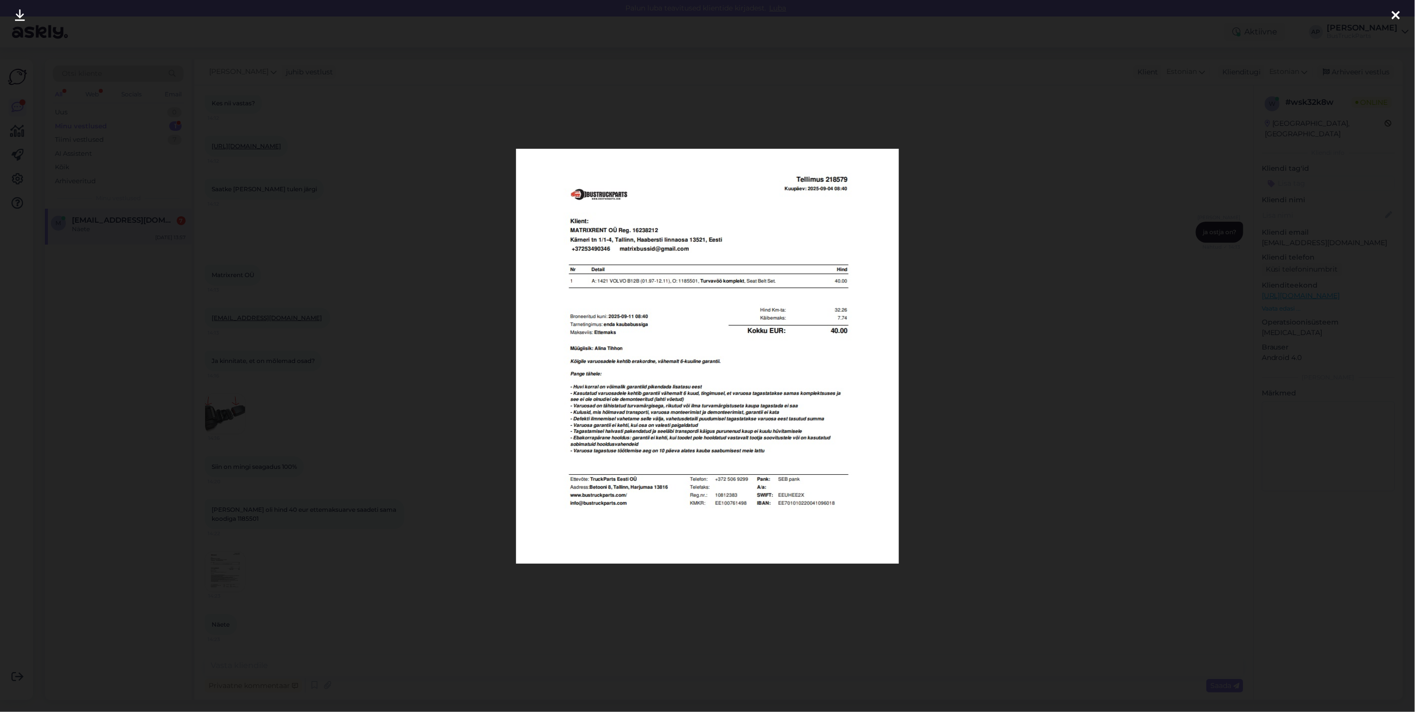
click at [13, 18] on link at bounding box center [20, 15] width 22 height 31
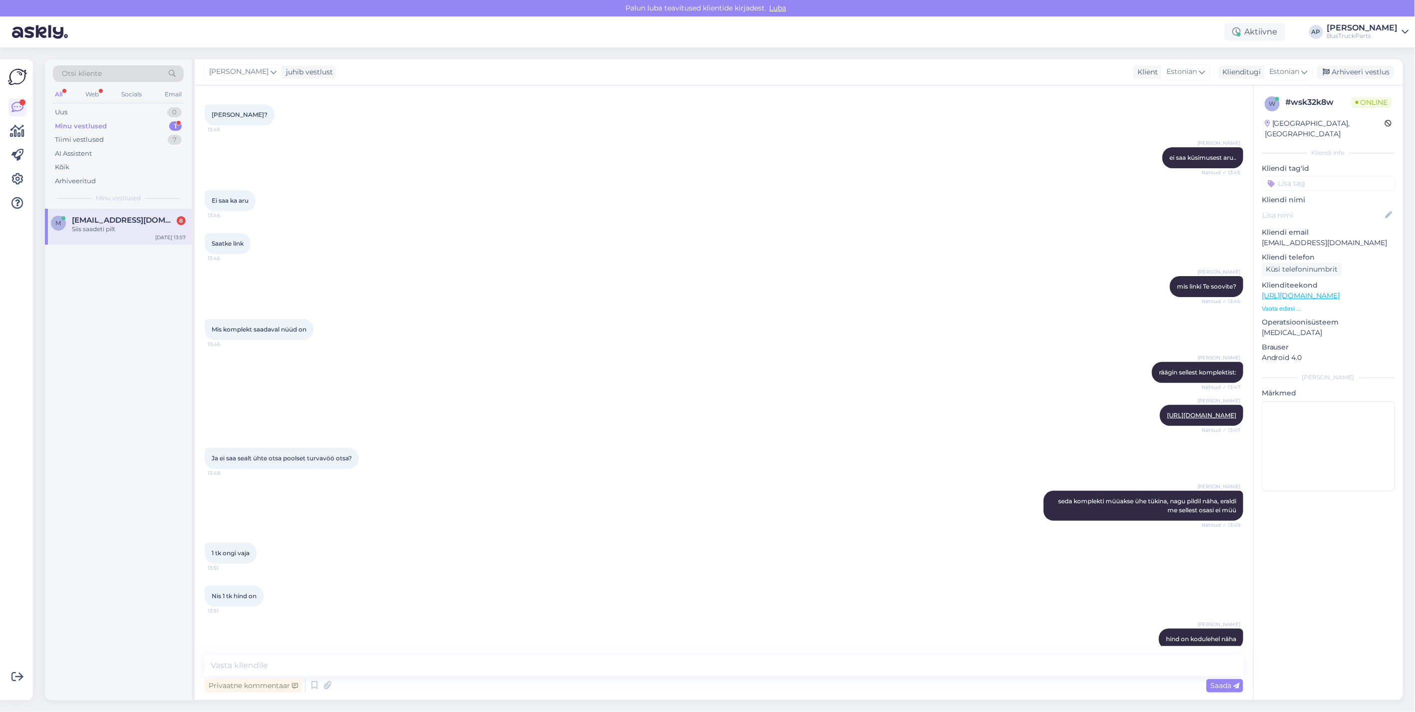
scroll to position [2810, 0]
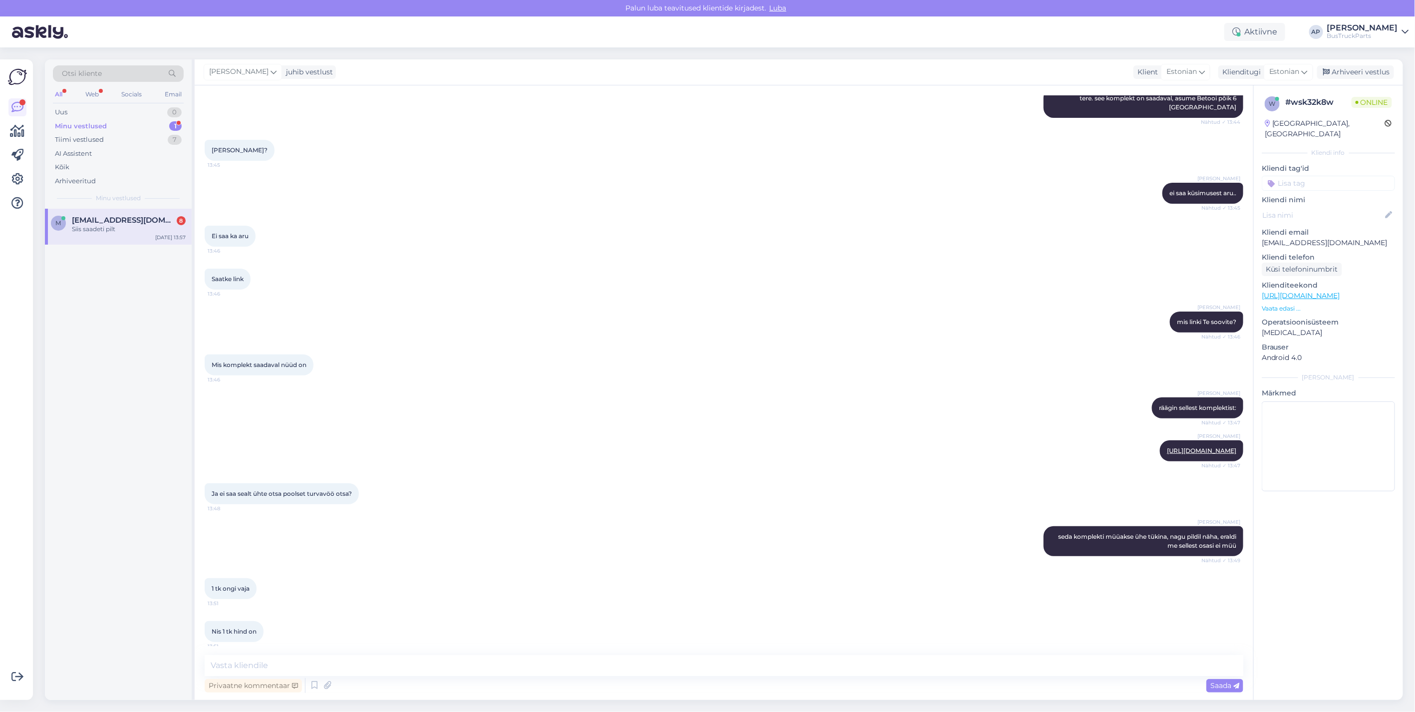
click at [1010, 28] on div "Aktiivne AP Andrus Paevere BusTruckParts" at bounding box center [707, 31] width 1415 height 31
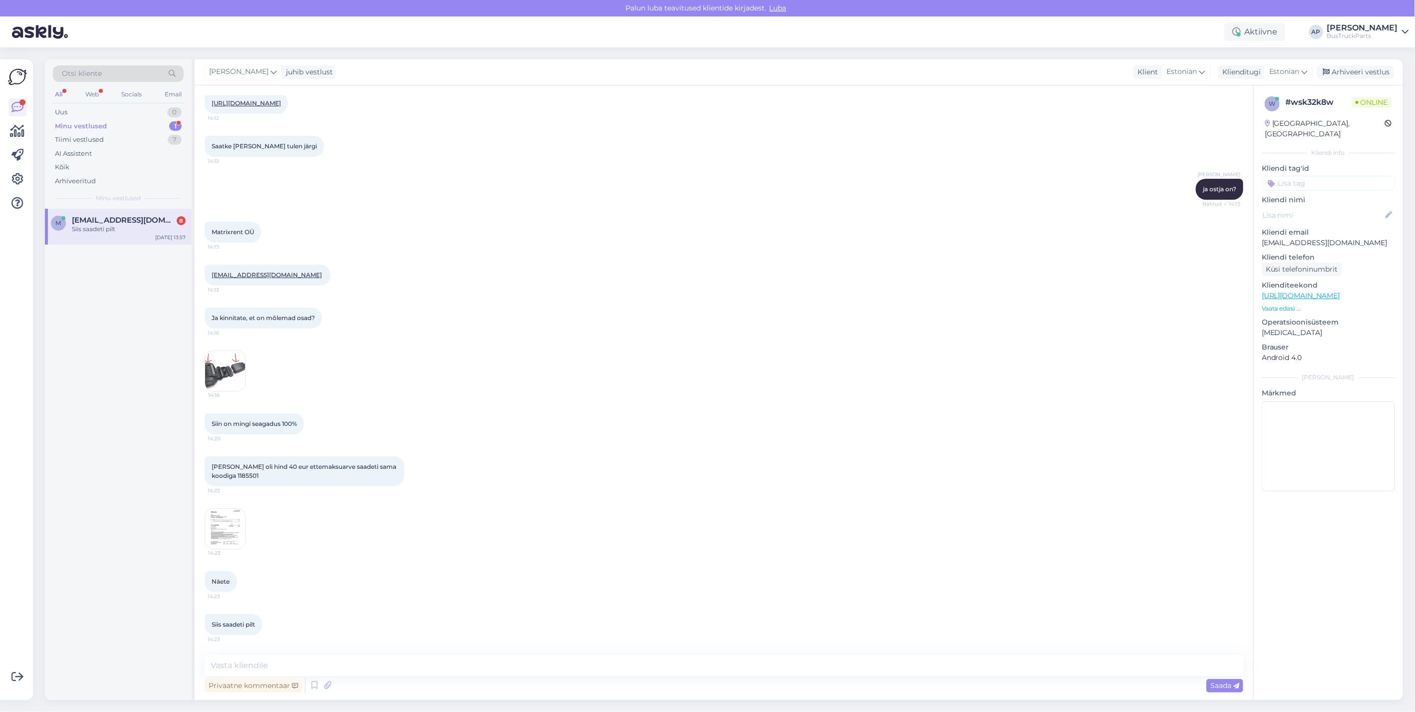
scroll to position [4584, 0]
click at [243, 665] on textarea at bounding box center [724, 665] width 1038 height 21
type textarea "tõepoolest"
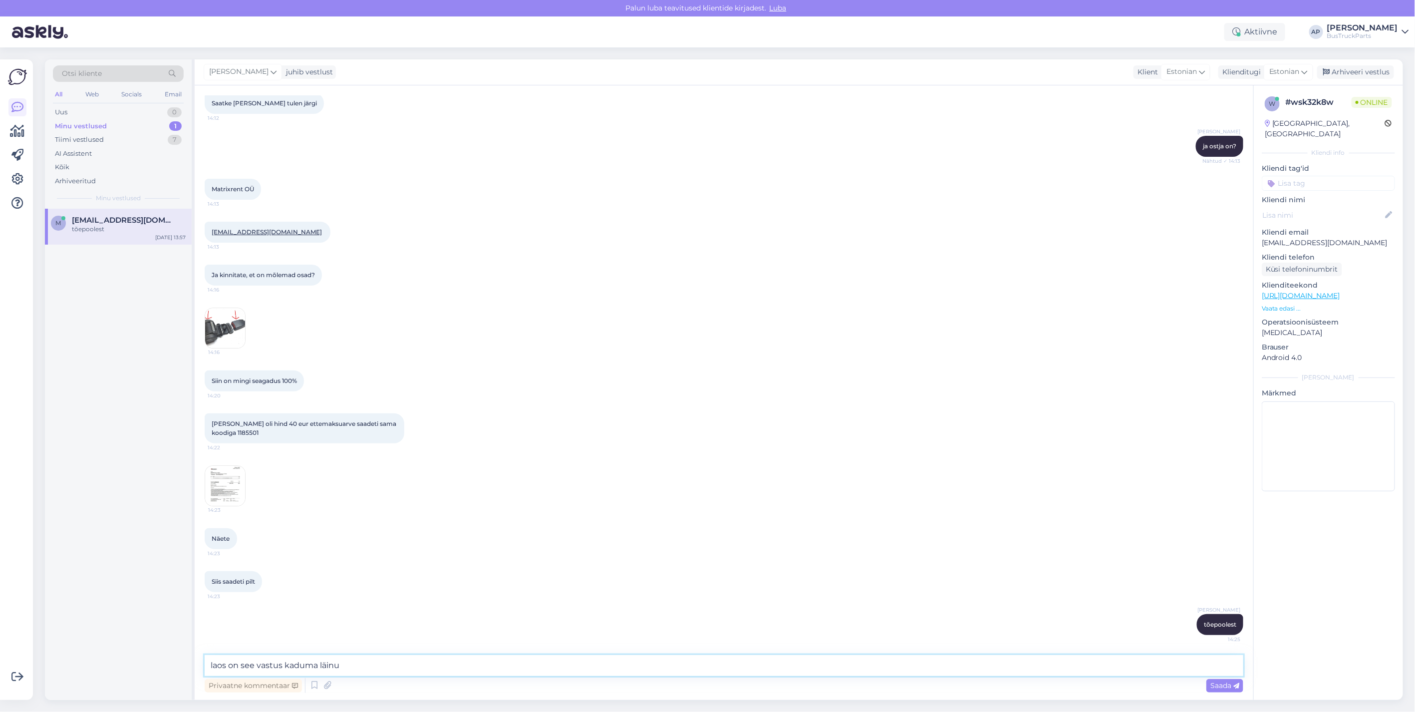
type textarea "laos on see vastus kaduma läinud"
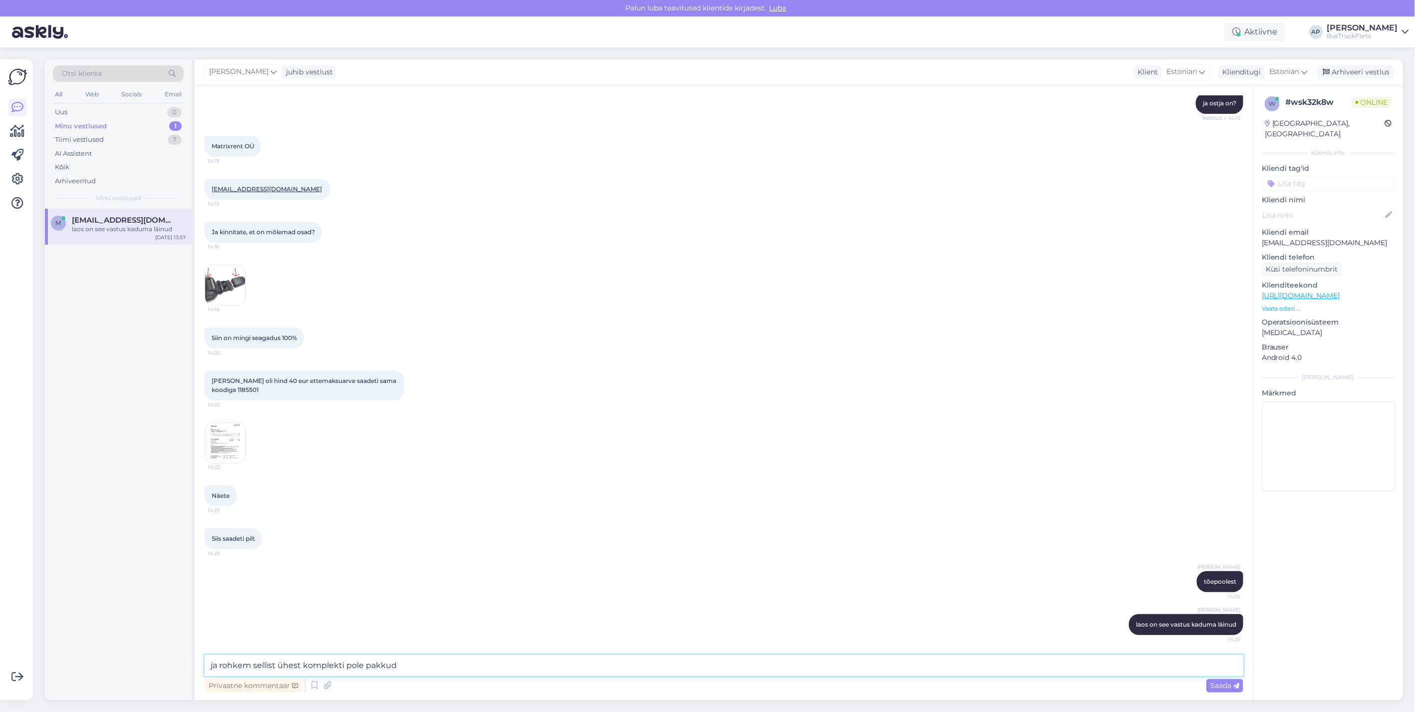
type textarea "ja rohkem sellist ühest komplekti pole pakkuda"
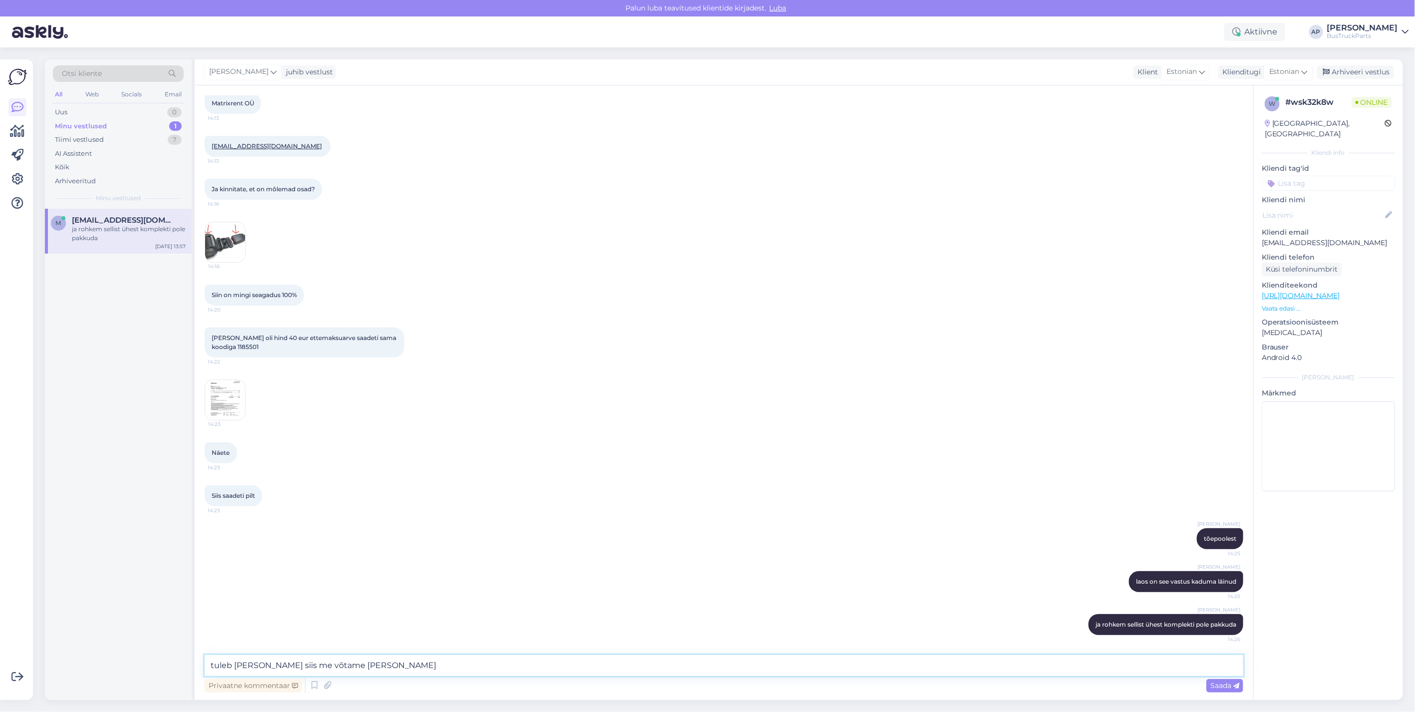
type textarea "tuleb buss ja siis me võtame jälle lattu"
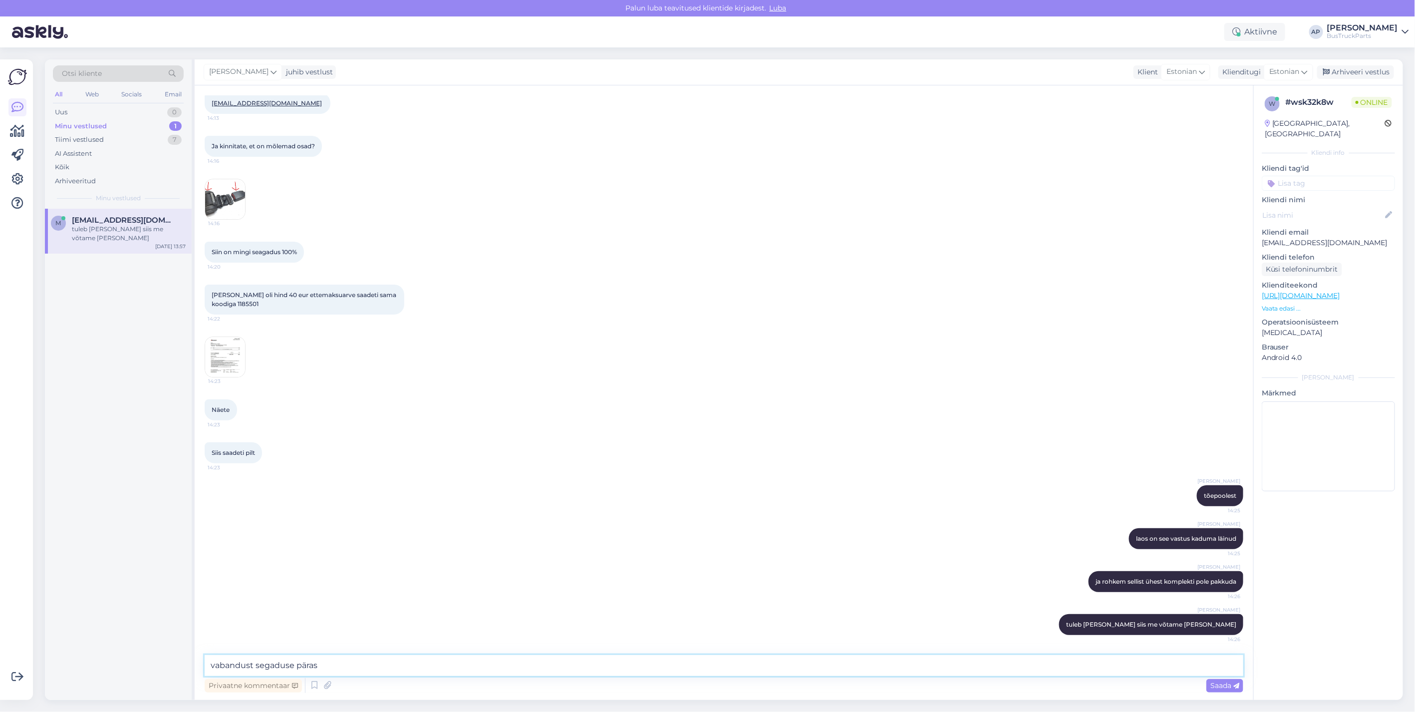
type textarea "vabandust segaduse pärast"
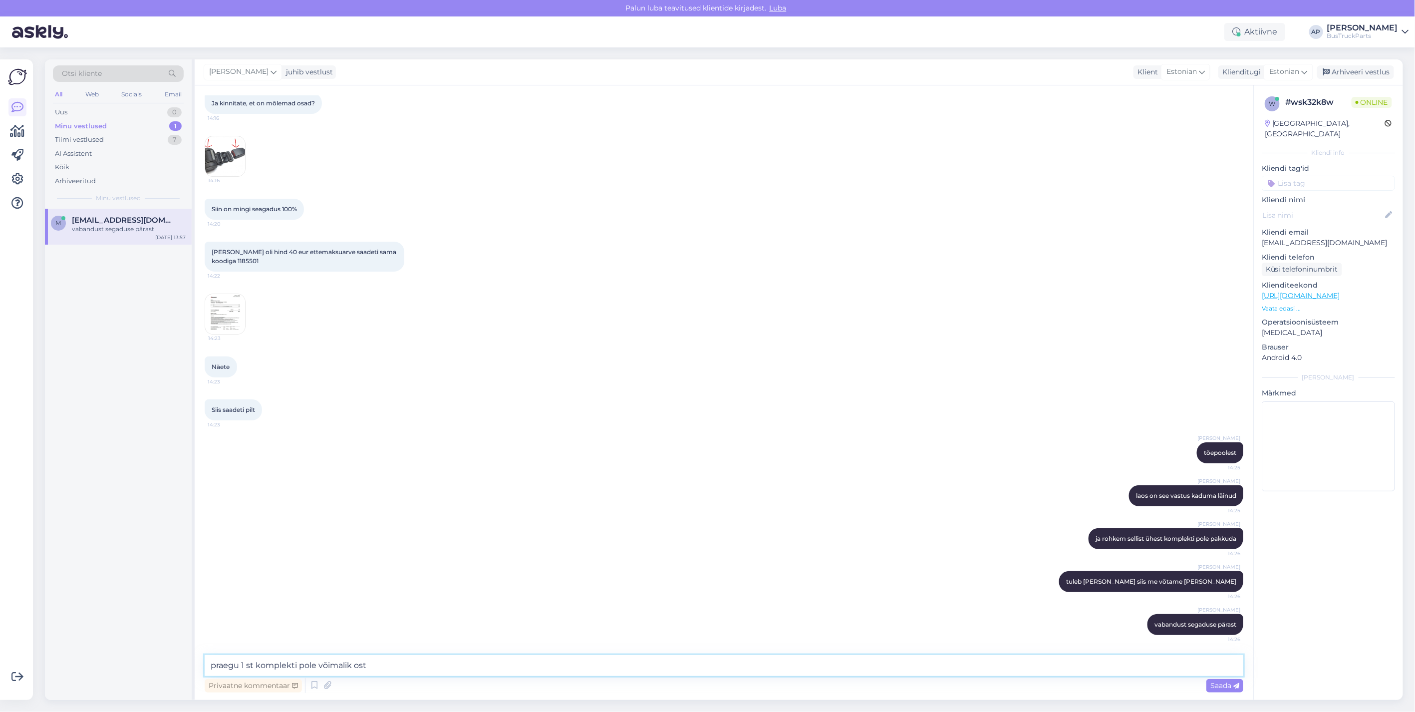
type textarea "praegu 1 st komplekti pole võimalik osta"
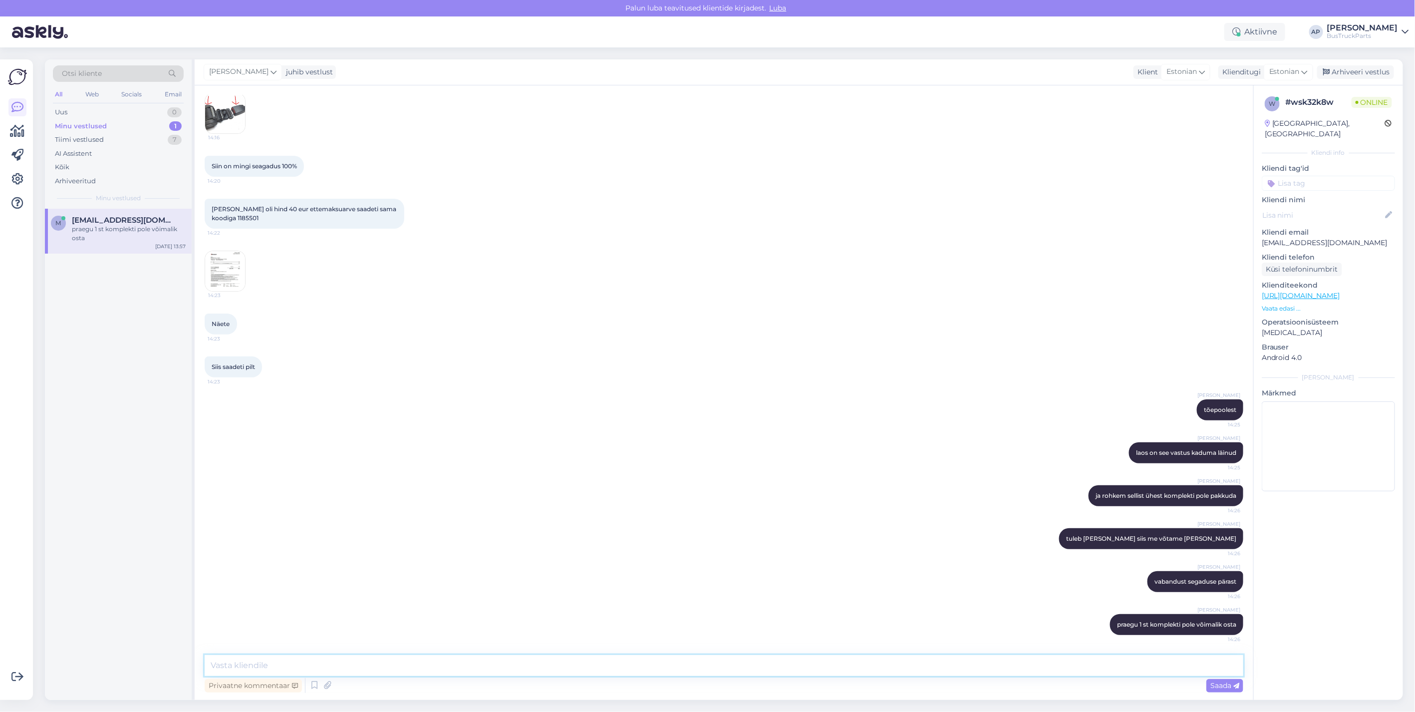
scroll to position [4841, 0]
type textarea "toode kodulehelt eemaldatud"
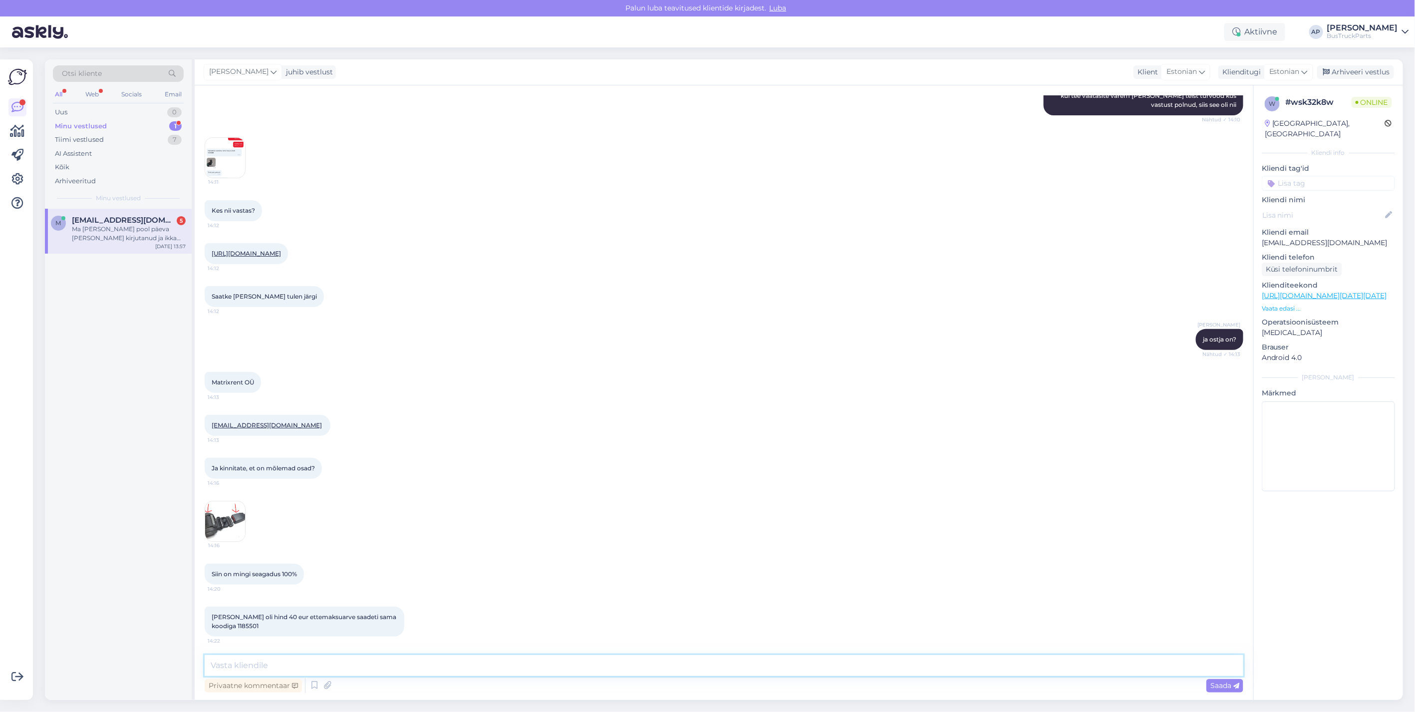
scroll to position [4312, 0]
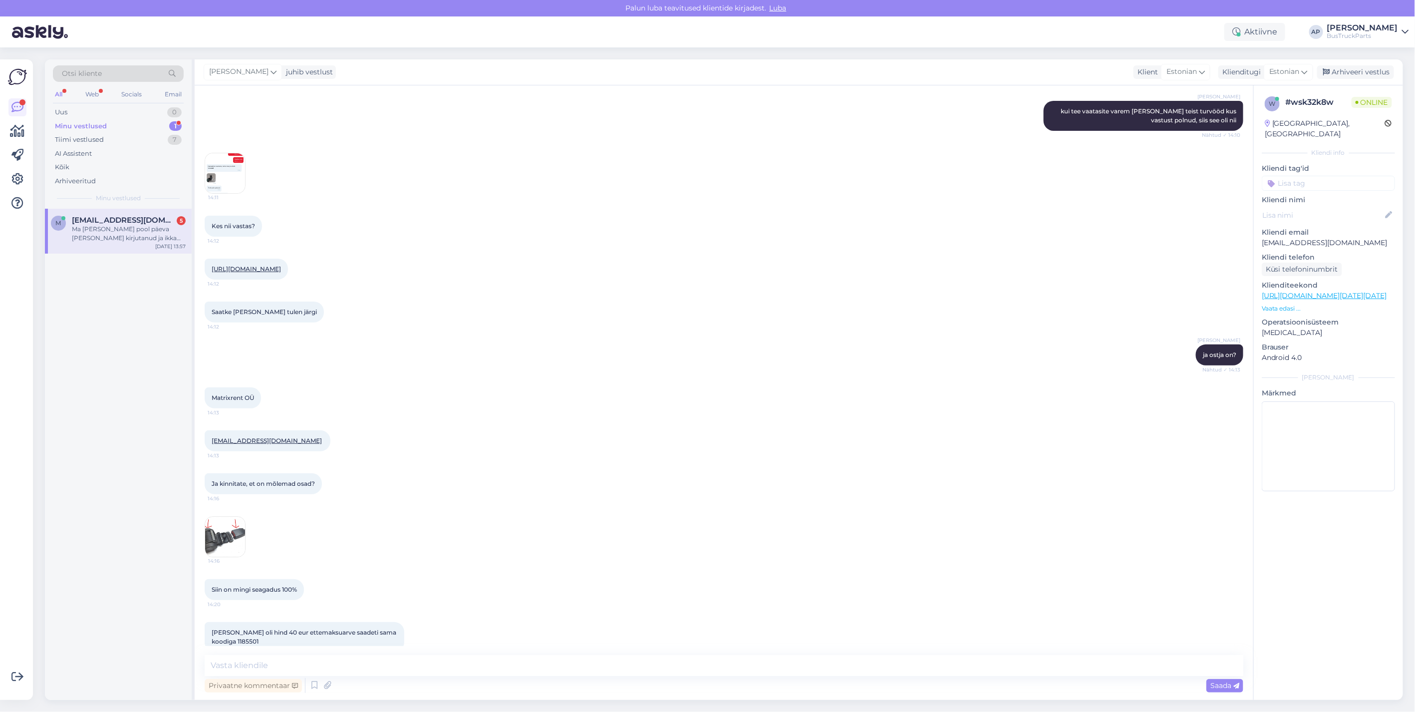
click at [281, 272] on link "https://www.bustruckparts.com/?lang=et&call=product&part=TP1185501&partInfo=" at bounding box center [246, 268] width 69 height 7
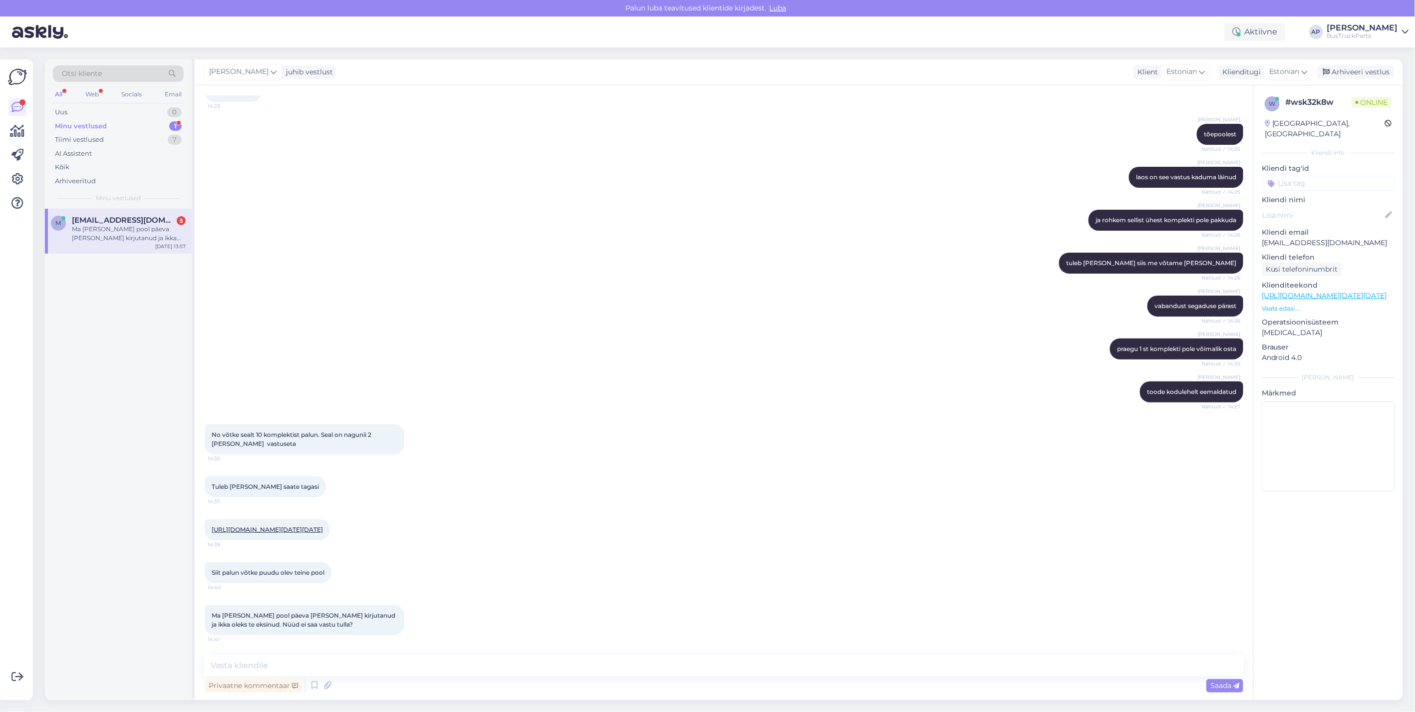
scroll to position [5143, 0]
click at [272, 660] on textarea at bounding box center [724, 665] width 1038 height 21
type textarea "k"
type textarea "s"
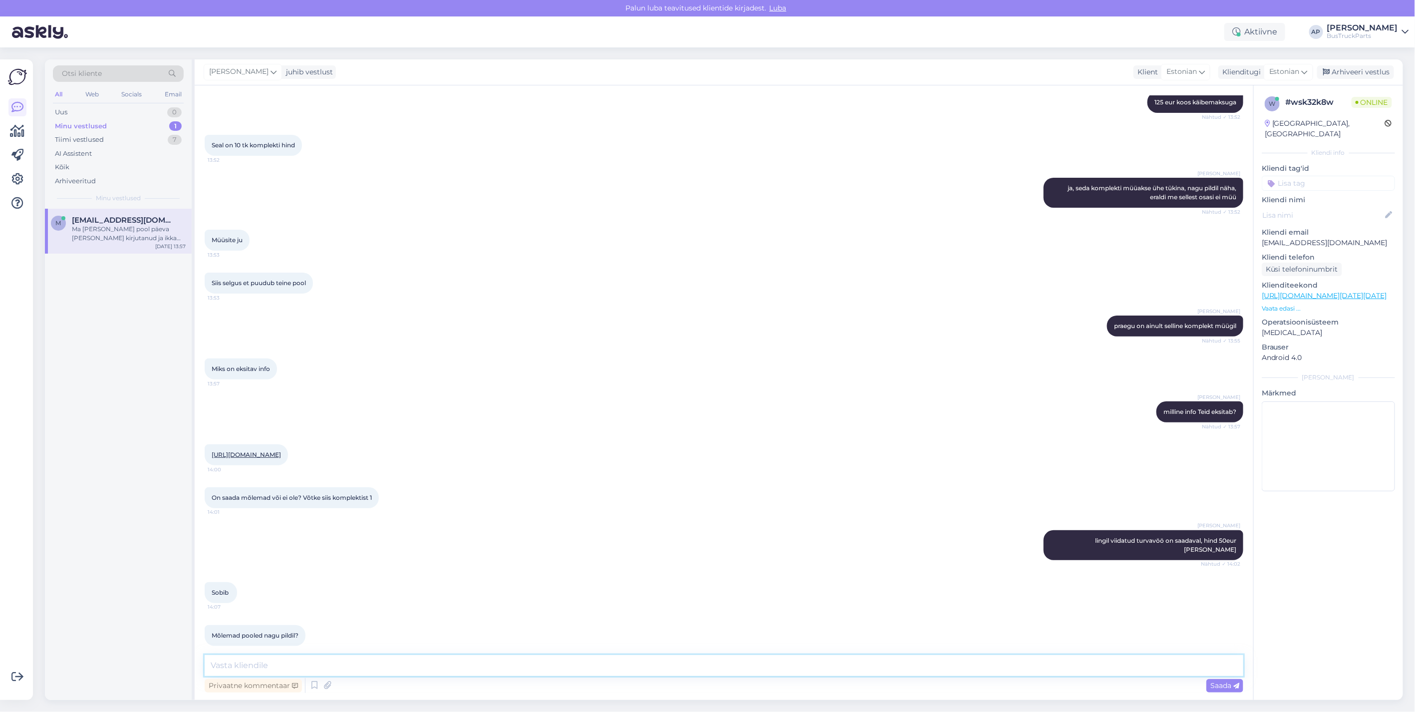
scroll to position [3314, 0]
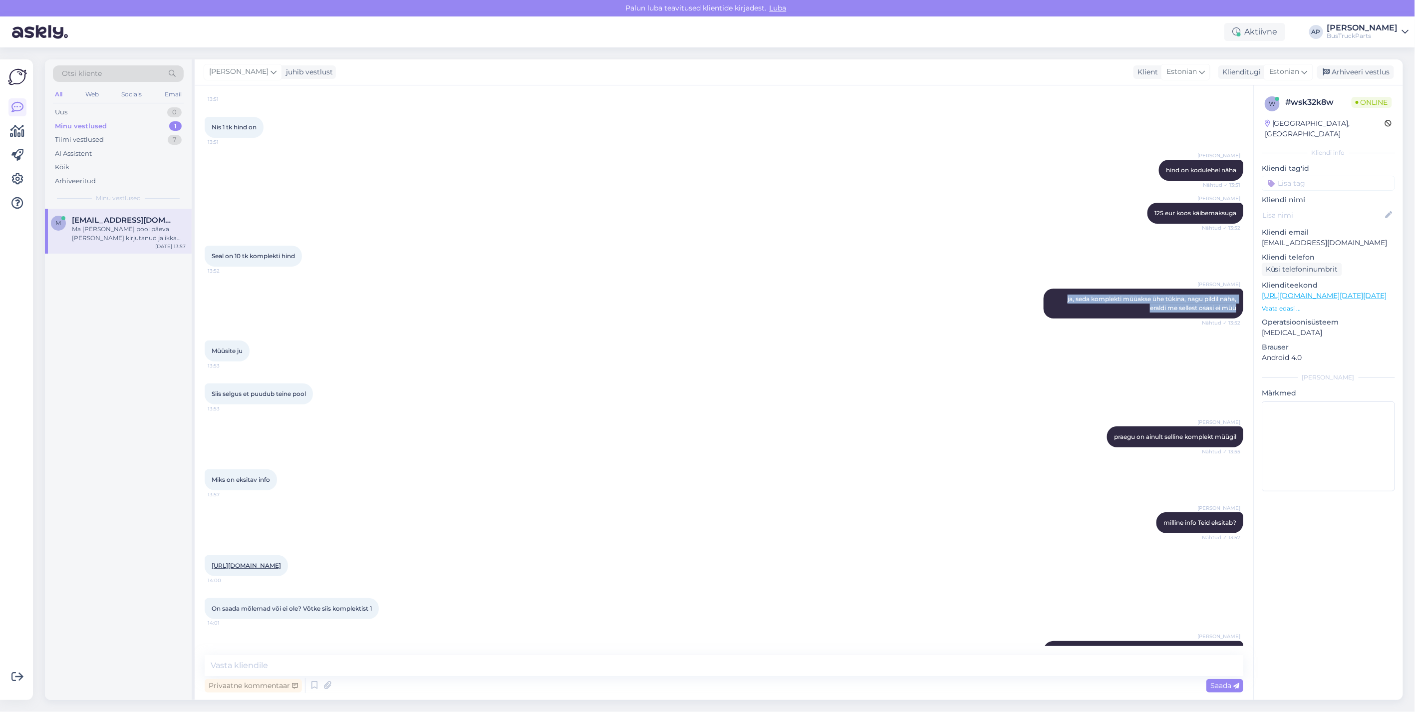
drag, startPoint x: 1051, startPoint y: 393, endPoint x: 1238, endPoint y: 410, distance: 187.3
click at [1238, 410] on div "Vestlus algas Sep 4 2025 218579 tellimus. Soovin arvet, et turvavööle järgi tul…" at bounding box center [728, 370] width 1047 height 550
drag, startPoint x: 1238, startPoint y: 410, endPoint x: 1206, endPoint y: 402, distance: 32.9
copy span "ja, seda komplekti müüakse ühe tükina, nagu pildil näha, eraldi me sellest osas…"
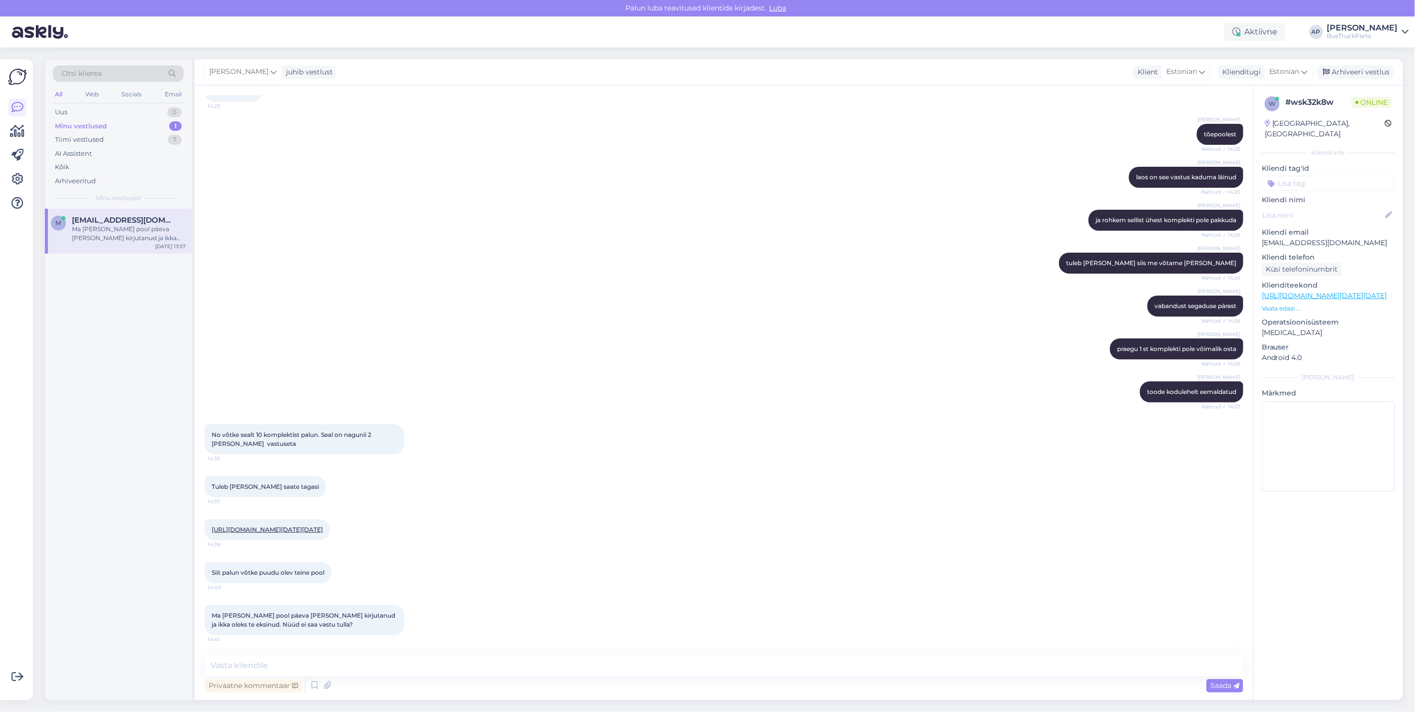
scroll to position [5088, 0]
click at [251, 668] on textarea at bounding box center [724, 665] width 1038 height 21
paste textarea "ja, seda komplekti müüakse ühe tükina, nagu pildil näha, eraldi me sellest osas…"
type textarea "ja, seda komplekti müüakse ühe tükina, nagu pildil näha, eraldi me sellest osas…"
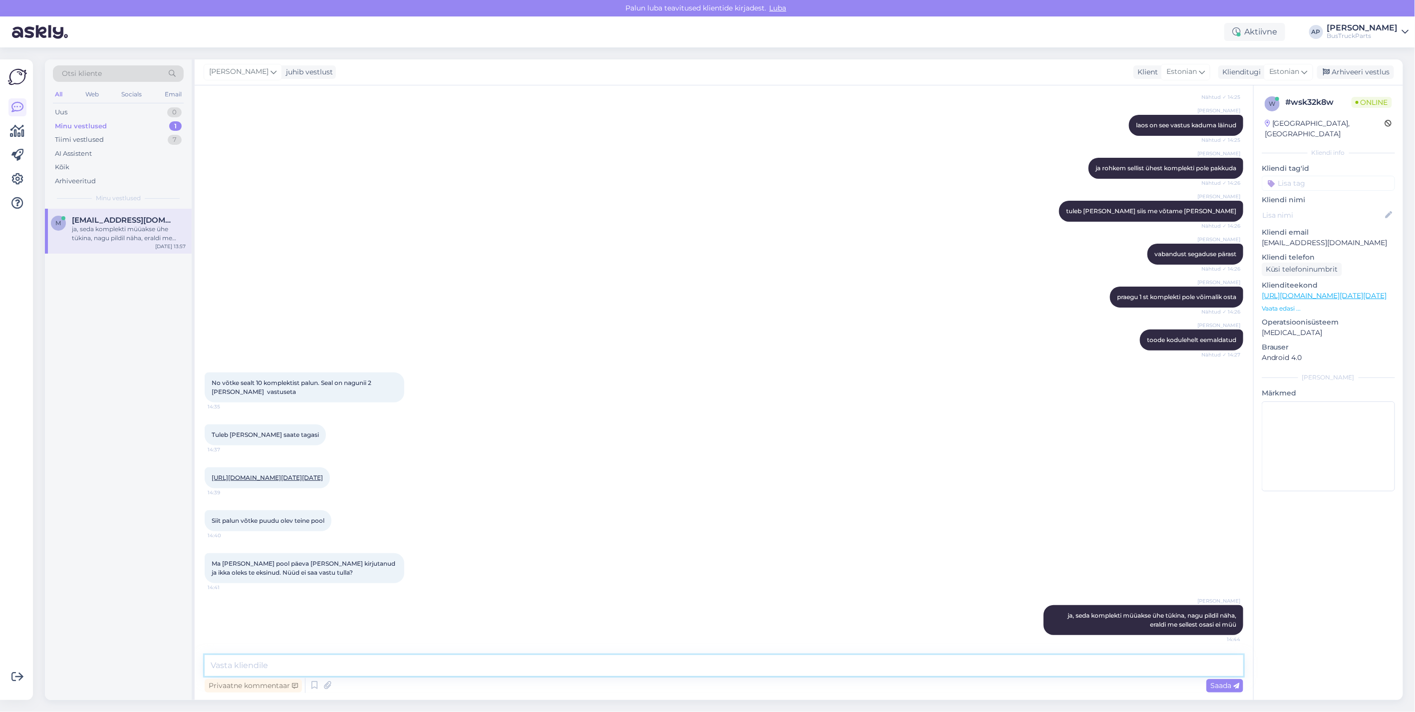
type textarea "p"
type textarea "teema lukku!"
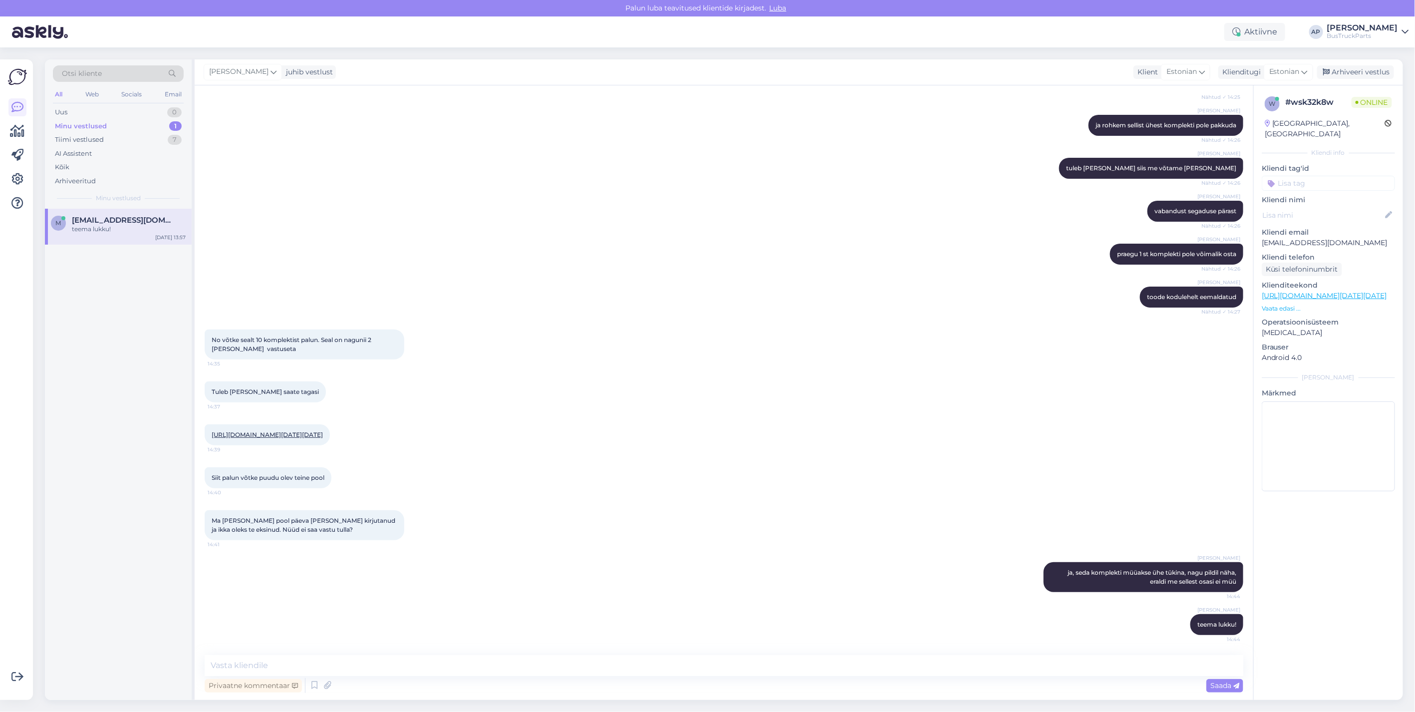
drag, startPoint x: 127, startPoint y: 218, endPoint x: 580, endPoint y: 175, distance: 455.6
click at [580, 190] on div "Andrus Paevere vabandust segaduse pärast Nähtud ✓ 14:26" at bounding box center [724, 211] width 1038 height 43
drag, startPoint x: 77, startPoint y: 136, endPoint x: 171, endPoint y: 135, distance: 94.3
click at [77, 136] on div "Tiimi vestlused" at bounding box center [79, 140] width 49 height 10
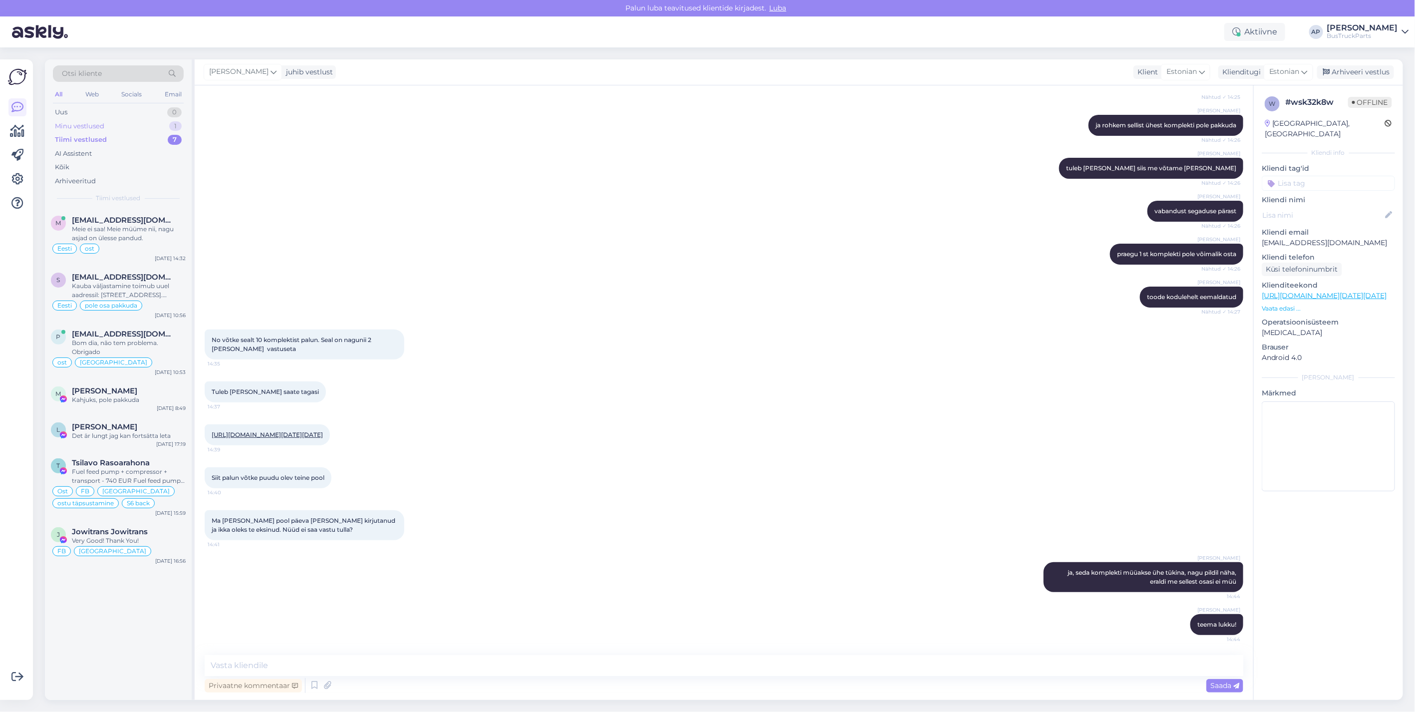
click at [88, 127] on div "Minu vestlused" at bounding box center [79, 126] width 49 height 10
